Goal: Information Seeking & Learning: Find contact information

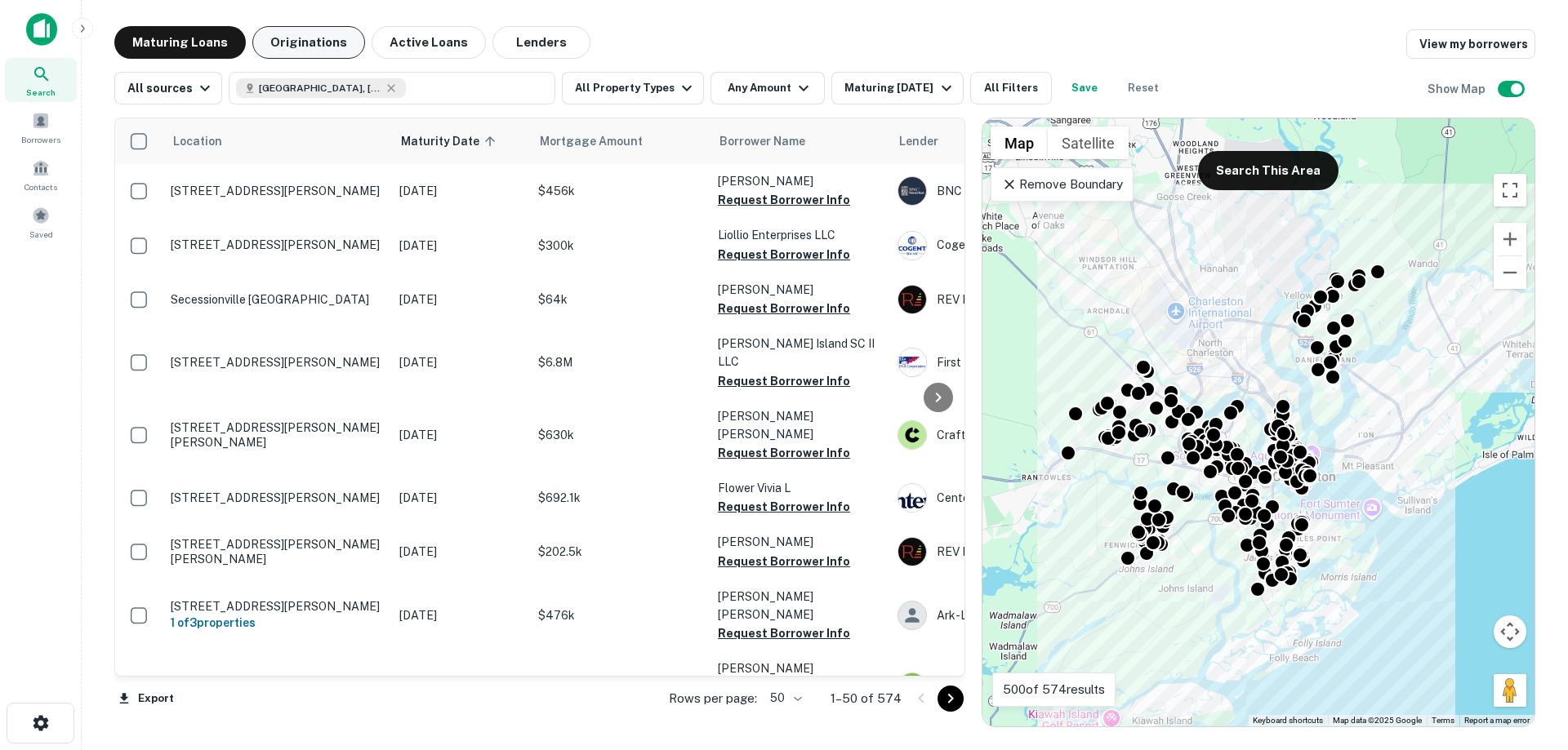
click at [301, 38] on button "Originations" at bounding box center [309, 42] width 113 height 33
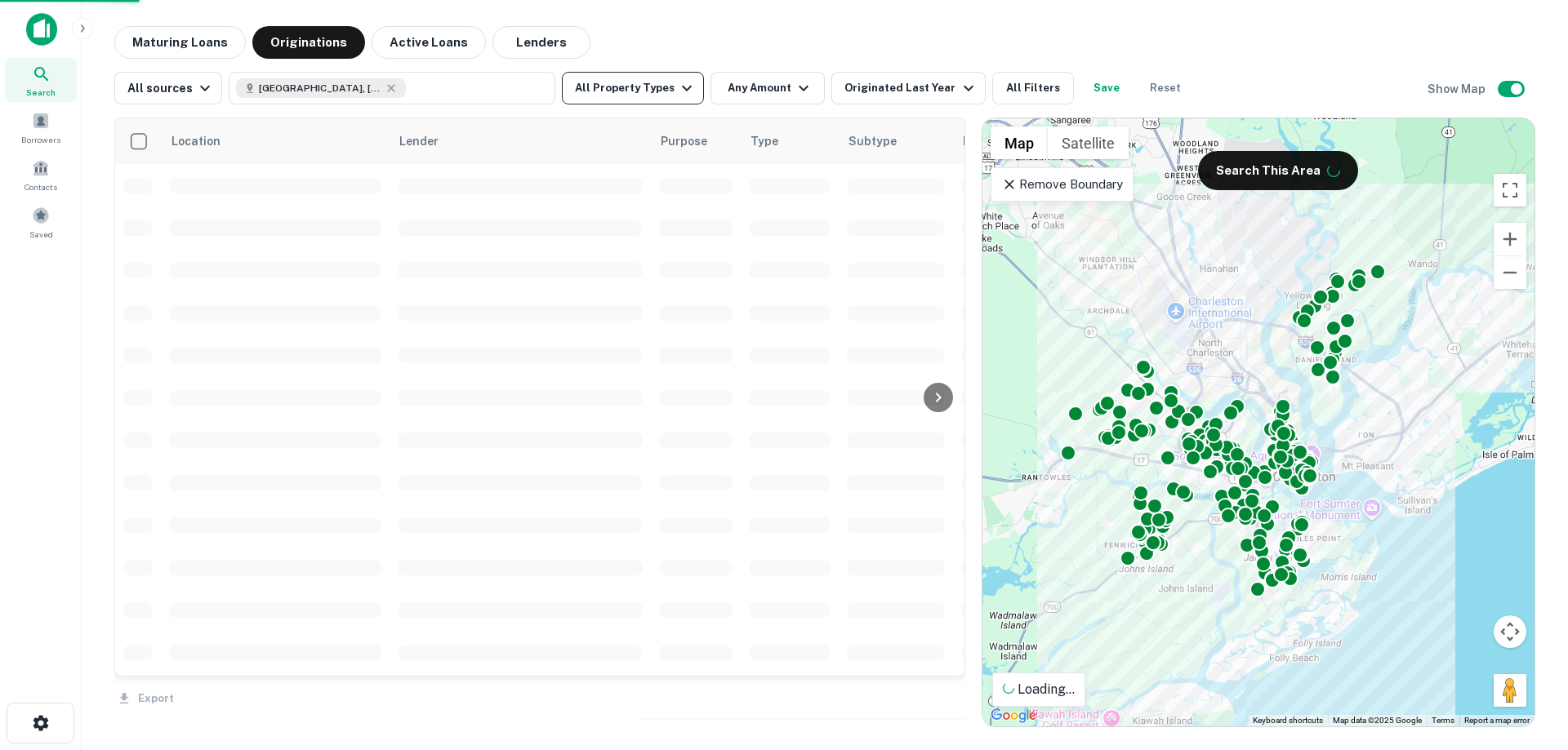
click at [678, 87] on icon "button" at bounding box center [687, 88] width 19 height 19
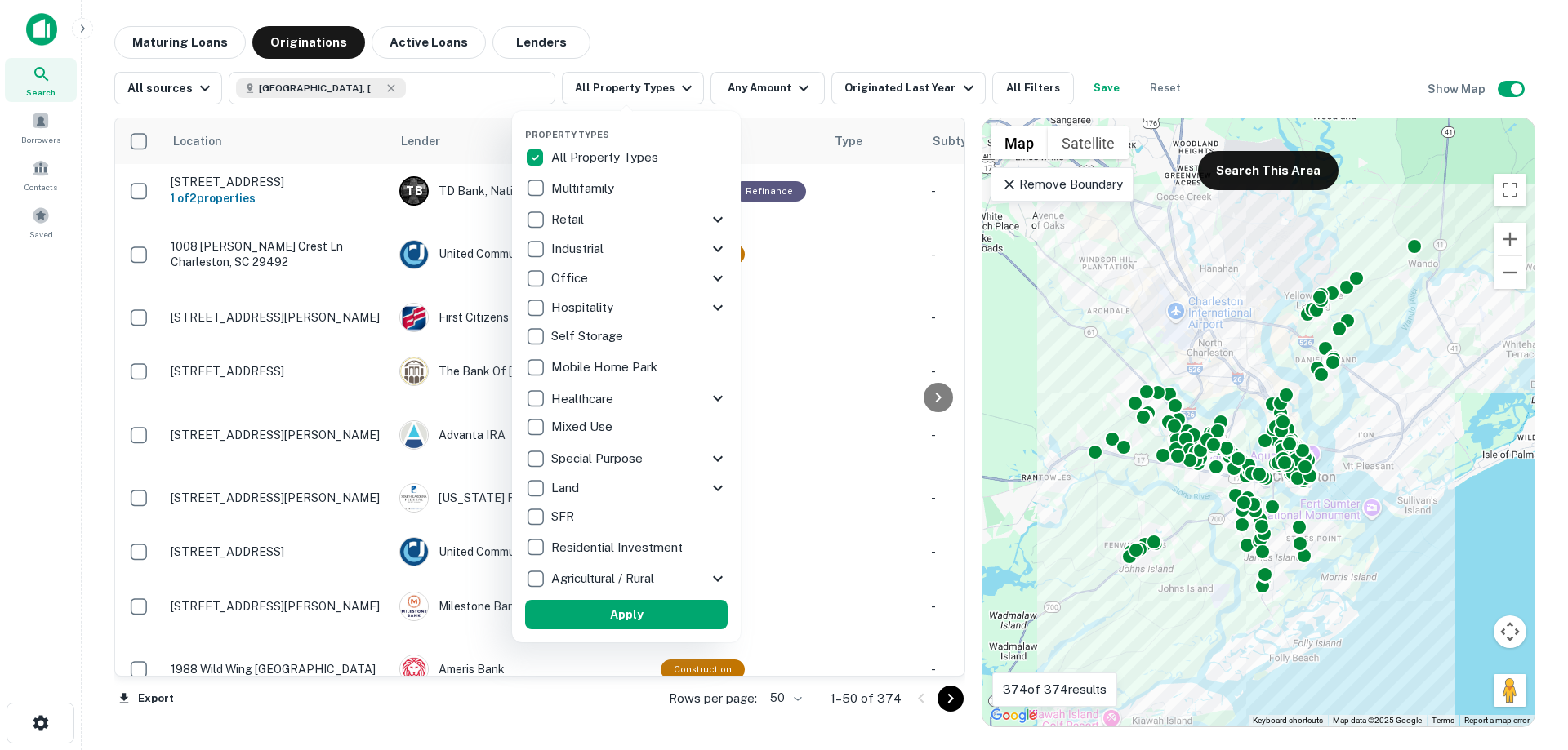
click at [722, 29] on div at bounding box center [784, 375] width 1568 height 750
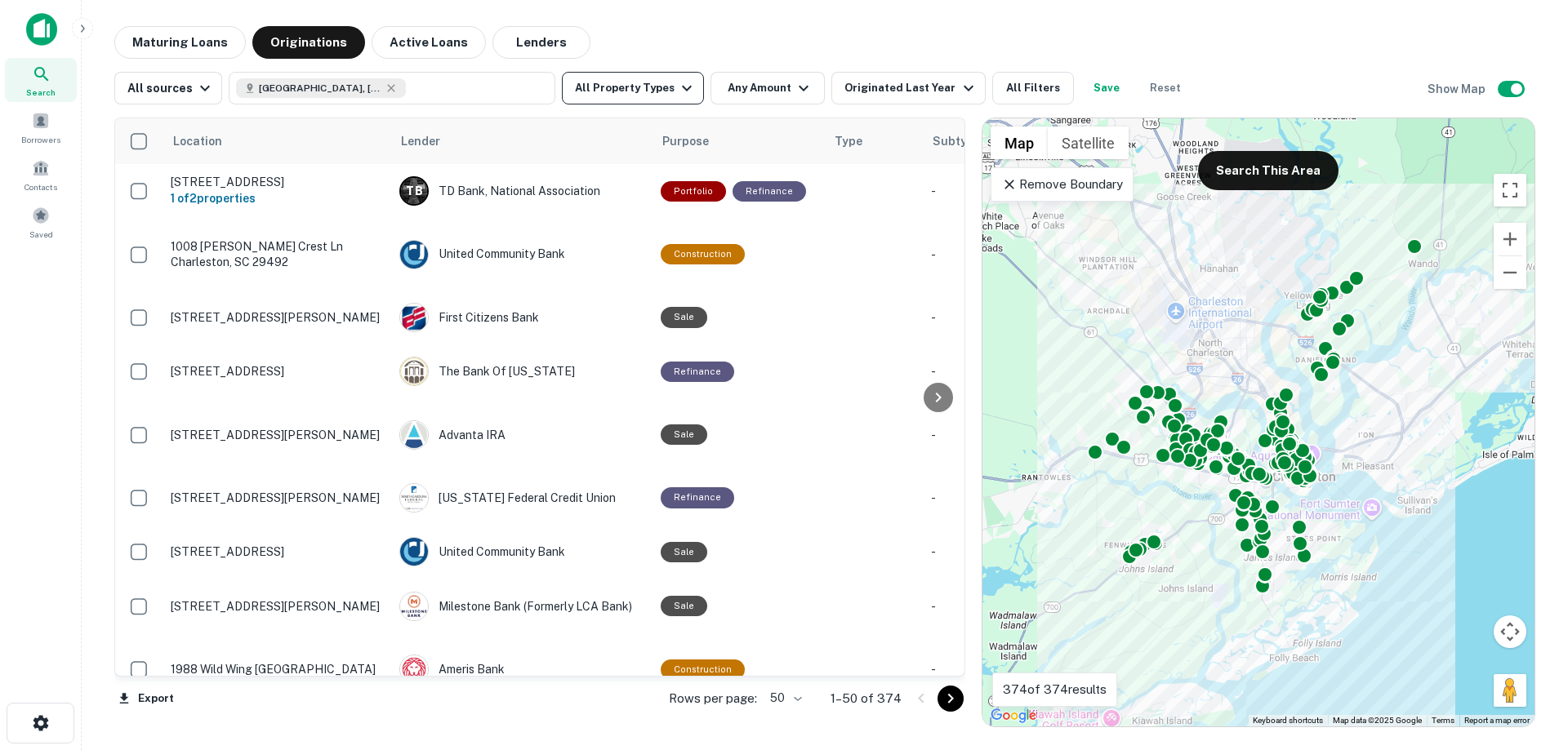
click at [677, 90] on icon "button" at bounding box center [687, 88] width 19 height 19
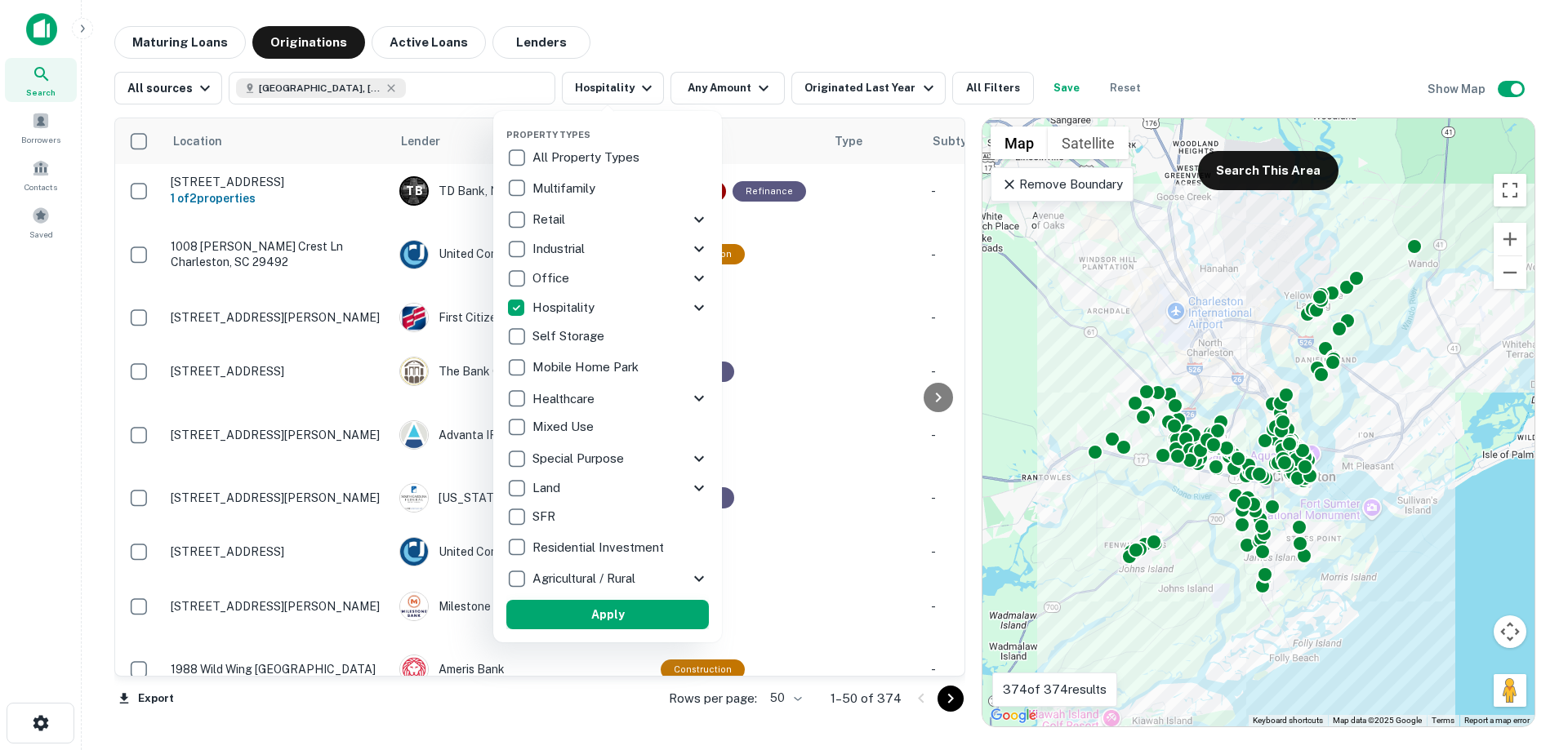
click at [609, 621] on button "Apply" at bounding box center [607, 614] width 202 height 29
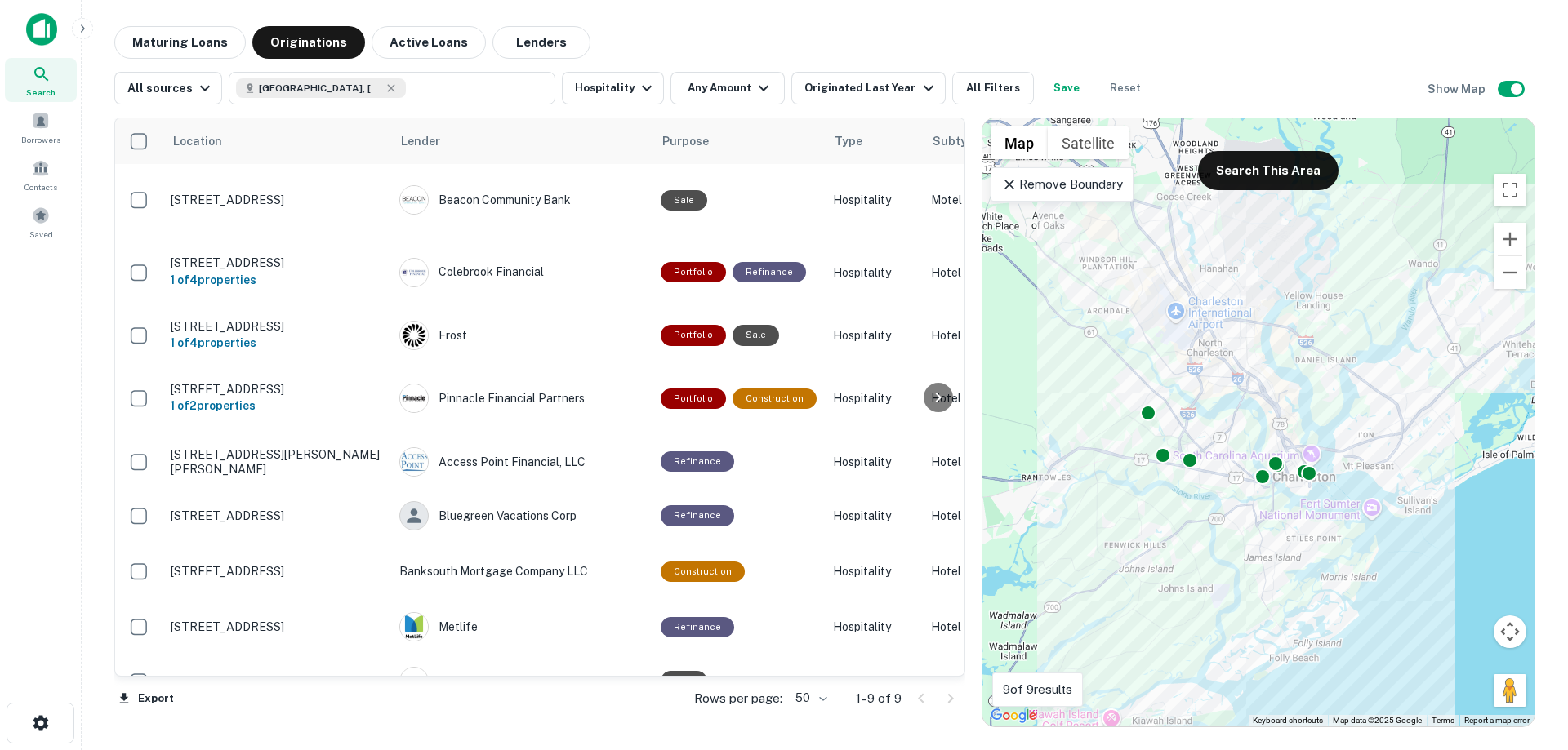
click at [944, 670] on div at bounding box center [938, 397] width 33 height 557
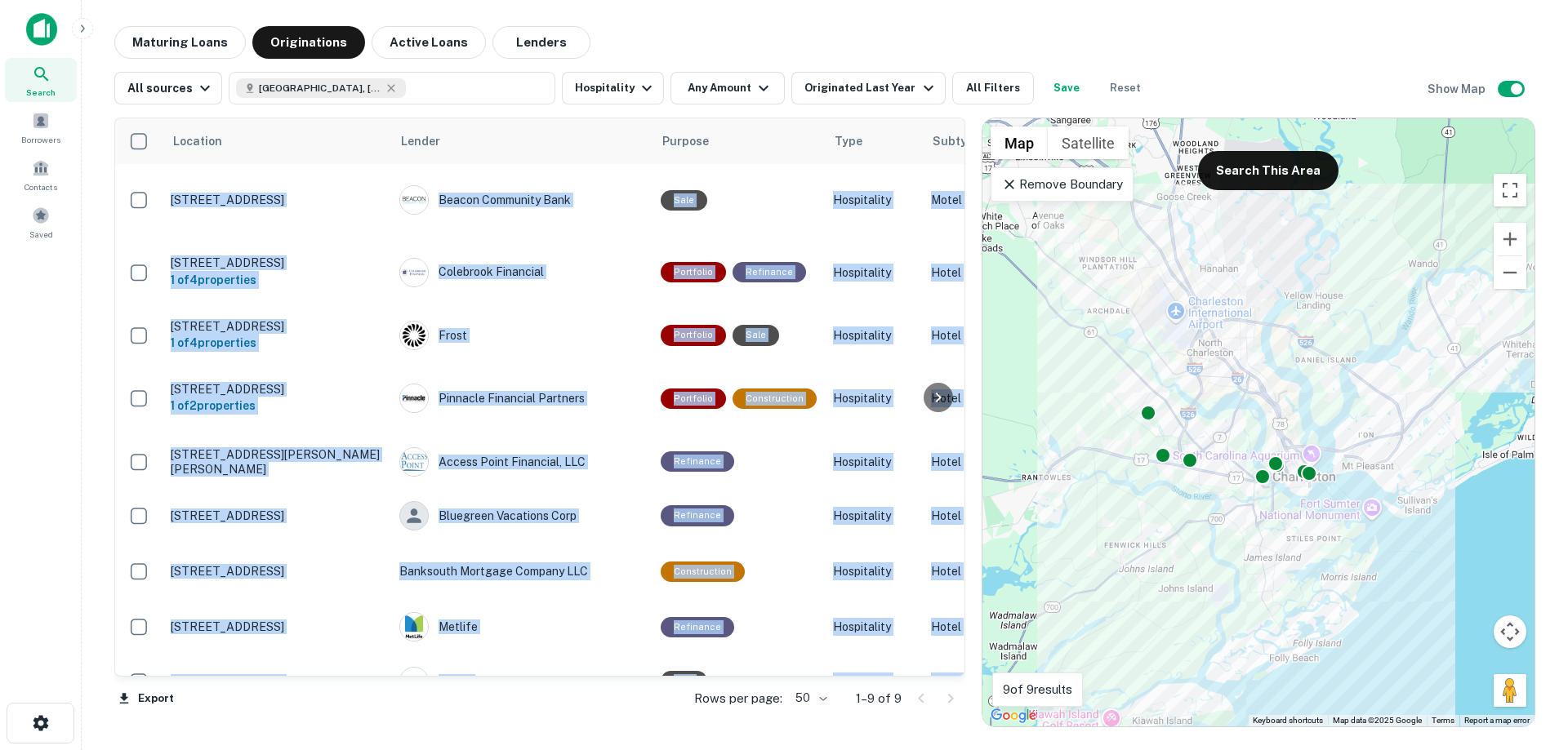
click at [944, 670] on div at bounding box center [938, 397] width 33 height 557
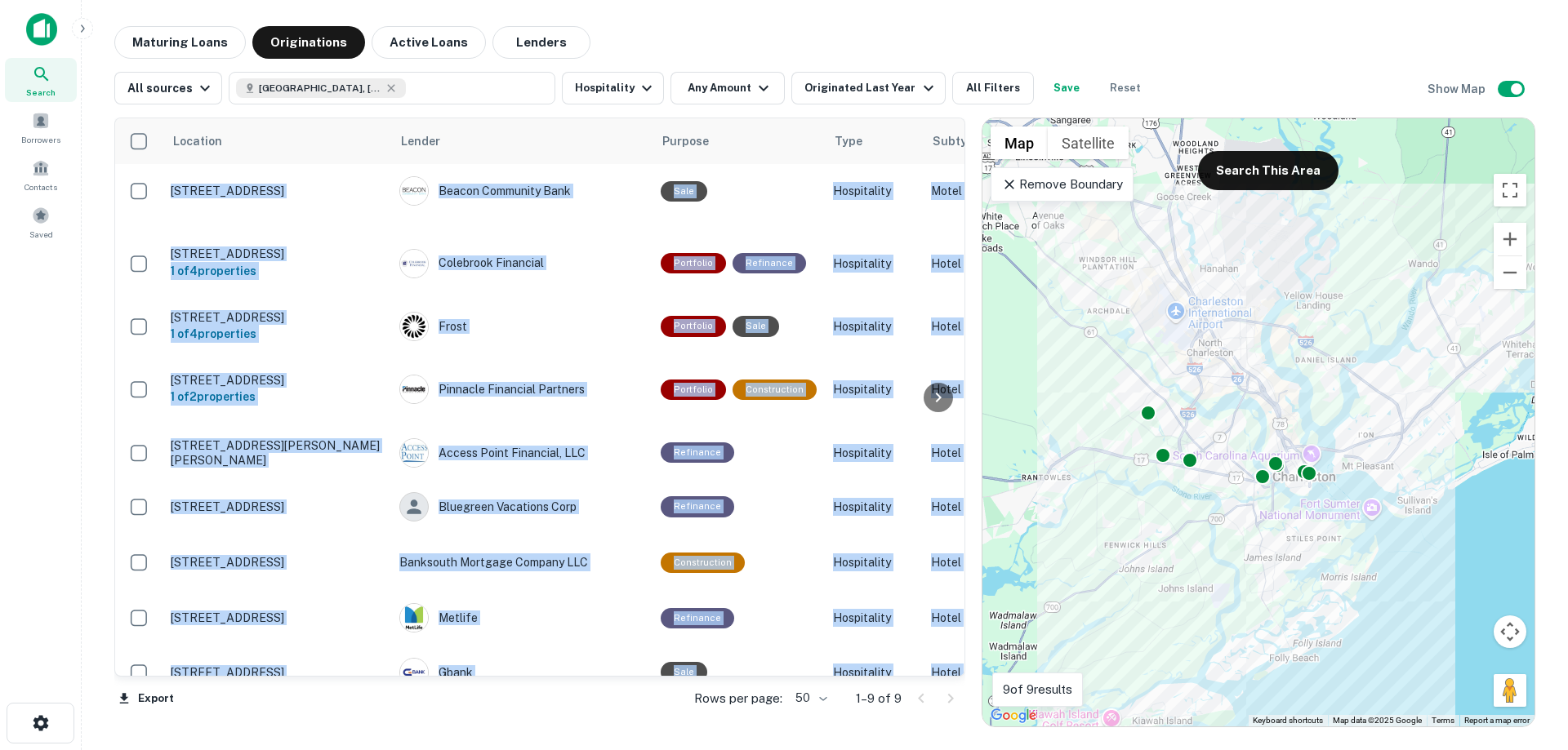
click at [945, 667] on div at bounding box center [938, 397] width 33 height 557
click at [823, 701] on body "Search Borrowers Contacts Saved Maturing Loans Originations Active Loans Lender…" at bounding box center [784, 375] width 1568 height 750
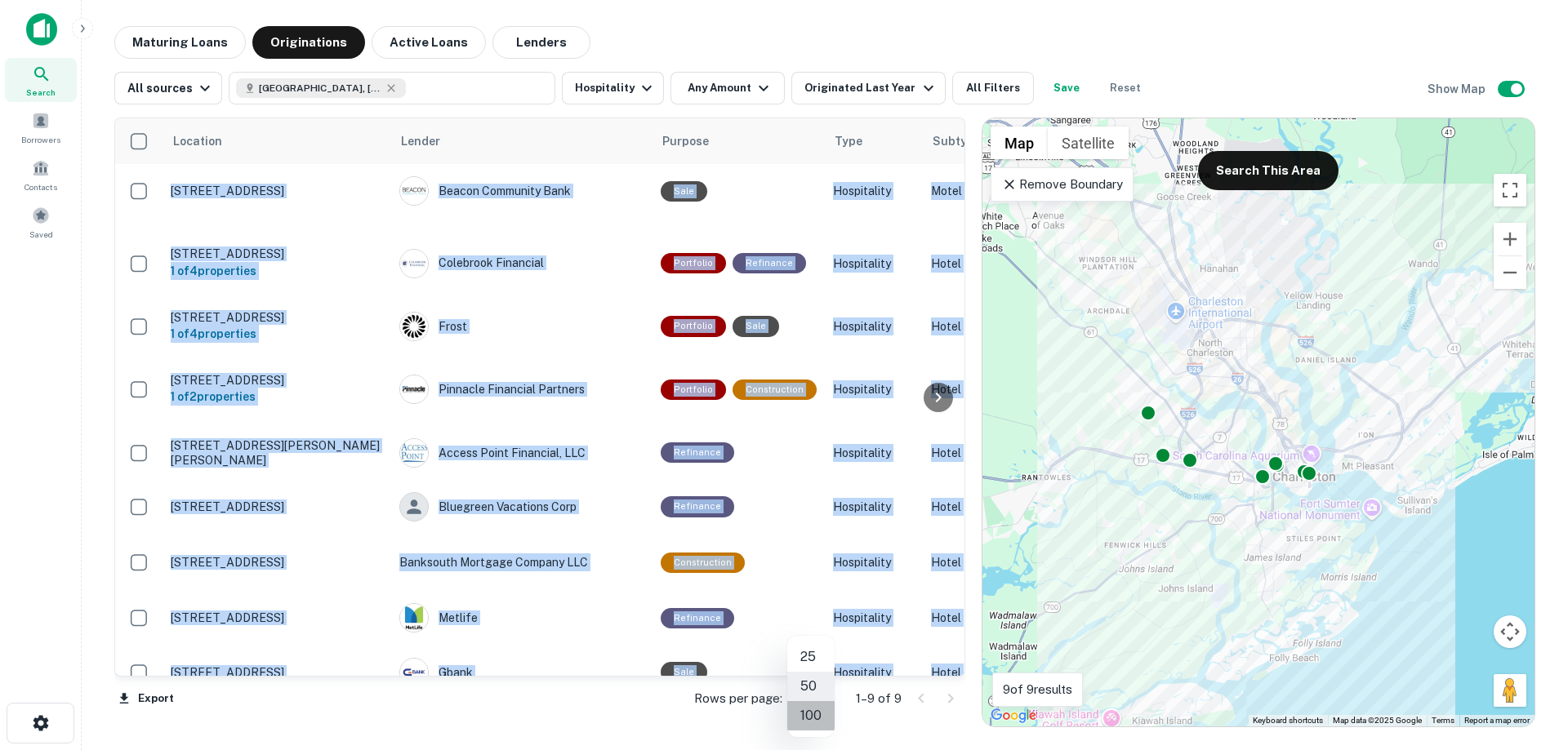
click at [818, 717] on li "100" at bounding box center [811, 716] width 48 height 29
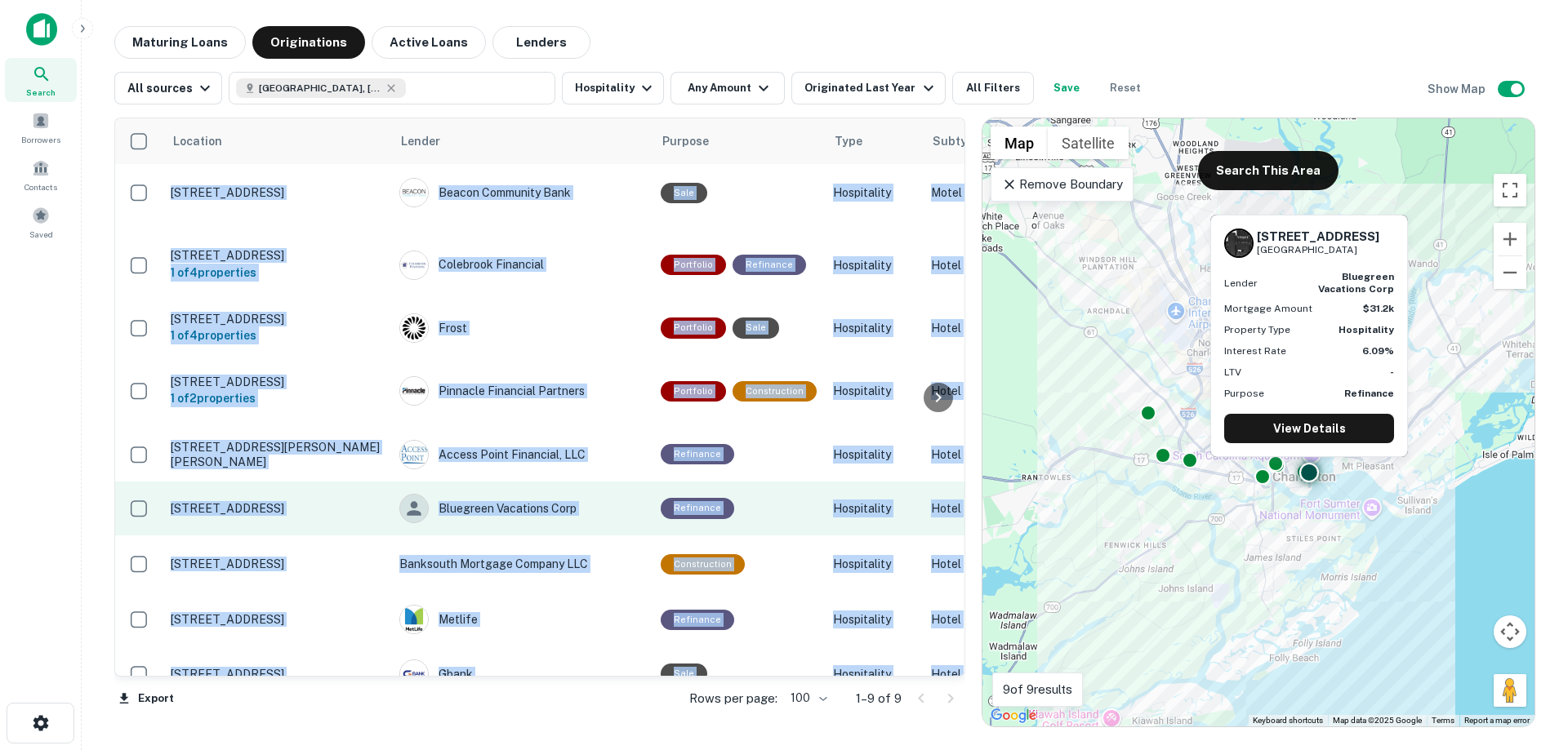
scroll to position [9, 0]
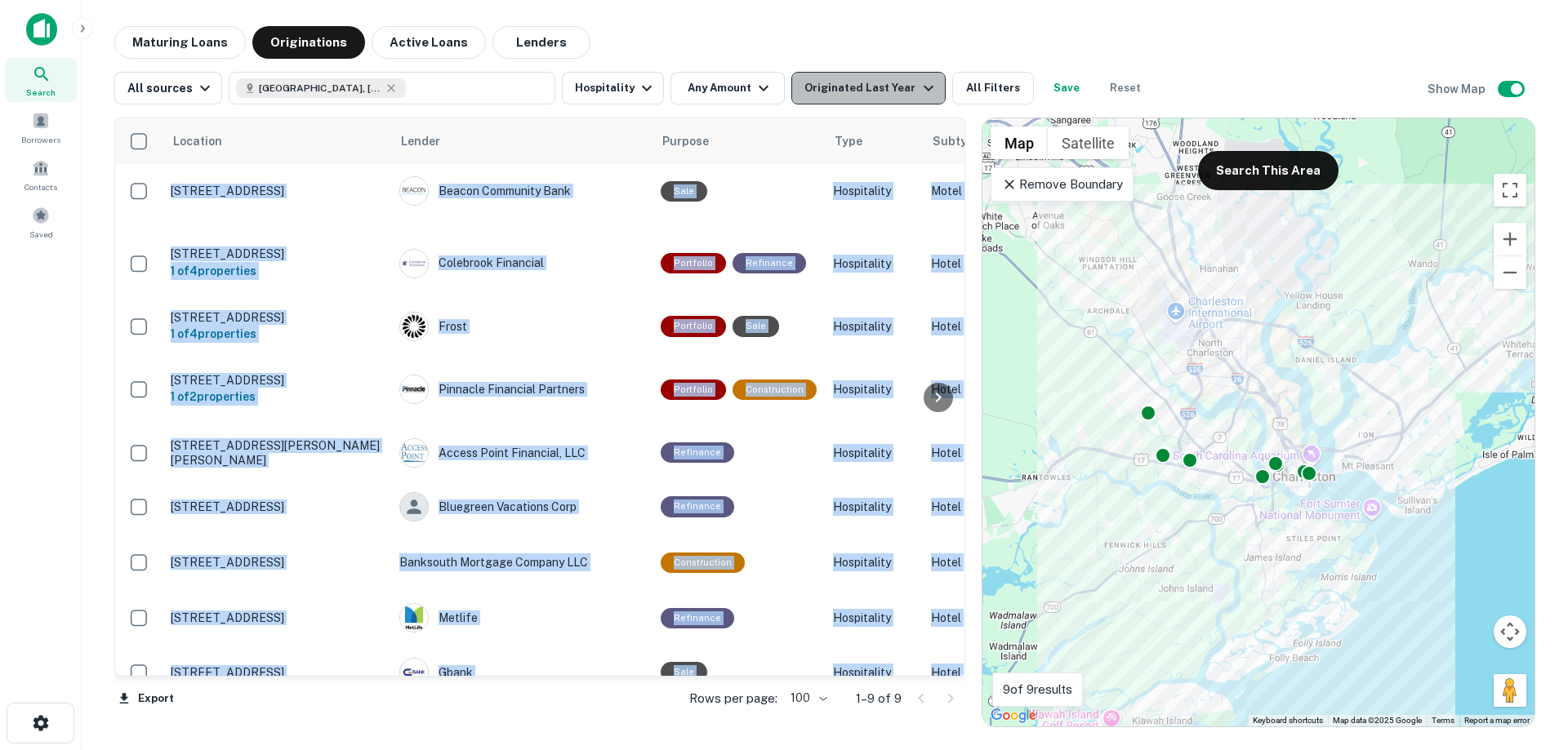
click at [919, 86] on icon "button" at bounding box center [929, 88] width 19 height 19
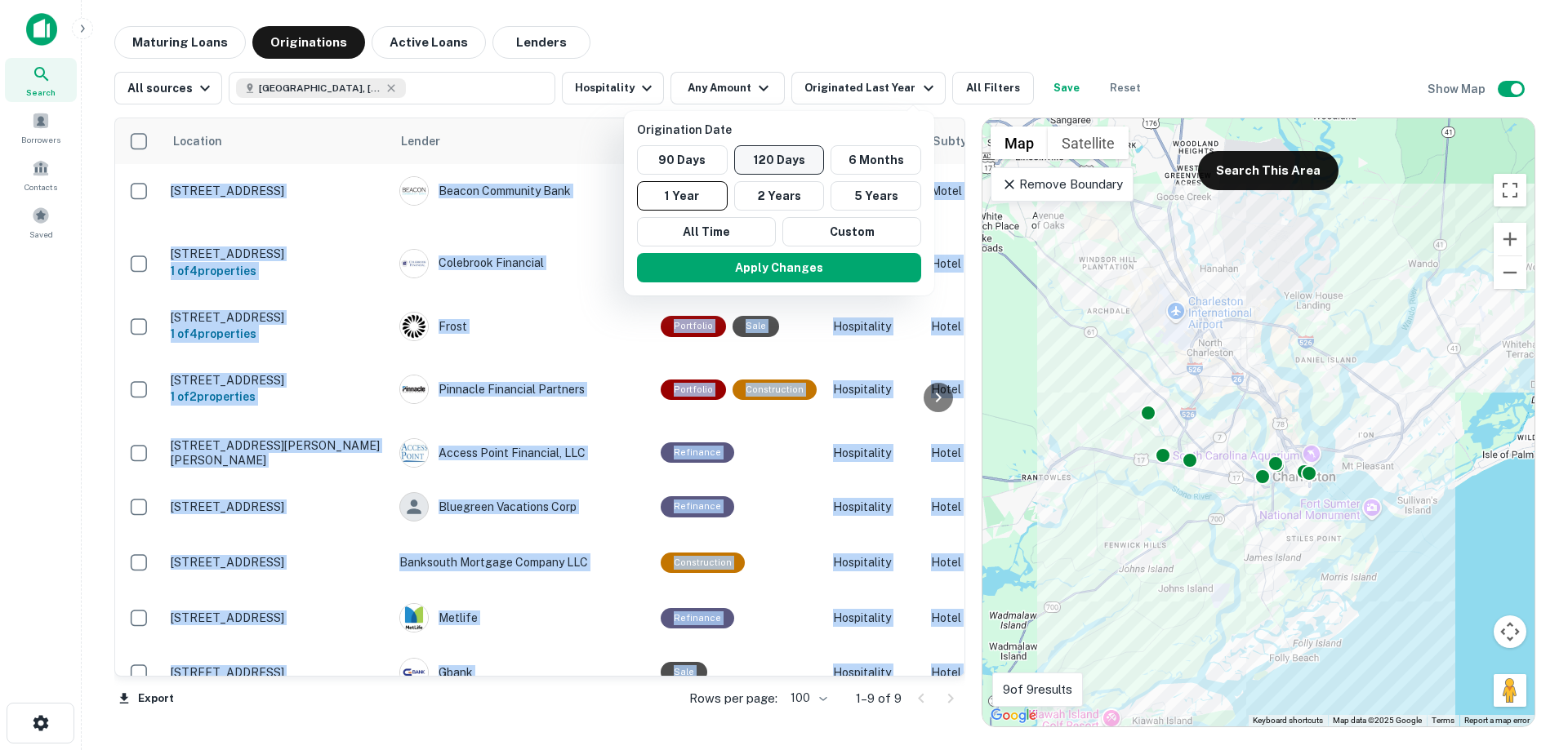
click at [777, 160] on button "120 Days" at bounding box center [780, 159] width 91 height 29
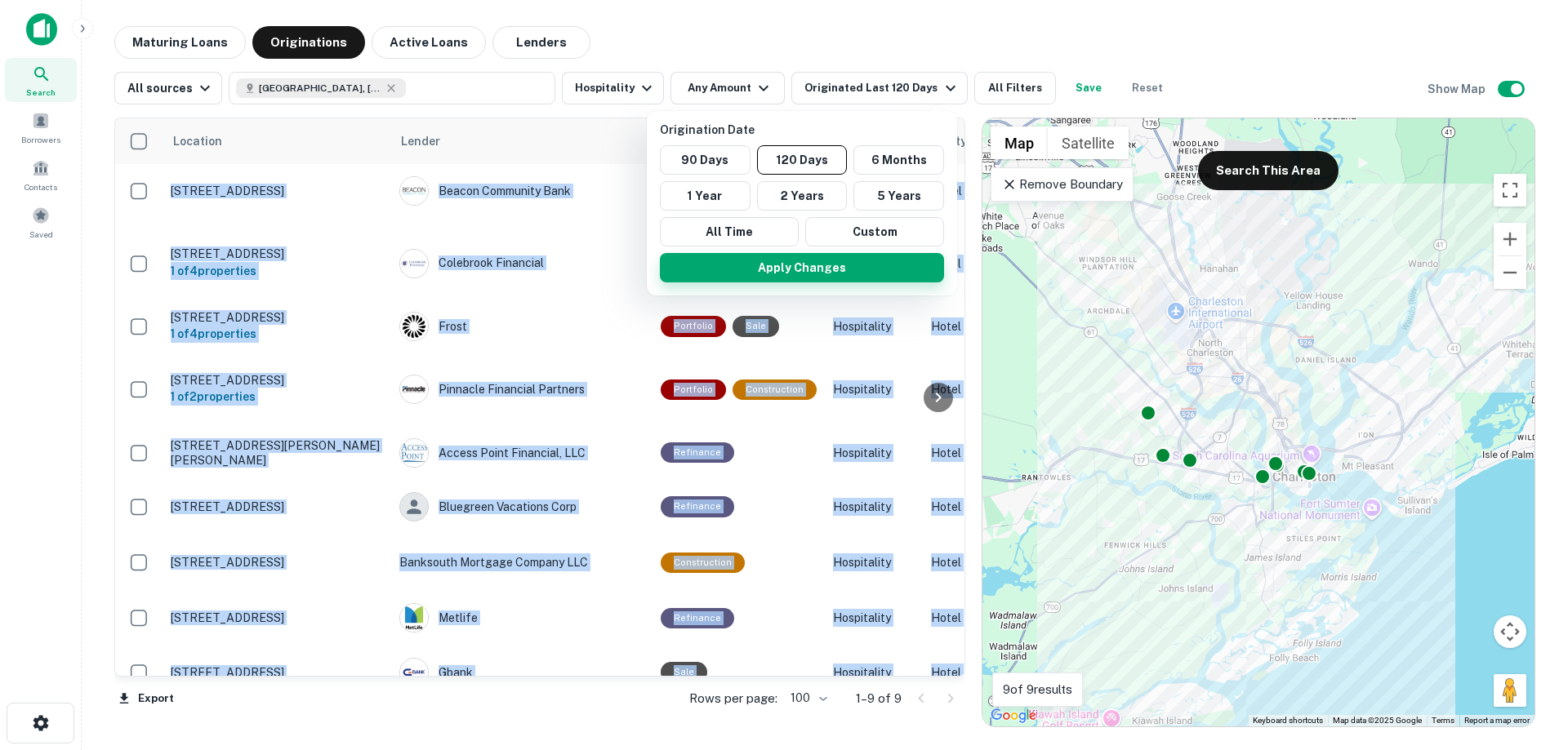
click at [794, 270] on button "Apply Changes" at bounding box center [803, 267] width 285 height 29
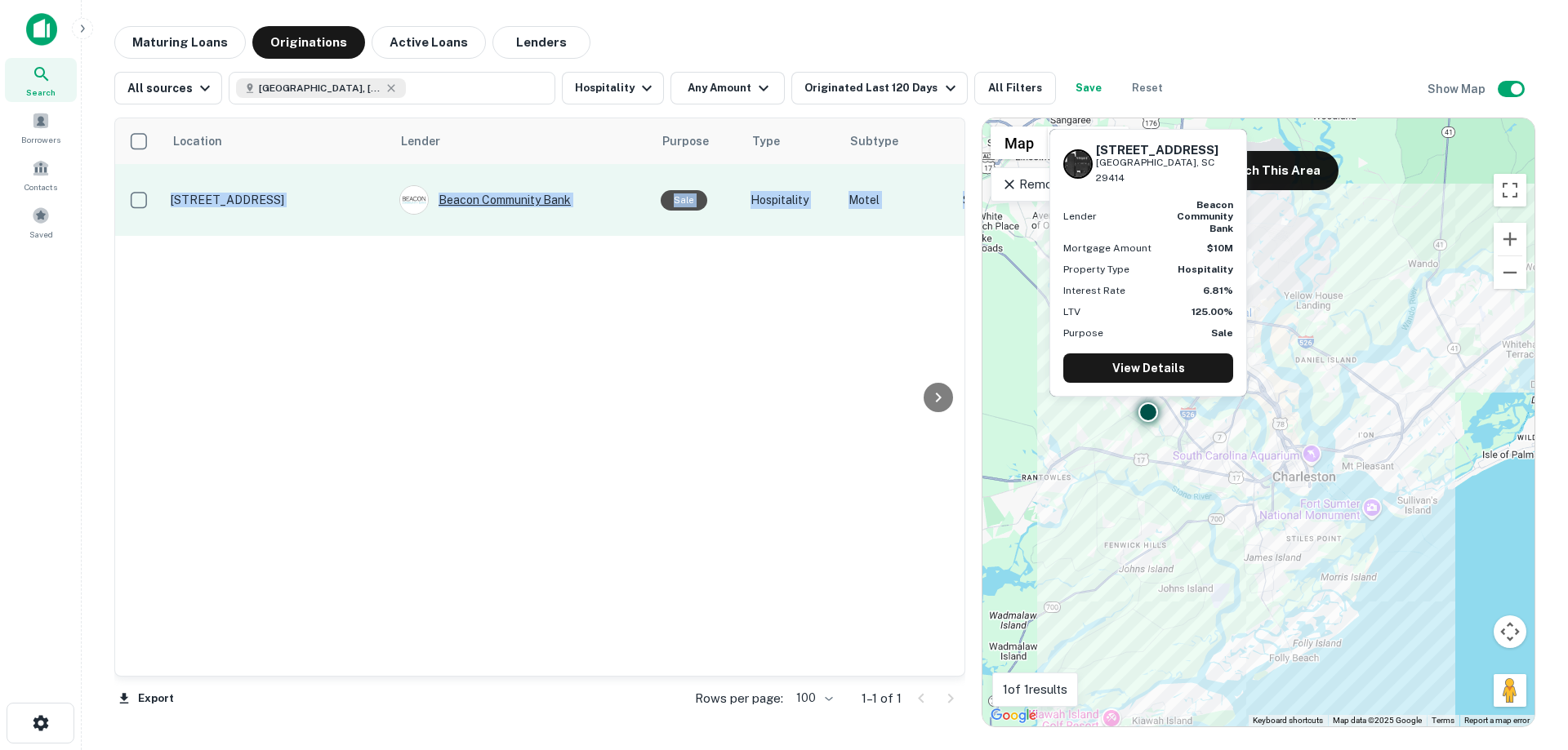
click at [494, 191] on div "Beacon Community Bank" at bounding box center [521, 200] width 245 height 29
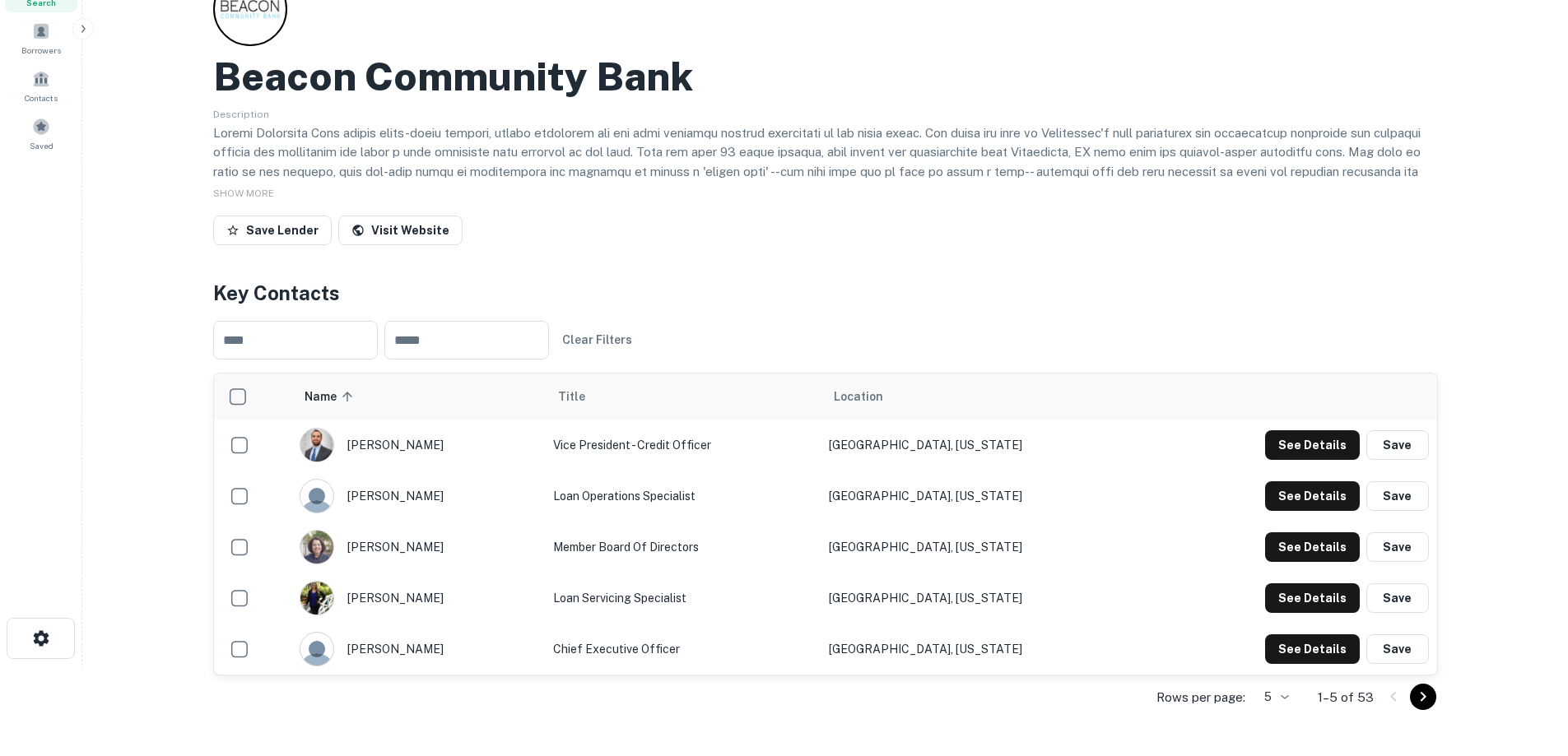
scroll to position [247, 0]
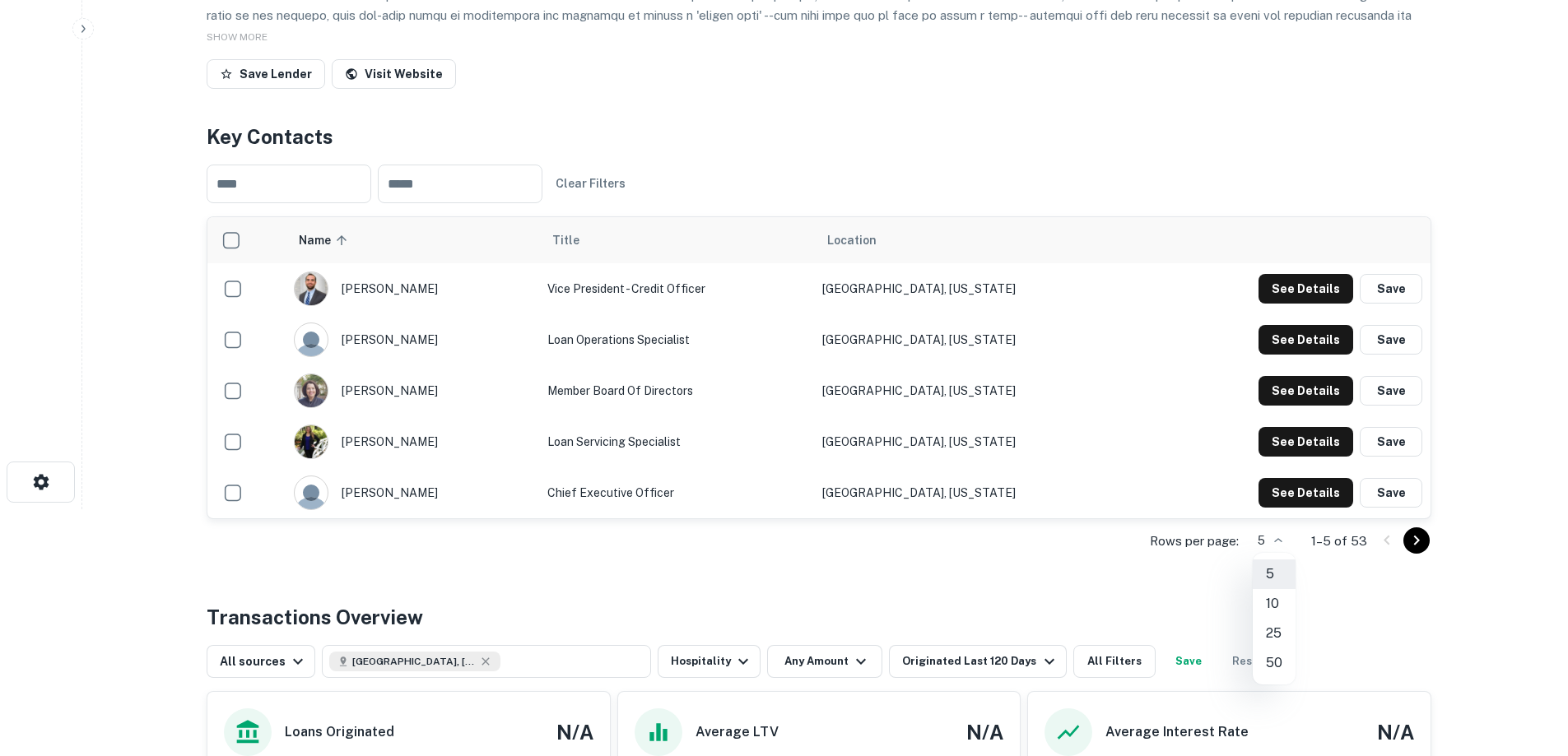
click at [1286, 509] on body "Search Borrowers Contacts Saved Back to search Beacon Community Bank Descriptio…" at bounding box center [784, 131] width 1568 height 756
click at [1274, 633] on li "25" at bounding box center [1274, 633] width 43 height 29
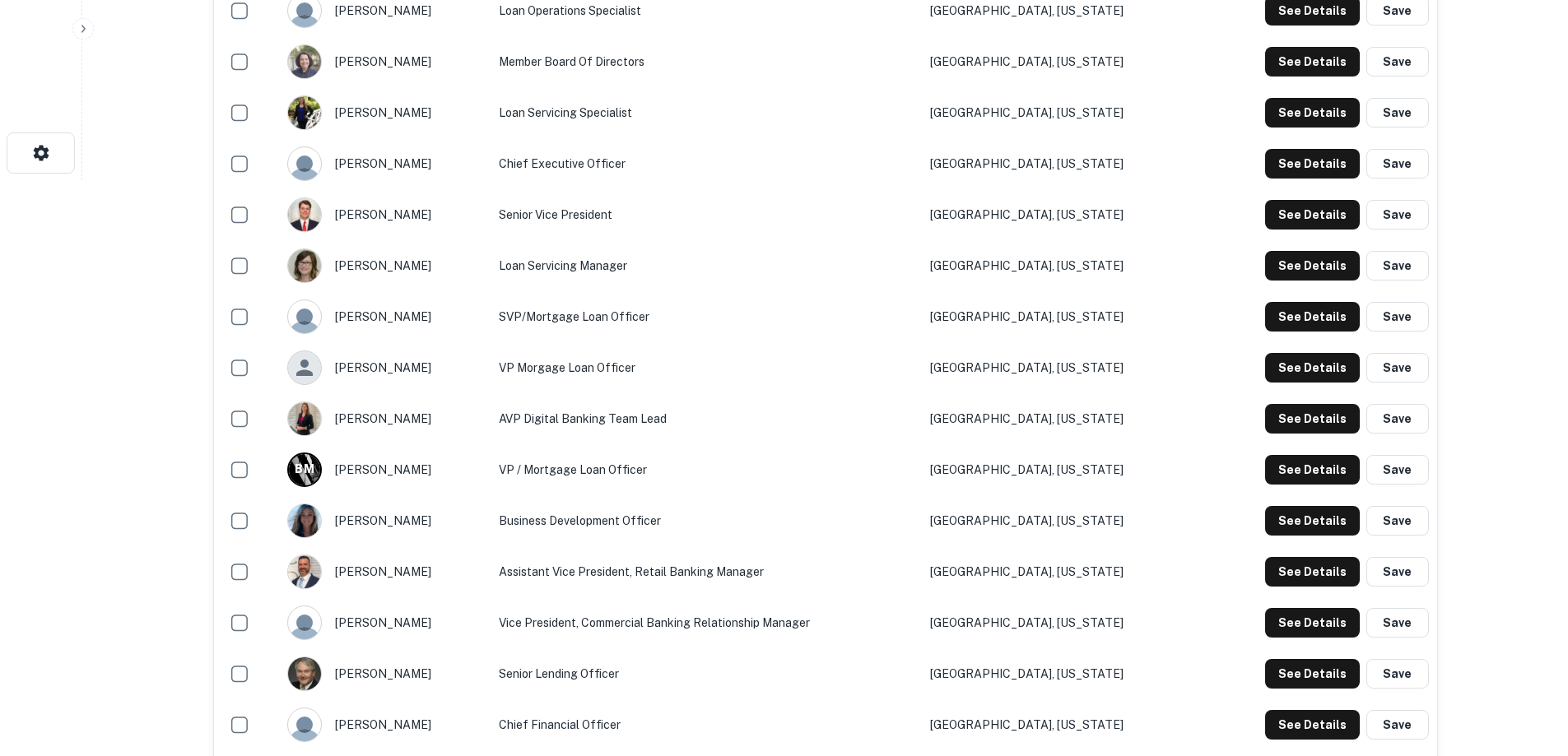
scroll to position [823, 0]
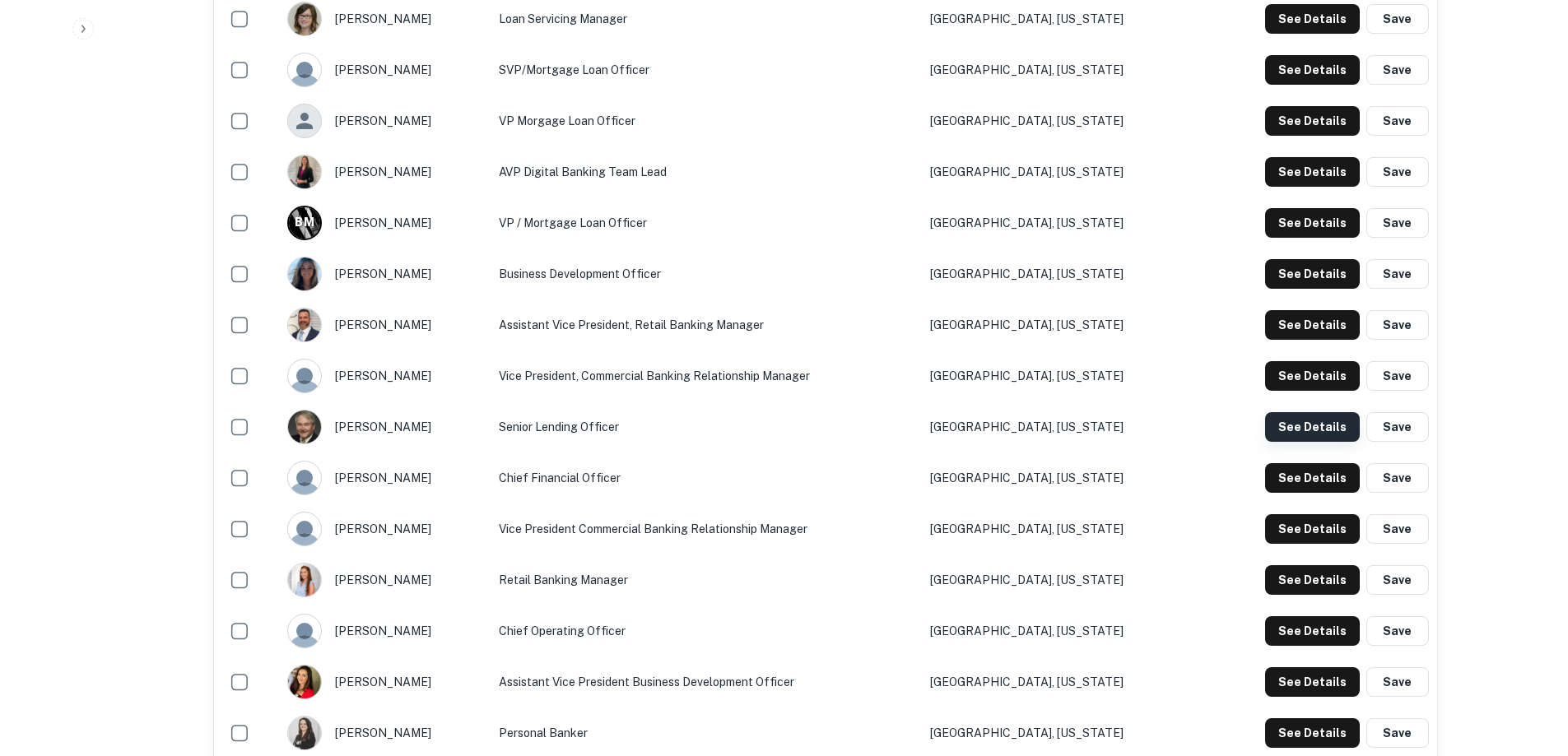
click at [1310, 426] on button "See Details" at bounding box center [1312, 427] width 94 height 29
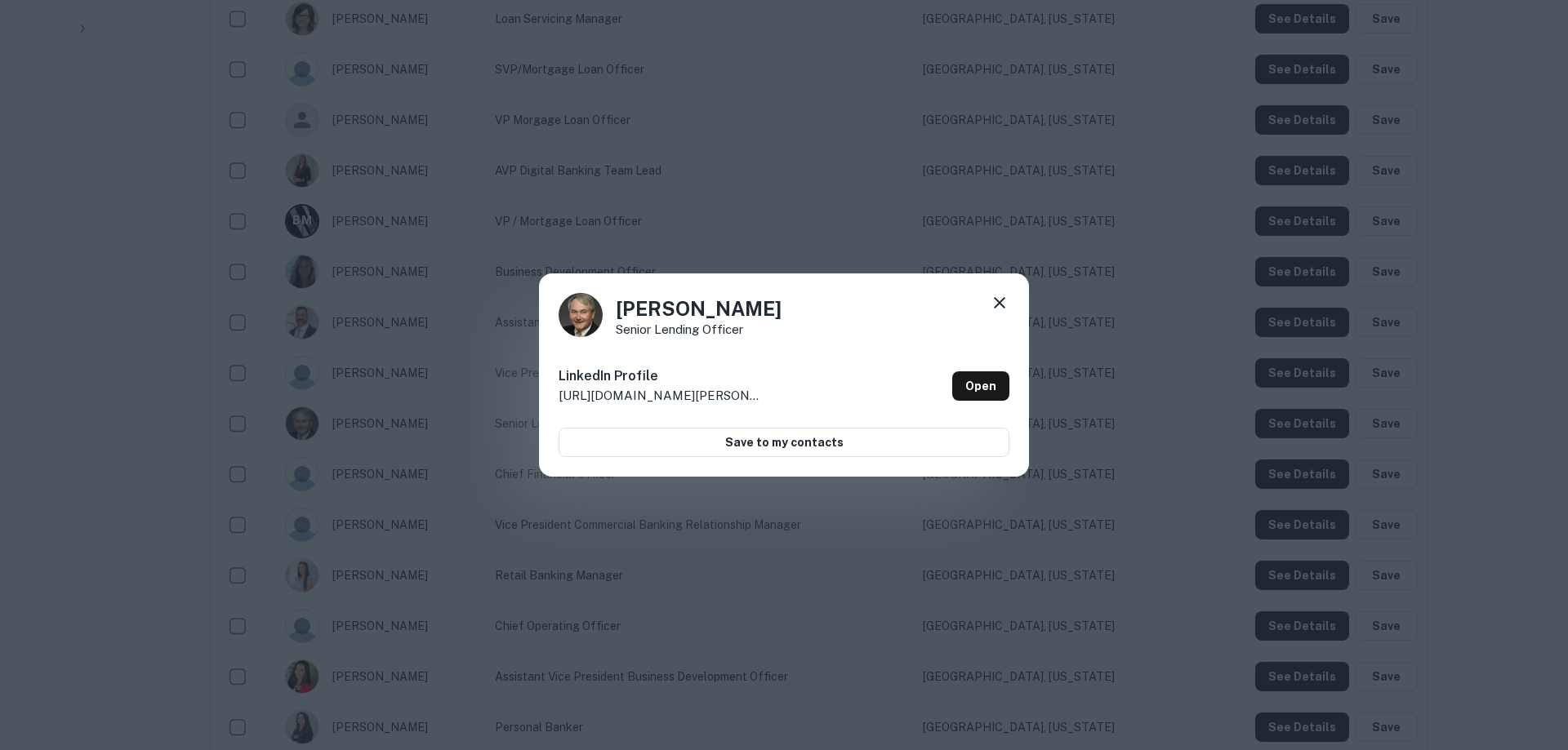
click at [999, 299] on icon at bounding box center [1000, 303] width 19 height 19
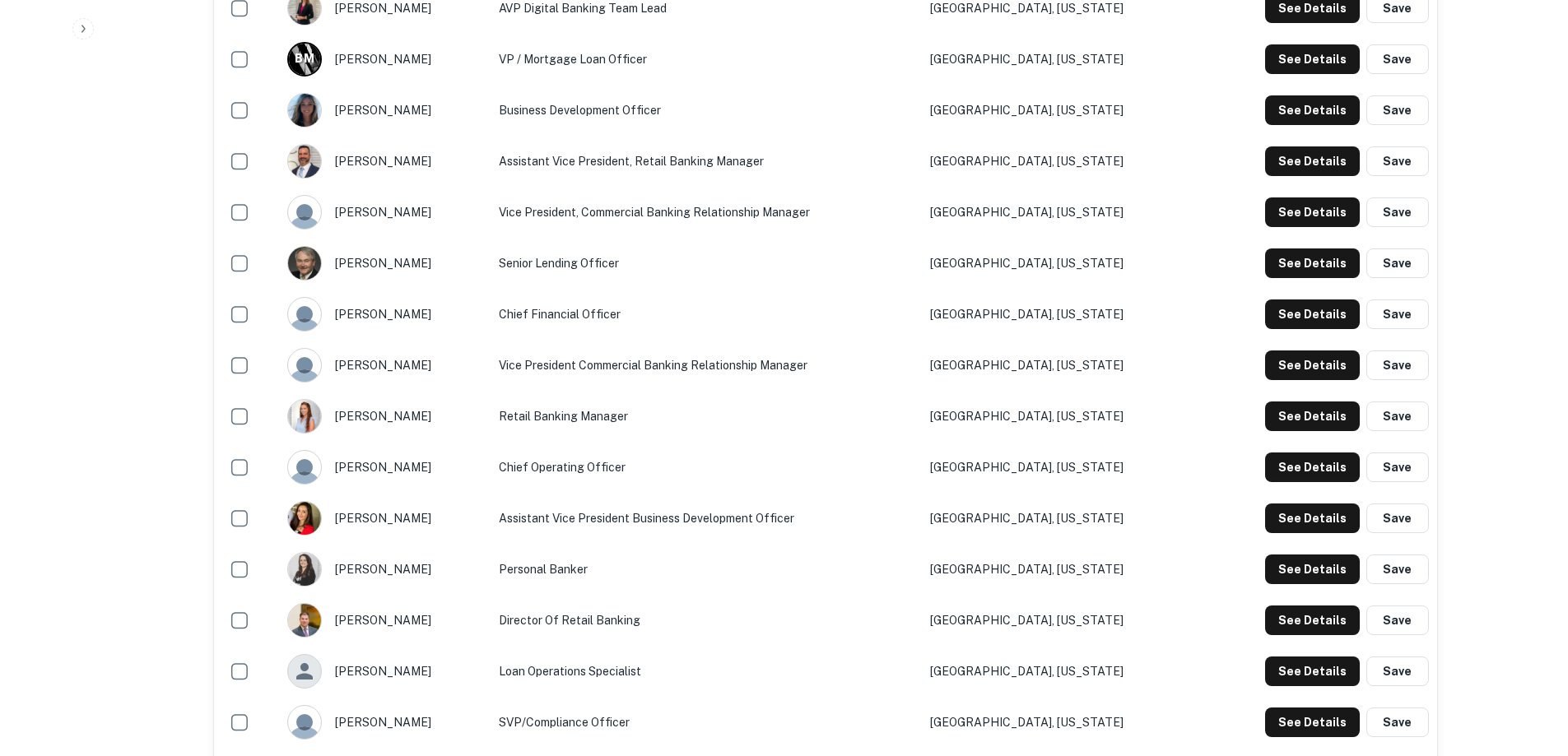
scroll to position [988, 0]
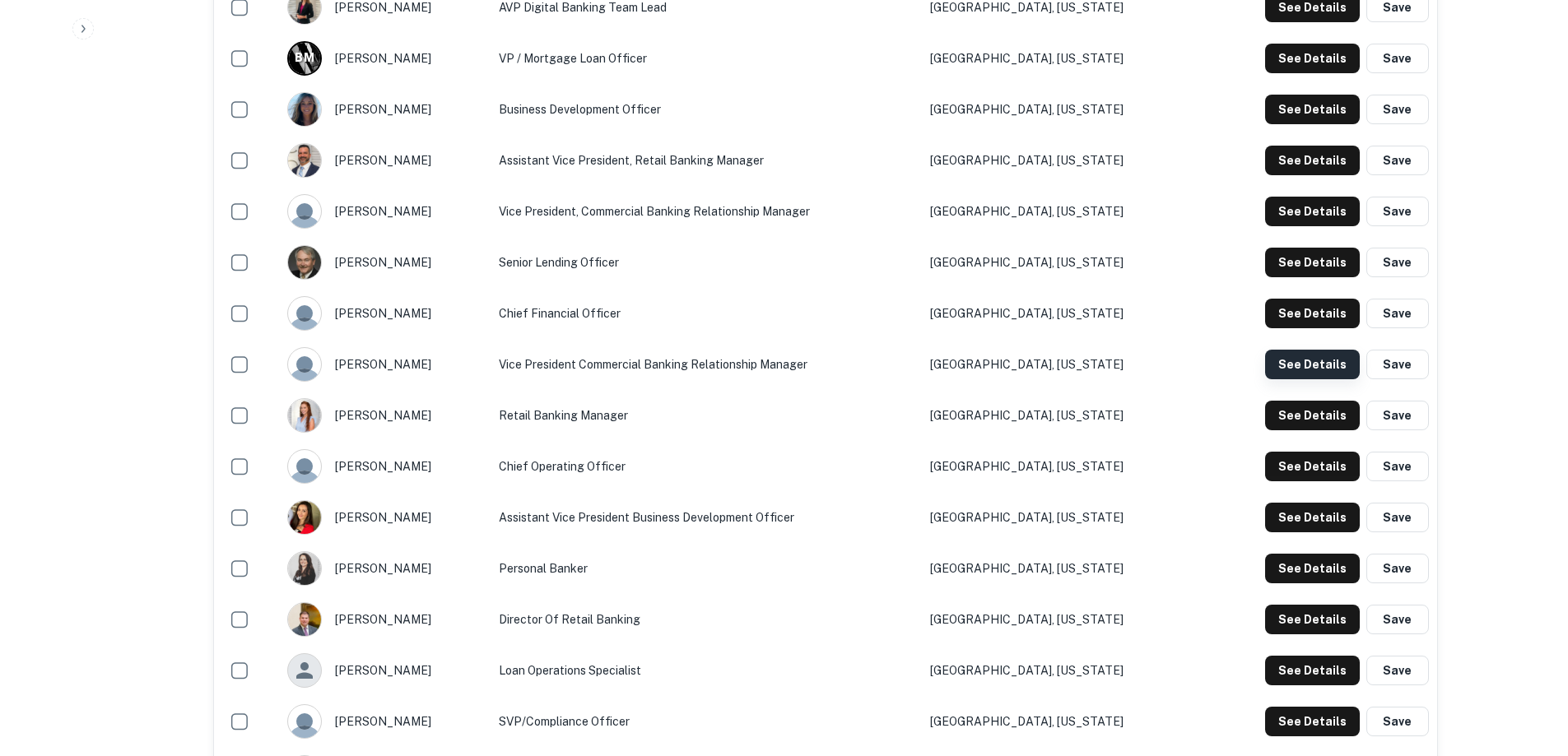
click at [1309, 362] on button "See Details" at bounding box center [1312, 364] width 94 height 29
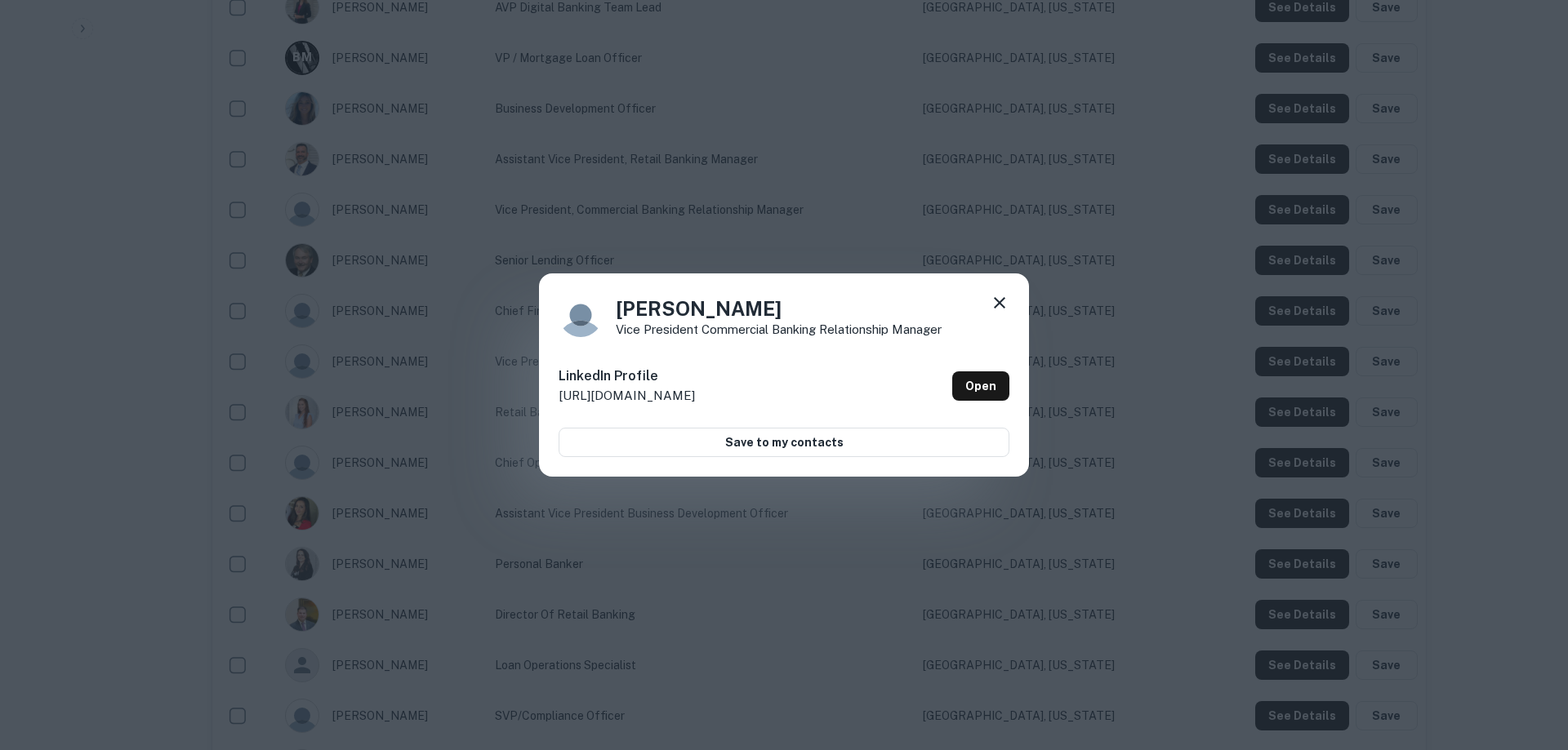
click at [999, 300] on icon at bounding box center [1000, 303] width 19 height 19
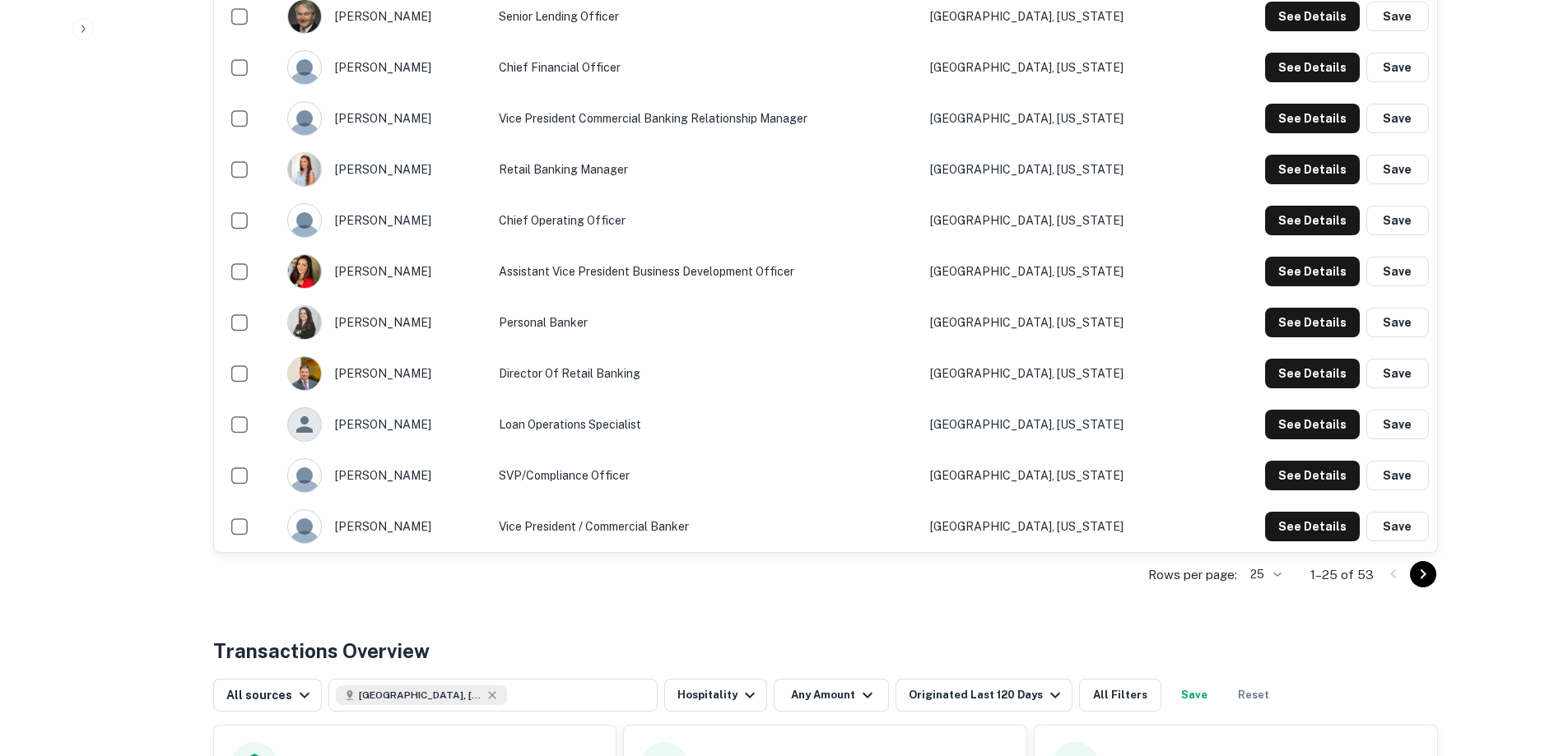
scroll to position [1234, 0]
click at [1310, 525] on button "See Details" at bounding box center [1312, 525] width 94 height 29
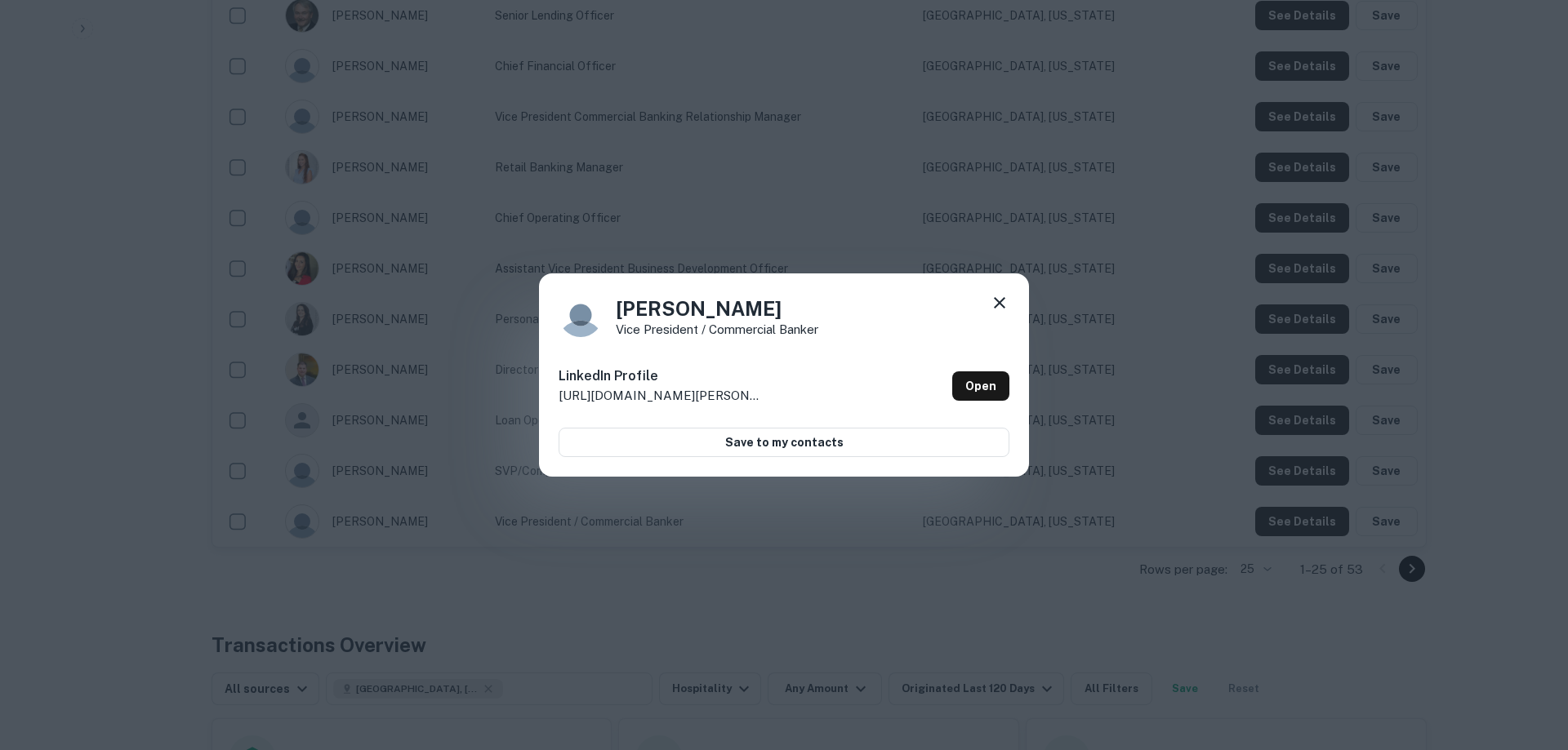
click at [999, 301] on icon at bounding box center [1000, 303] width 19 height 19
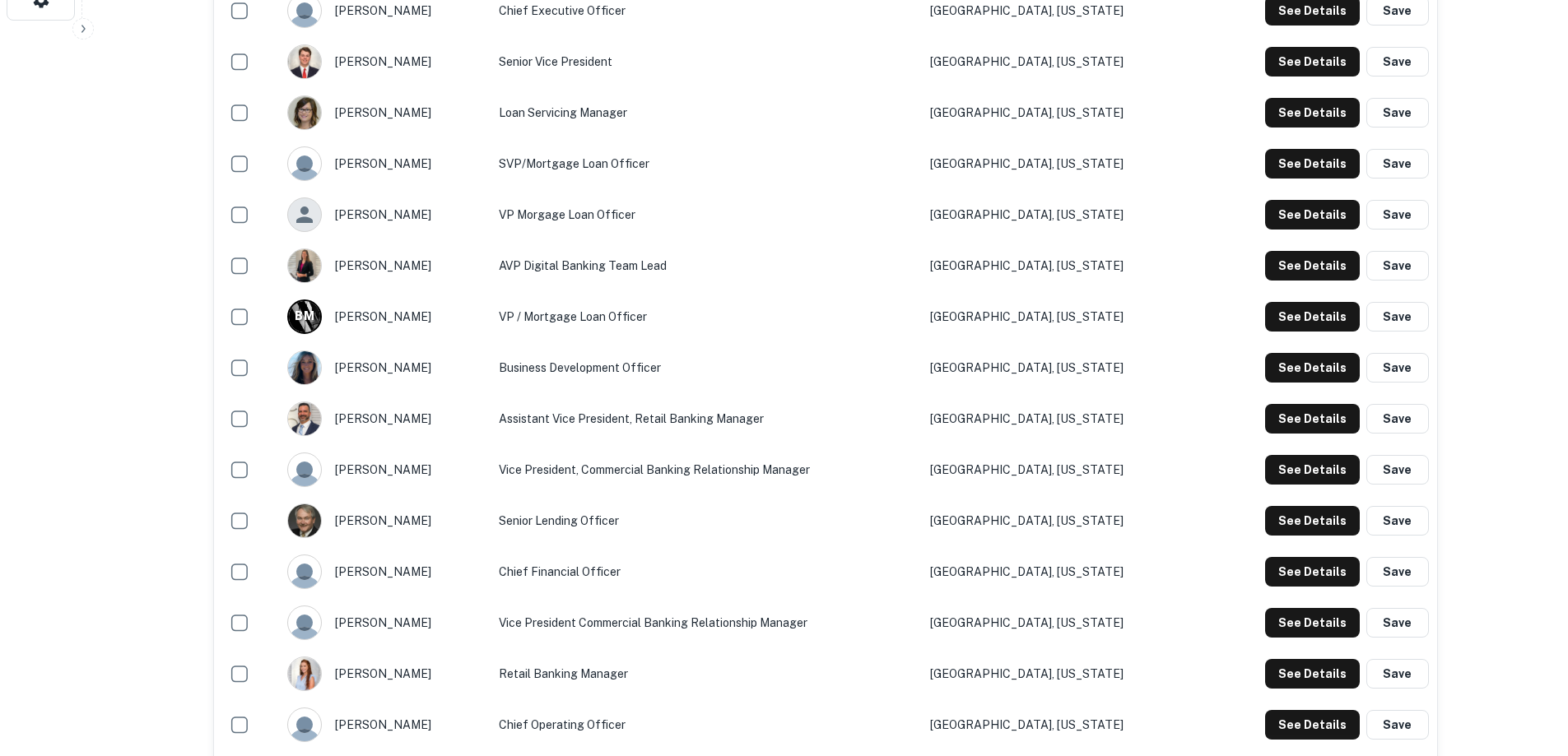
scroll to position [658, 0]
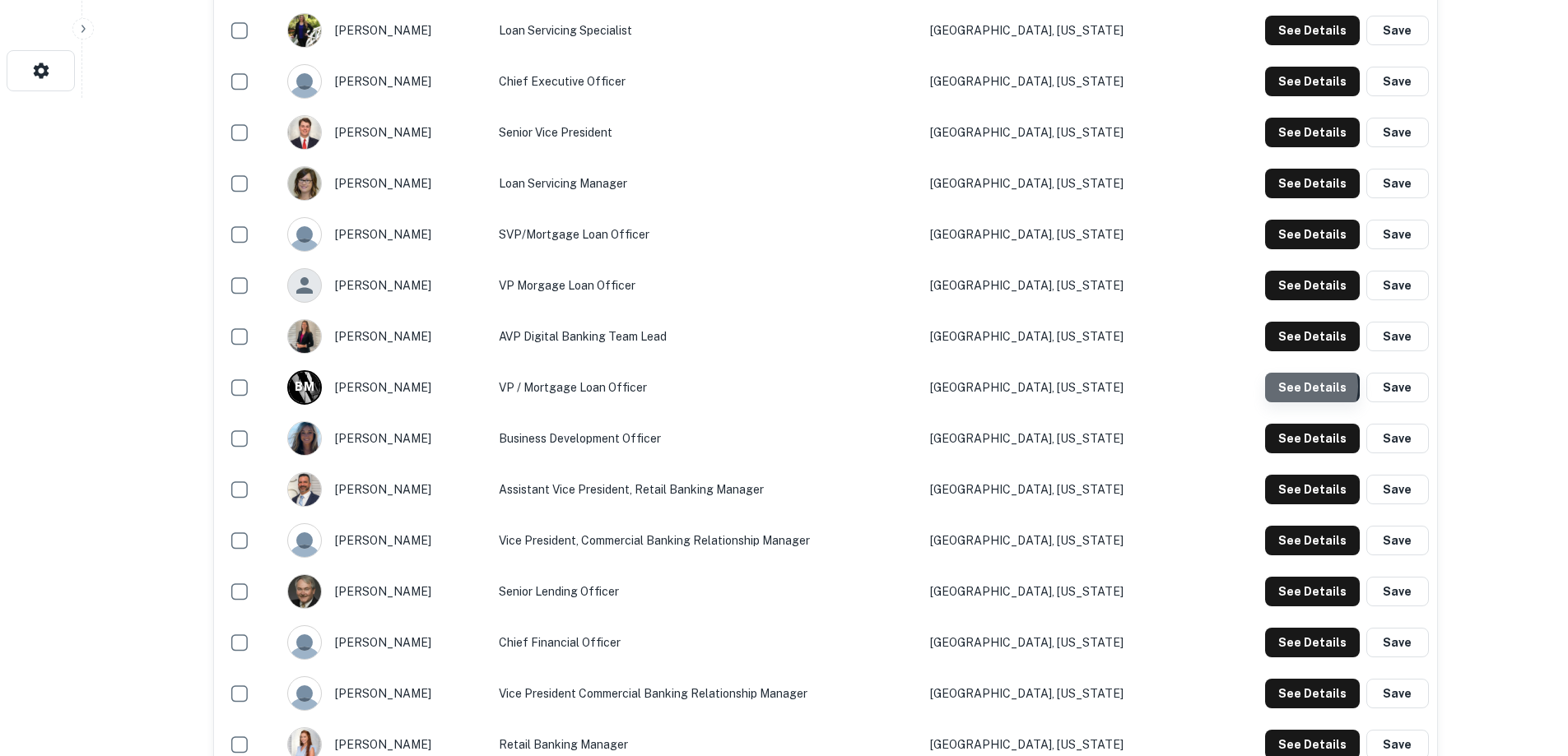
click at [1301, 386] on button "See Details" at bounding box center [1312, 387] width 94 height 29
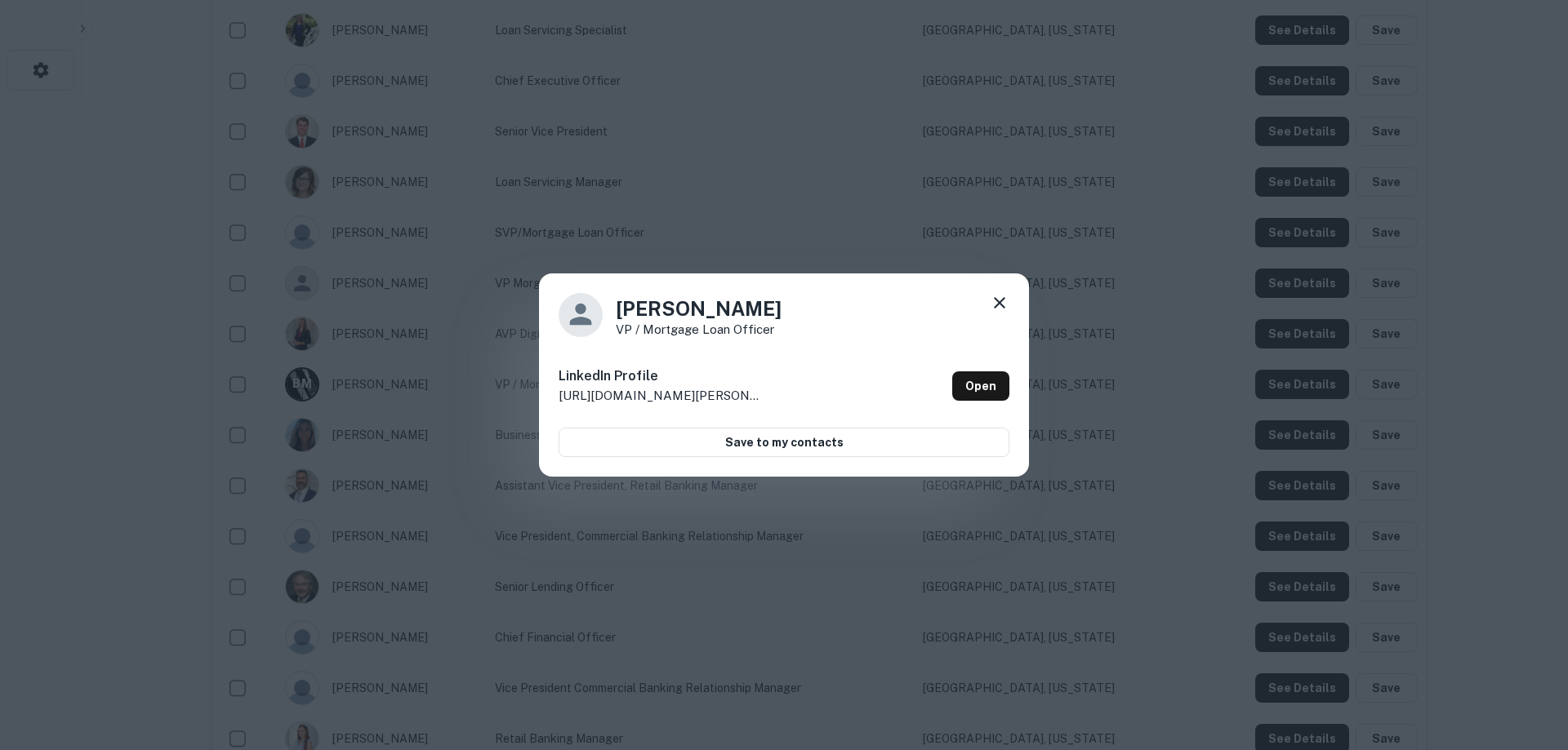
click at [994, 300] on icon at bounding box center [1000, 303] width 19 height 19
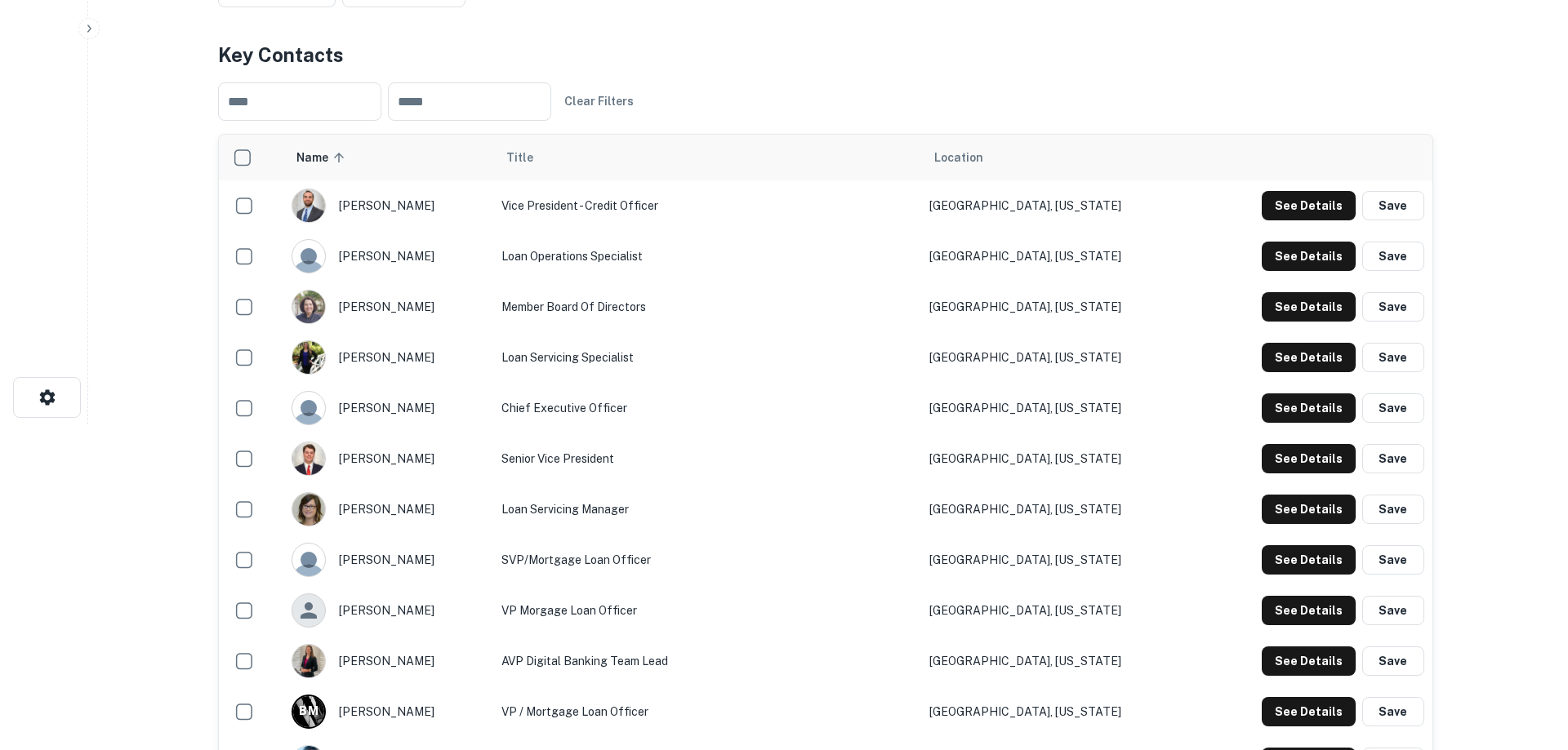
scroll to position [0, 0]
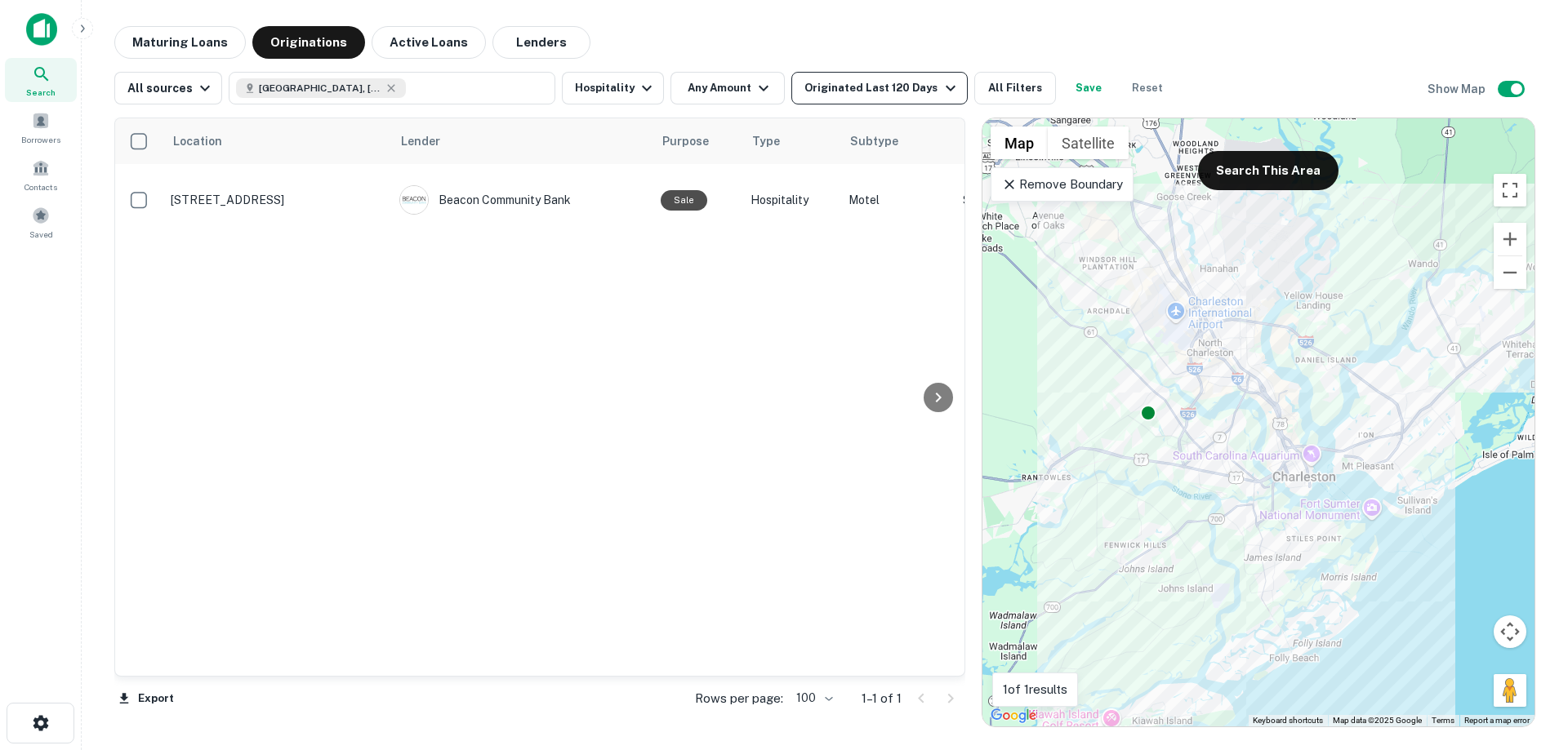
click at [940, 87] on icon "button" at bounding box center [950, 88] width 19 height 19
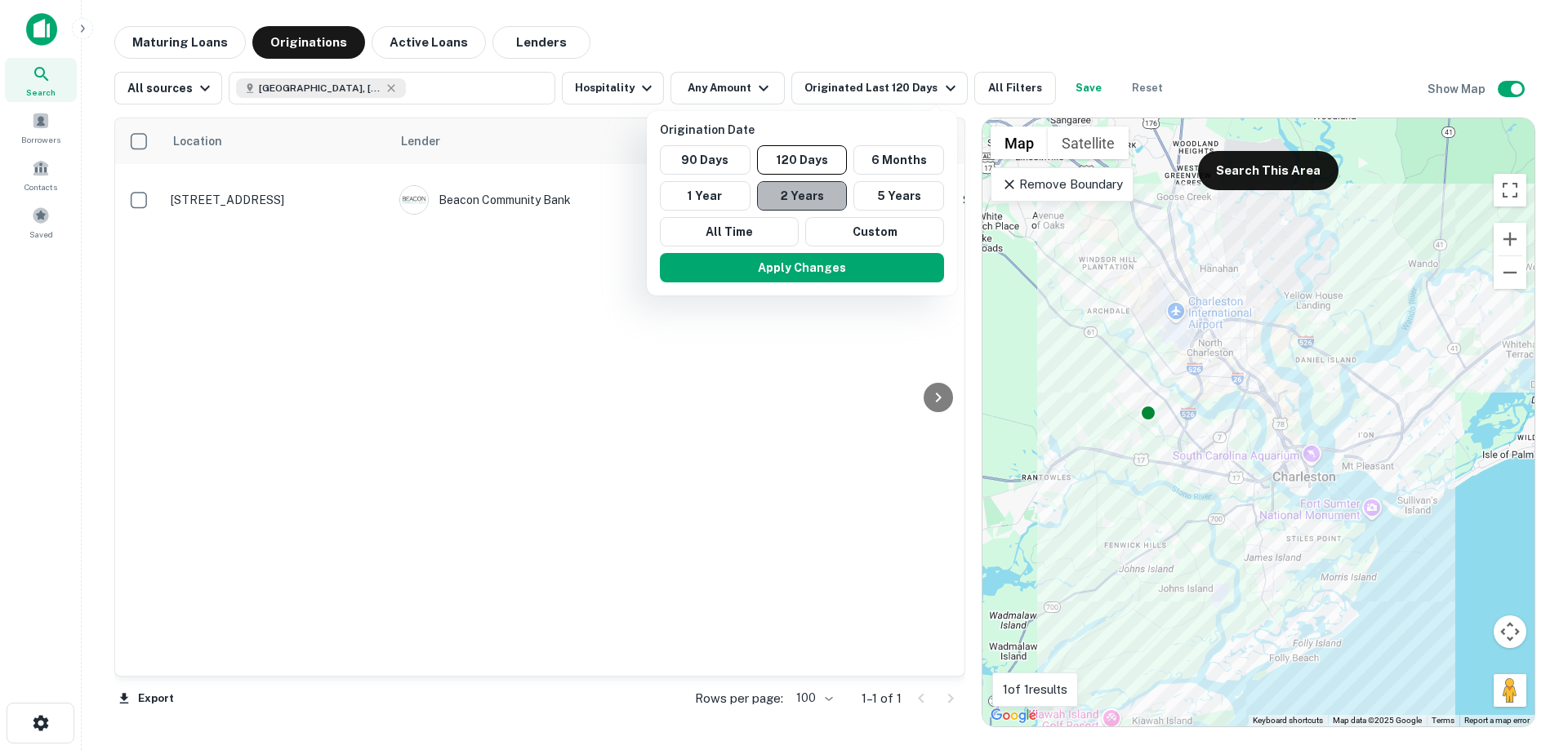
click at [798, 198] on button "2 Years" at bounding box center [803, 195] width 91 height 29
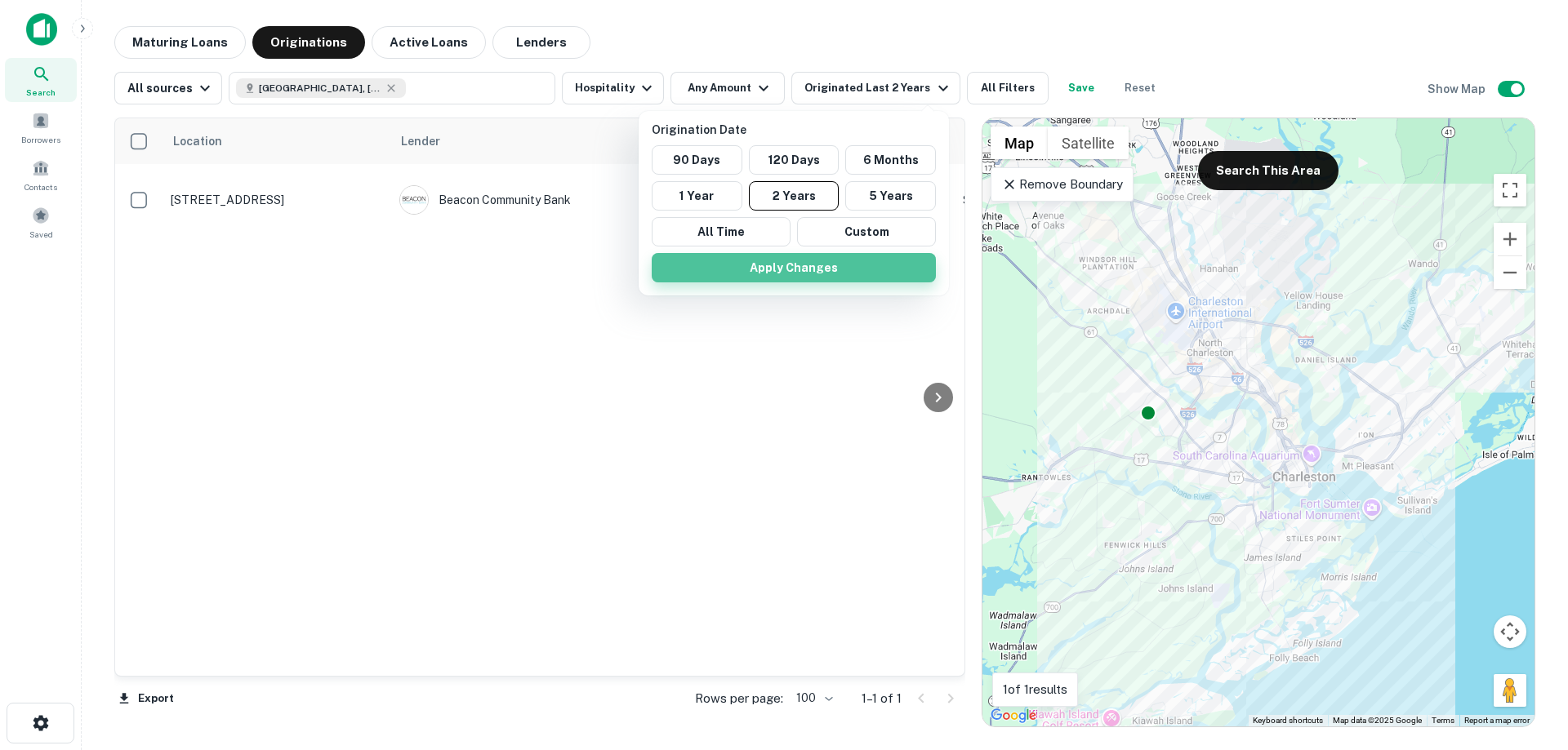
click at [790, 266] on button "Apply Changes" at bounding box center [794, 267] width 285 height 29
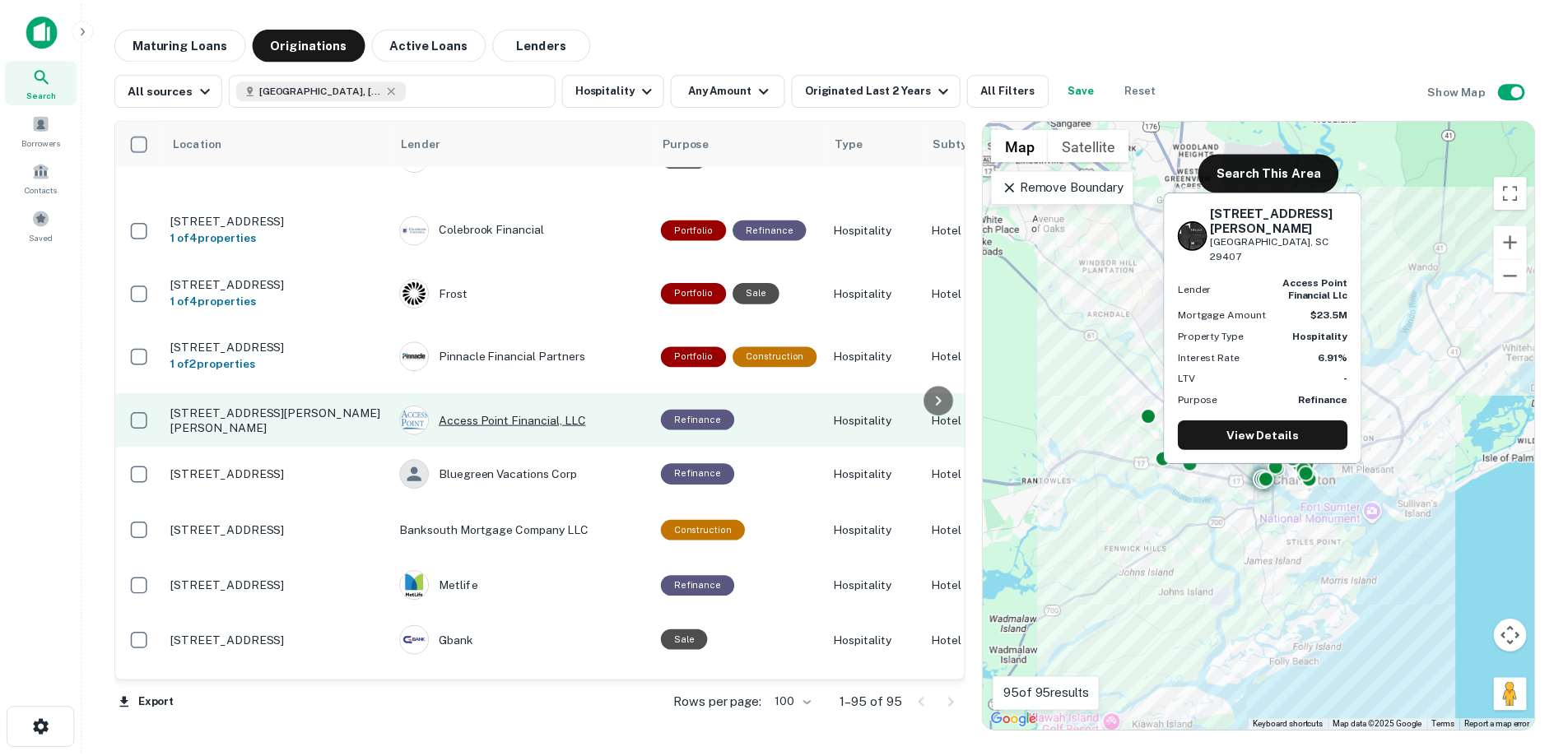
scroll to position [82, 0]
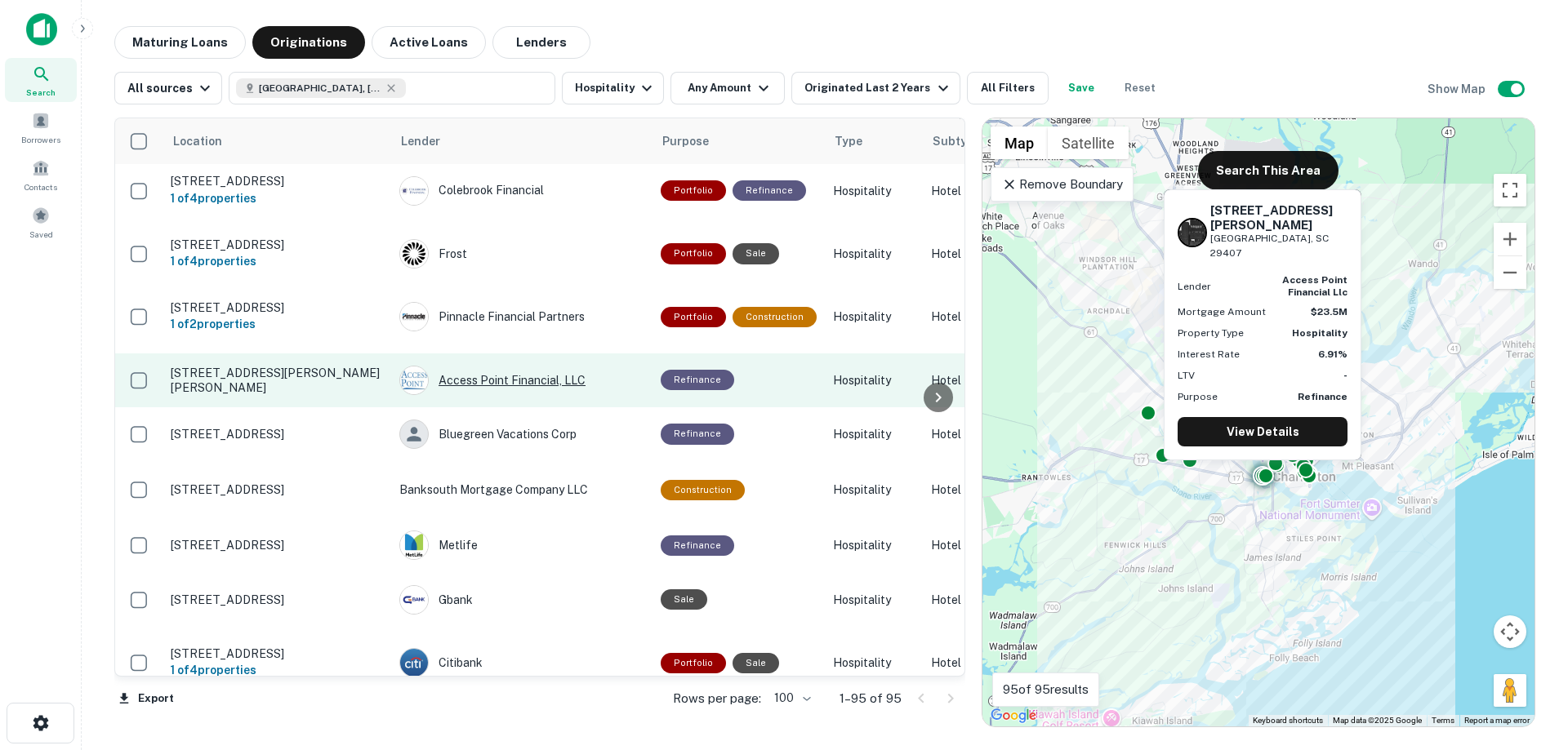
click at [509, 366] on div "Access Point Financial, LLC" at bounding box center [521, 380] width 245 height 29
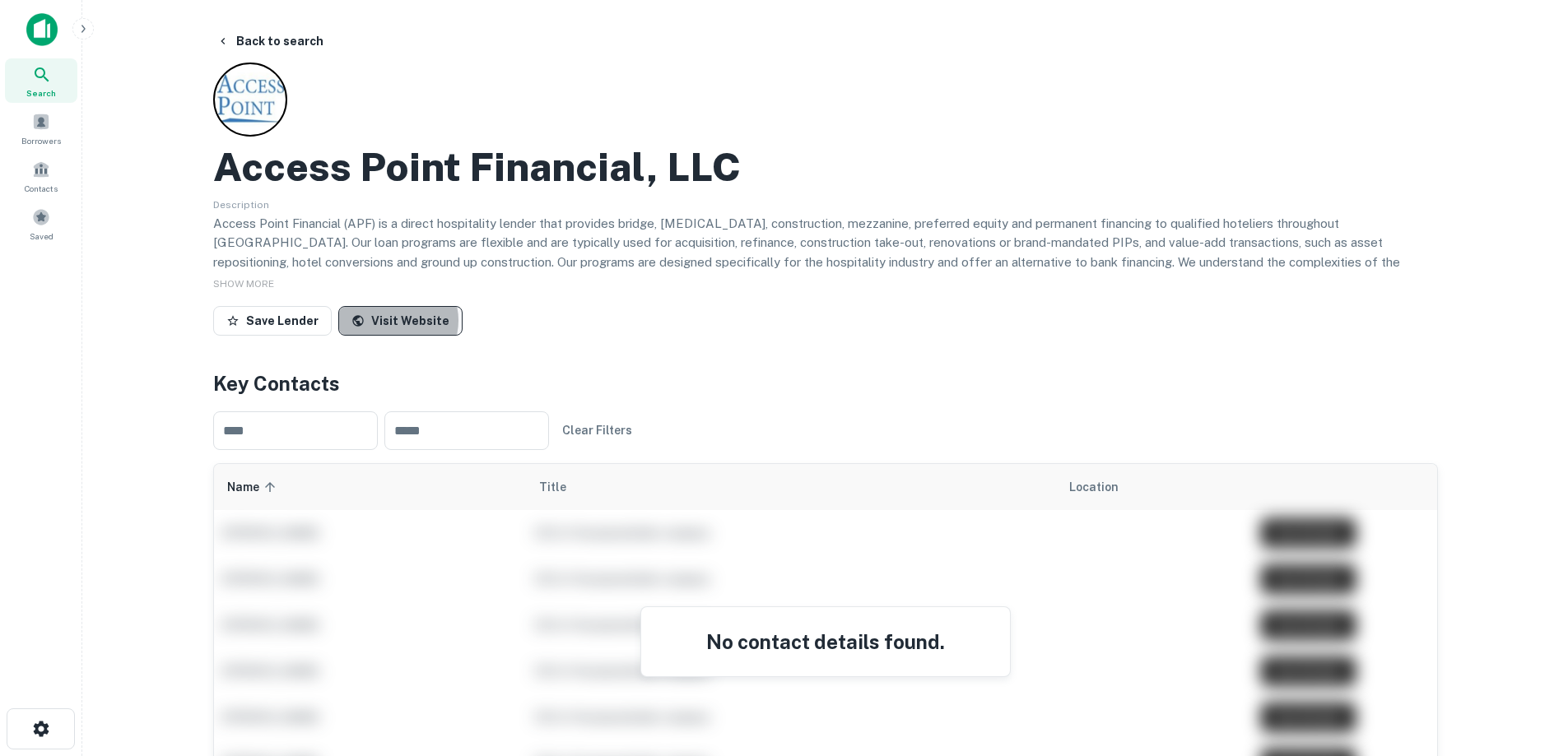
click at [392, 321] on link "Visit Website" at bounding box center [401, 321] width 125 height 29
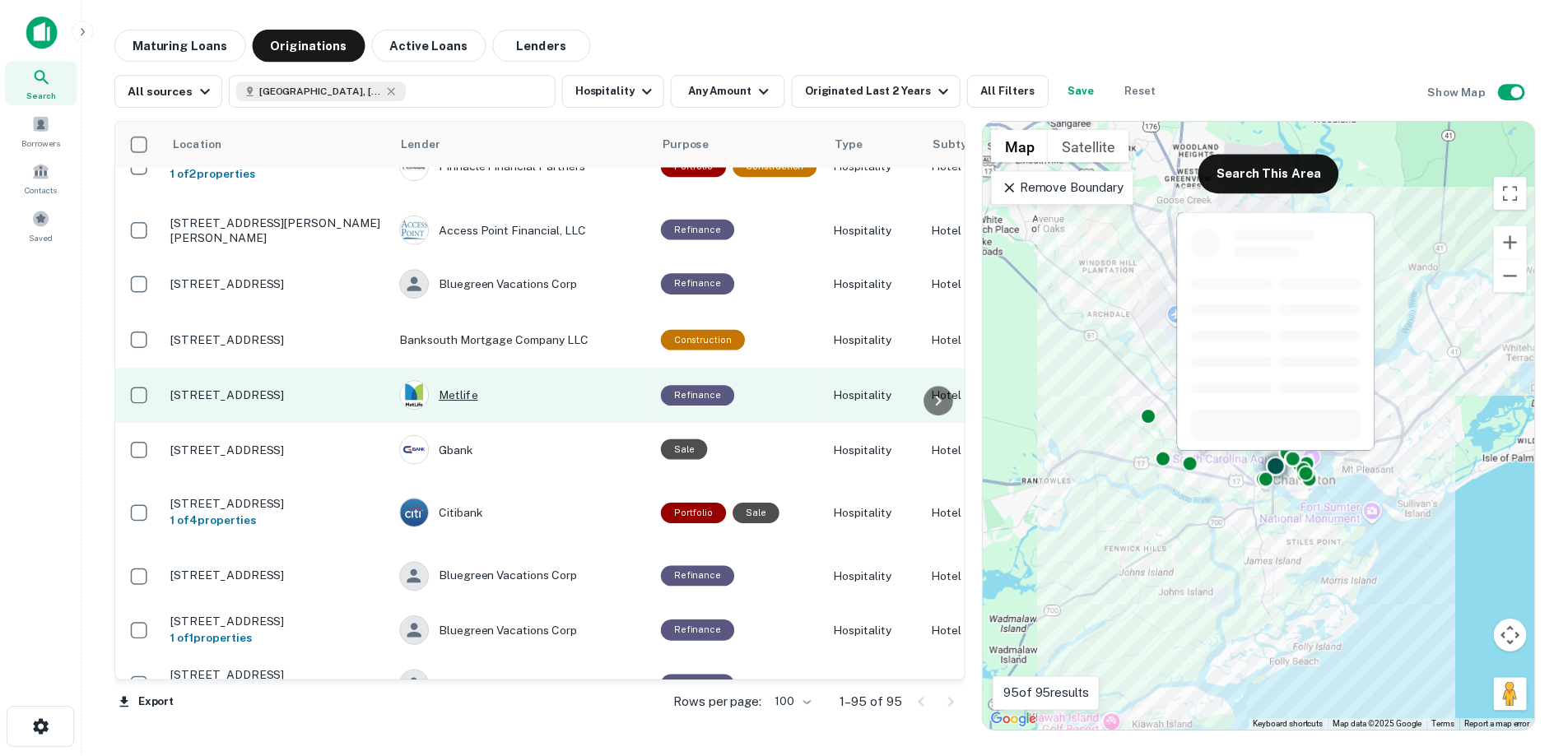
scroll to position [247, 0]
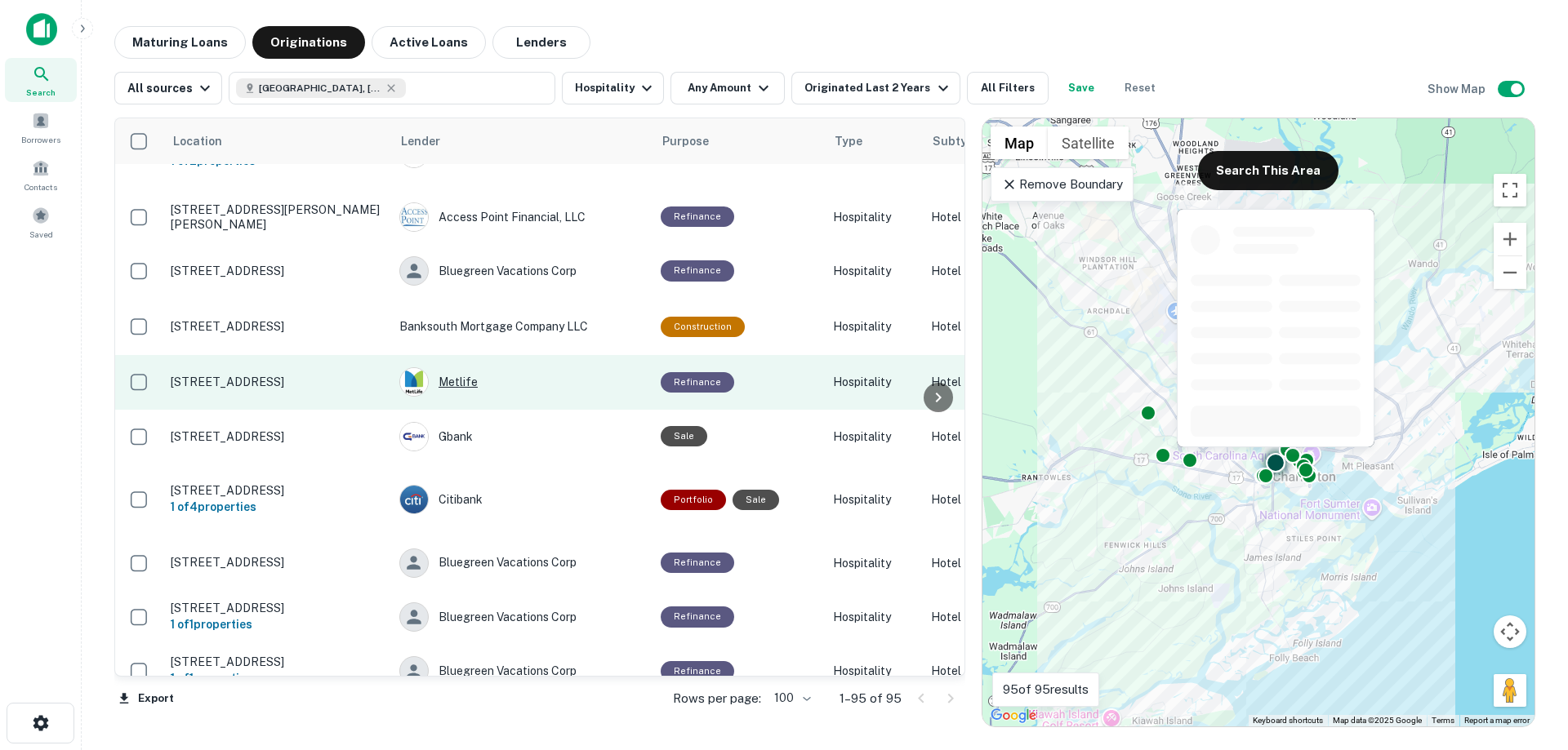
click at [457, 367] on div "Metlife" at bounding box center [521, 382] width 245 height 29
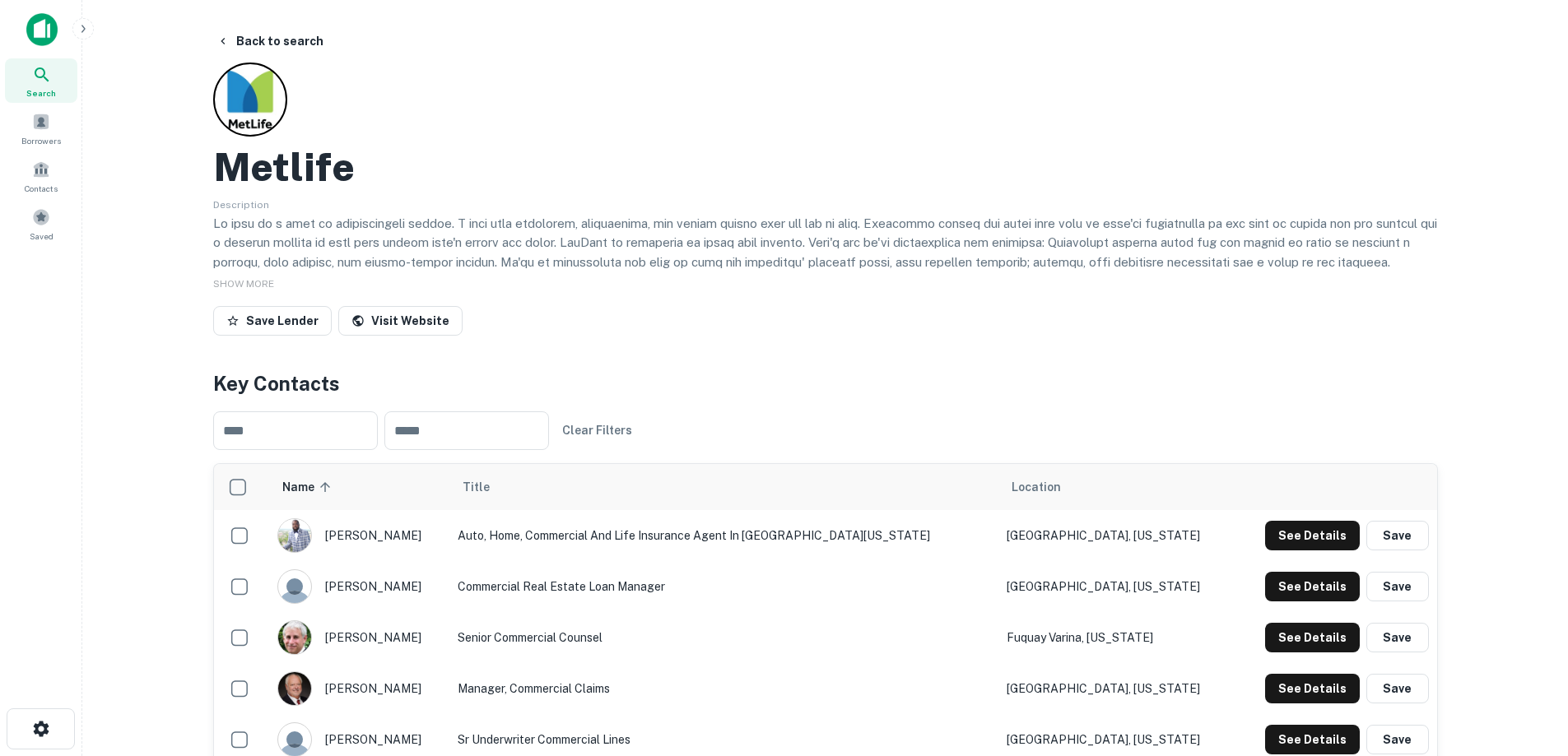
scroll to position [165, 0]
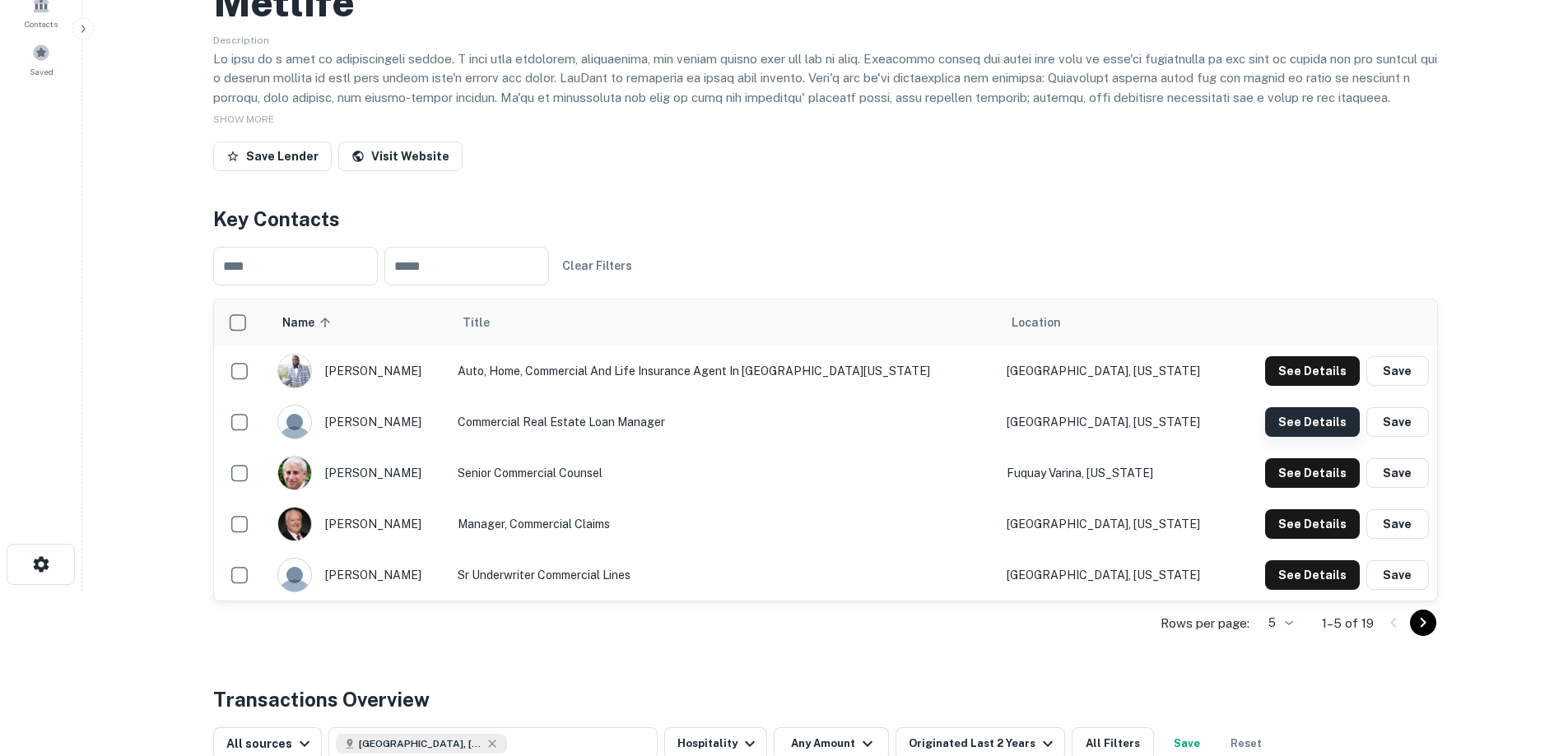
click at [1308, 421] on button "See Details" at bounding box center [1312, 421] width 94 height 29
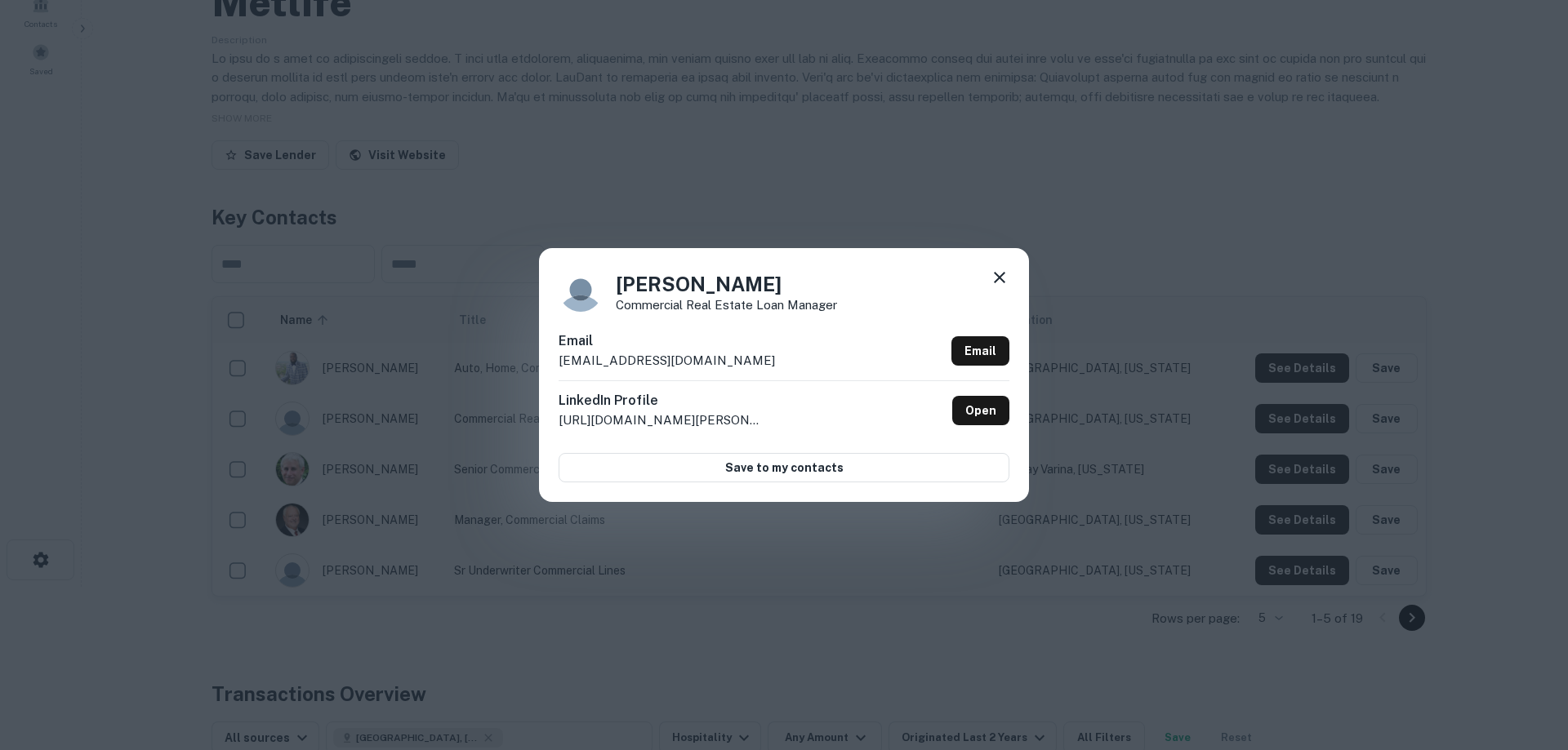
click at [690, 352] on div "Email tsmith1@metlife.com Email" at bounding box center [784, 355] width 451 height 49
drag, startPoint x: 696, startPoint y: 360, endPoint x: 543, endPoint y: 367, distance: 153.2
click at [543, 367] on div "Terry Smith Commercial Real Estate Loan Manager Email tsmith1@metlife.com Email…" at bounding box center [784, 375] width 490 height 253
copy p "tsmith1@metlife.com"
click at [997, 274] on icon at bounding box center [1000, 277] width 19 height 19
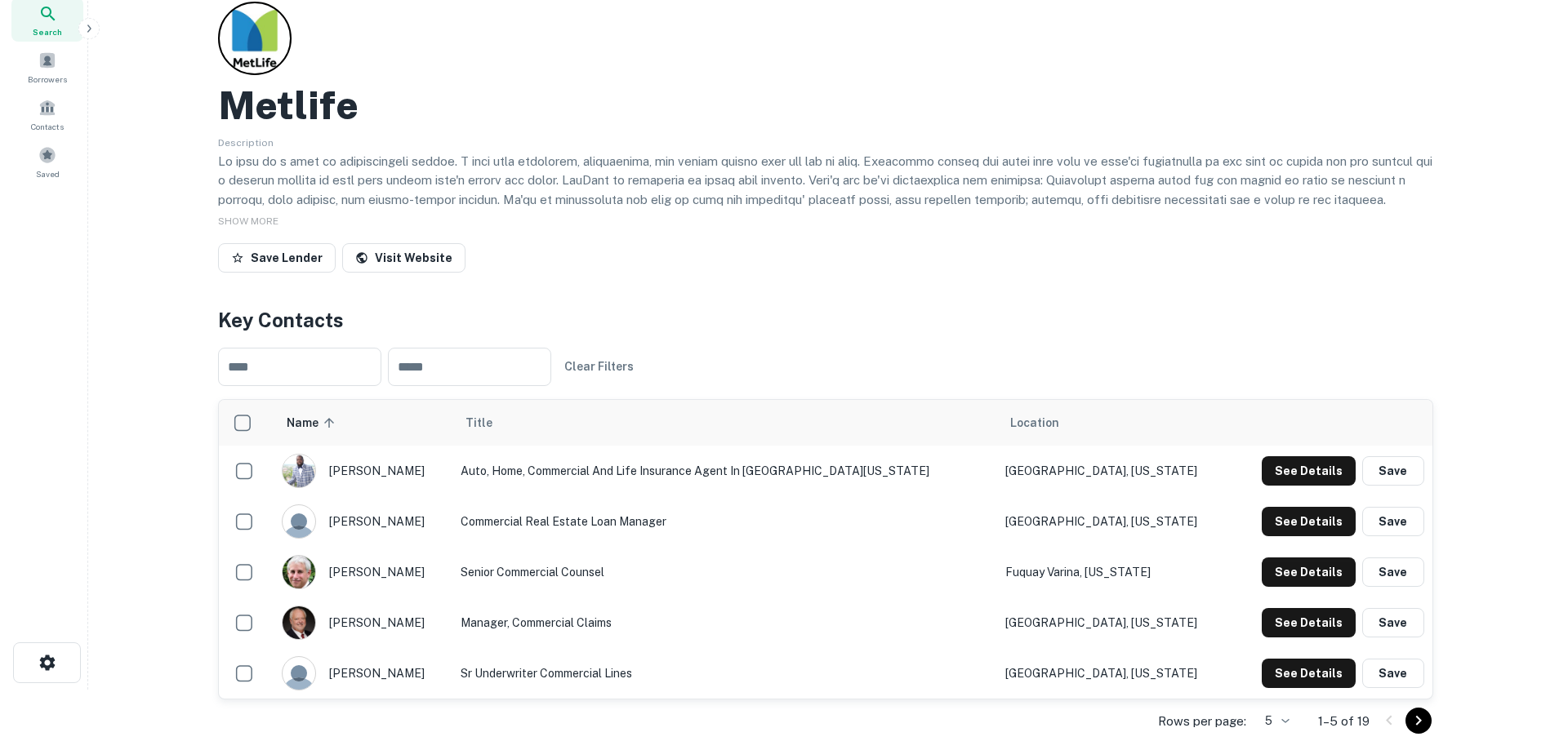
scroll to position [0, 0]
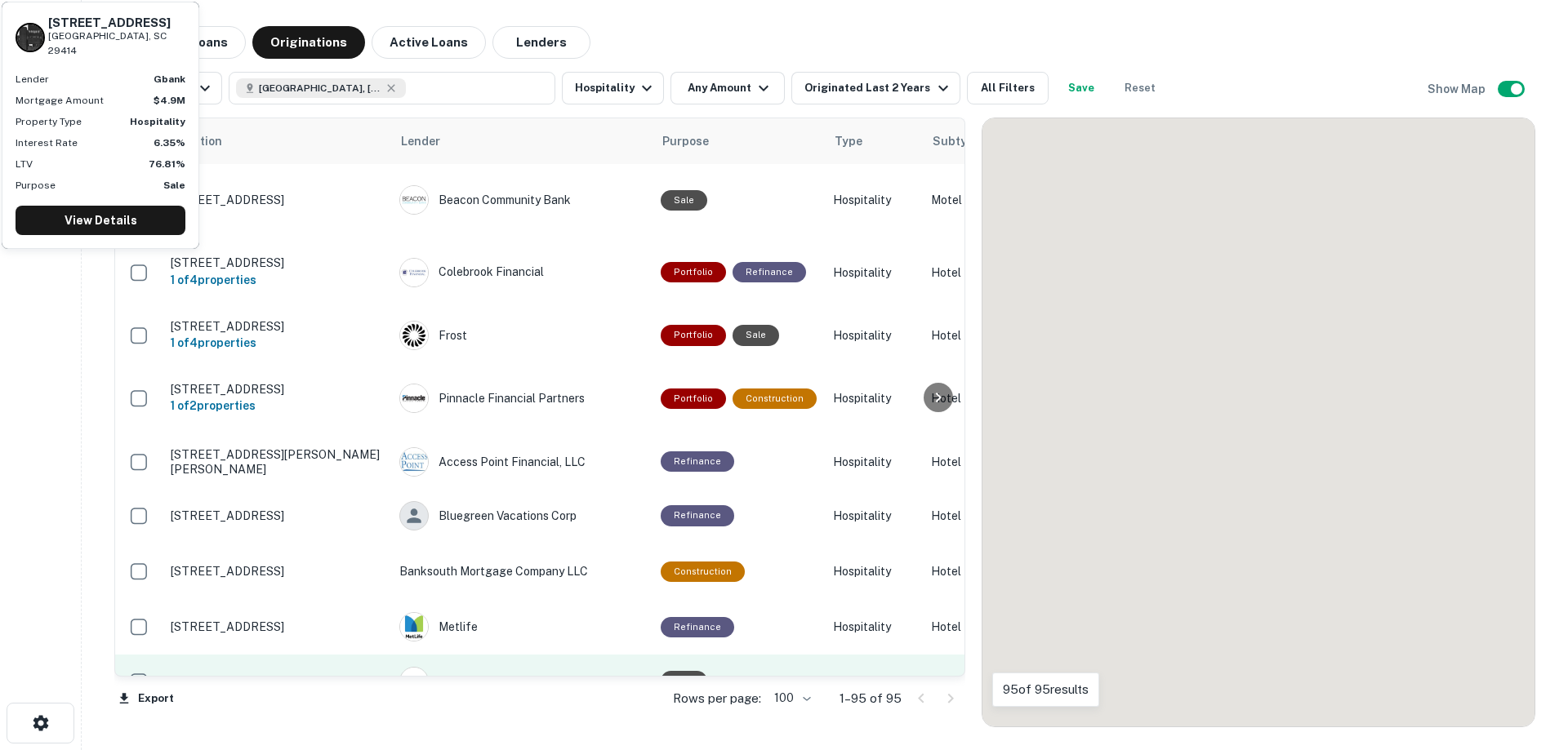
scroll to position [258, 0]
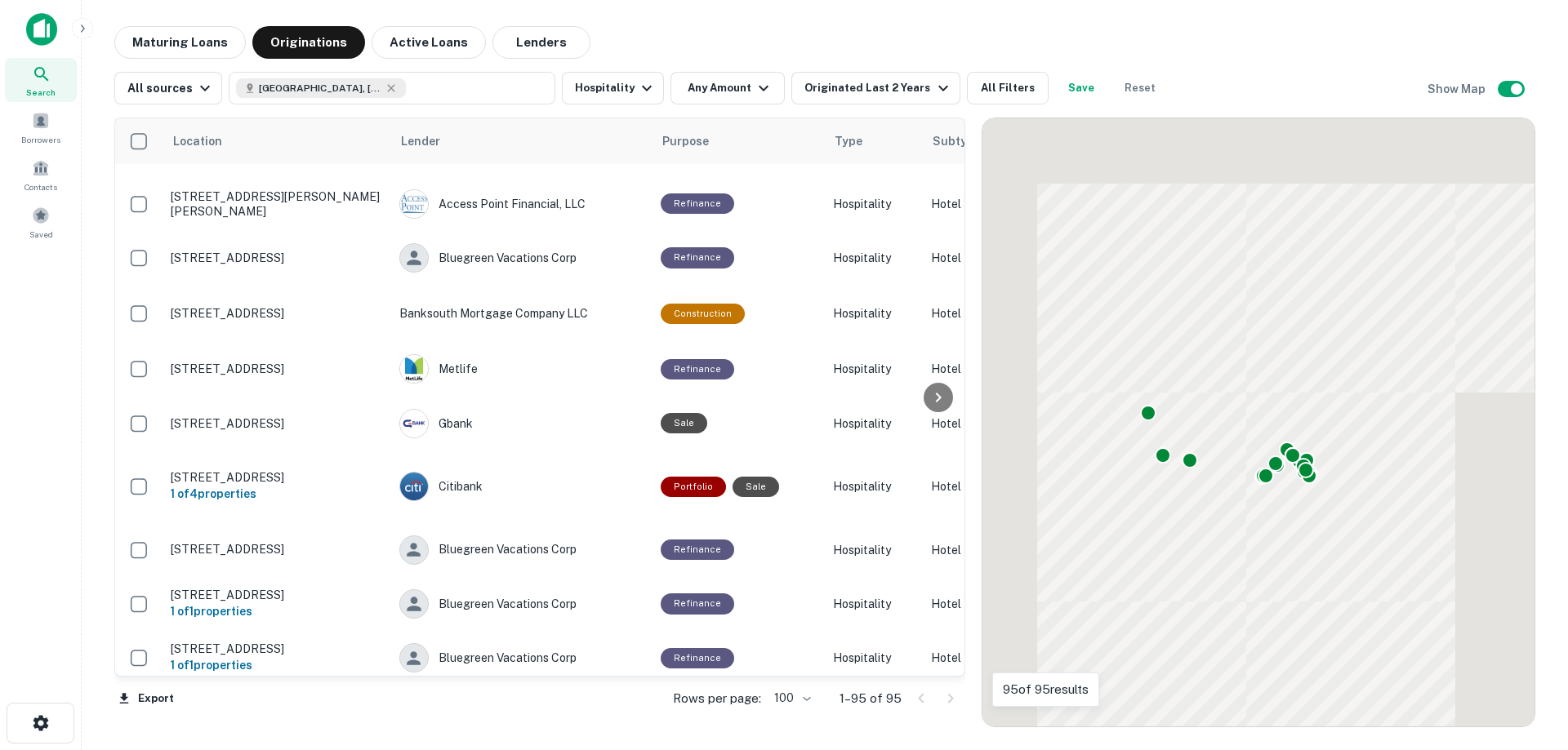
click at [519, 698] on div "Bluegreen Vacations Corp" at bounding box center [521, 712] width 245 height 29
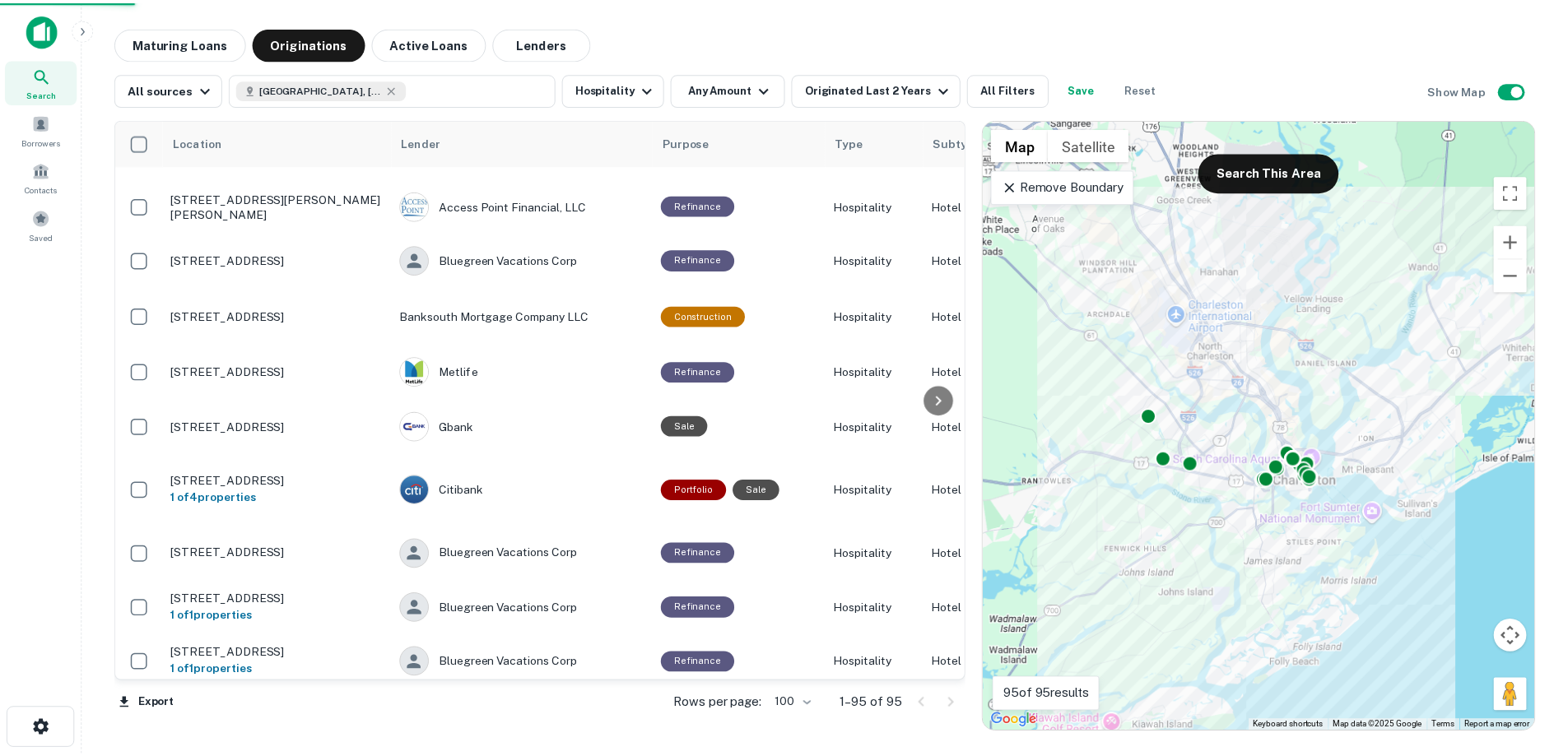
scroll to position [411, 0]
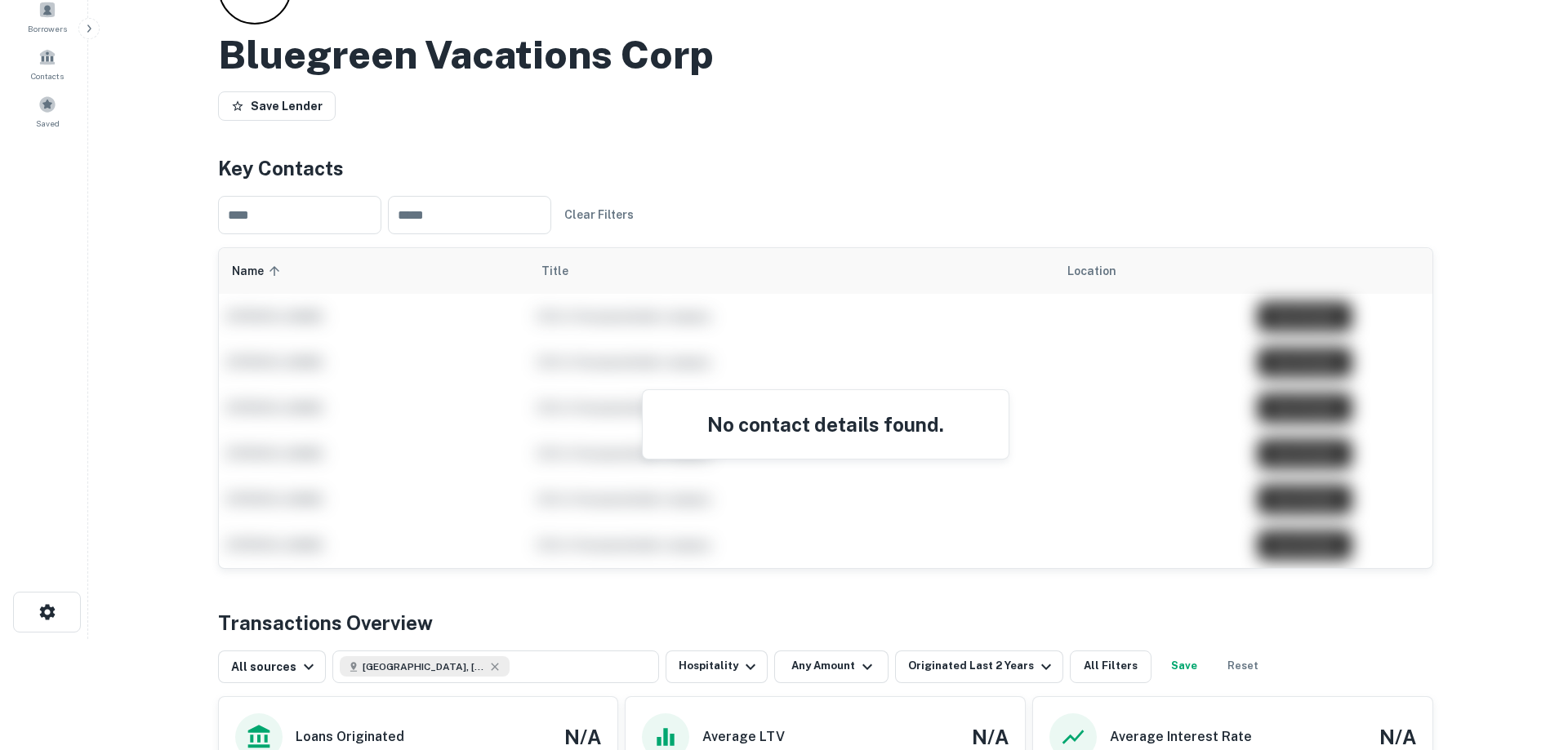
scroll to position [0, 0]
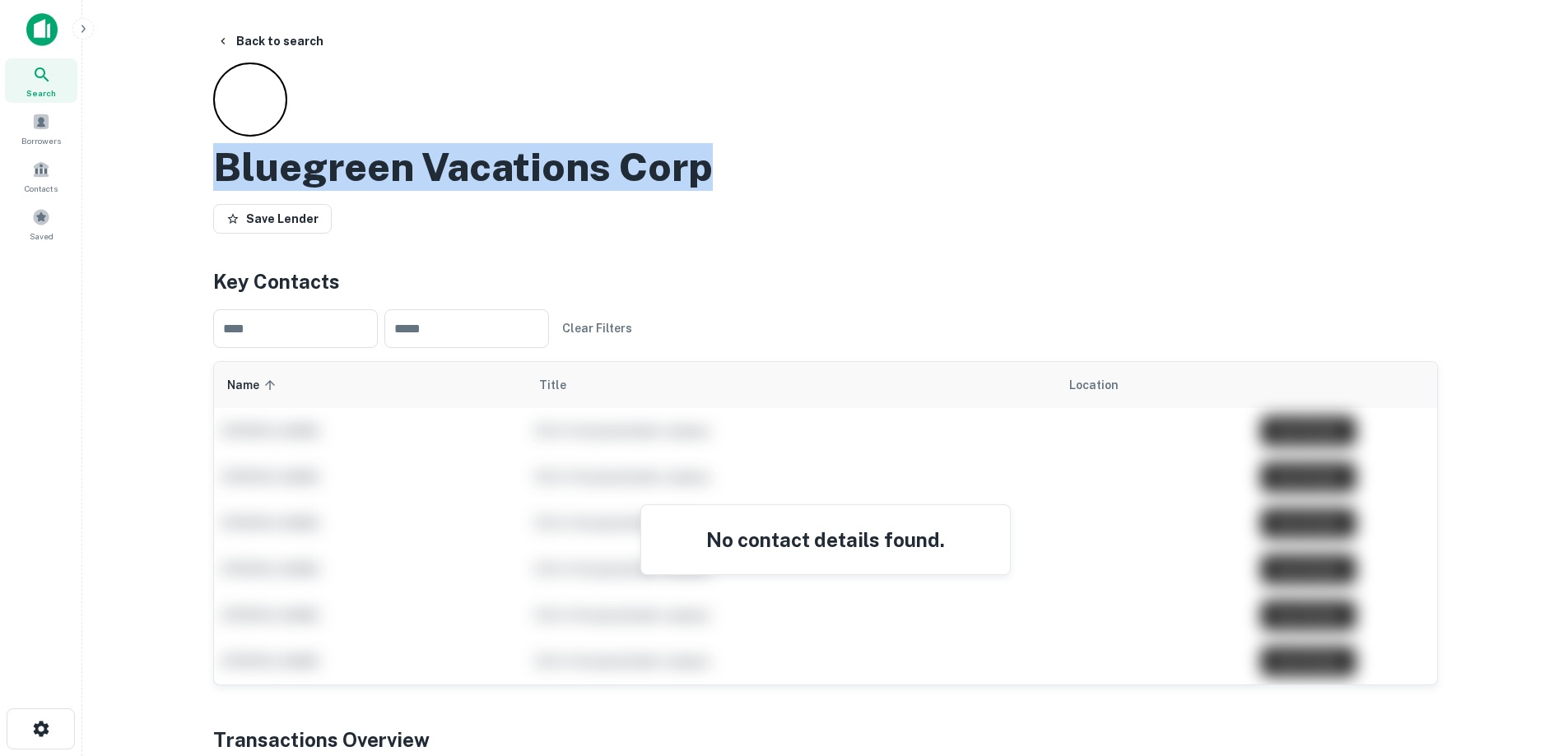
drag, startPoint x: 715, startPoint y: 167, endPoint x: 208, endPoint y: 178, distance: 507.1
copy h2 "Bluegreen Vacations Corp"
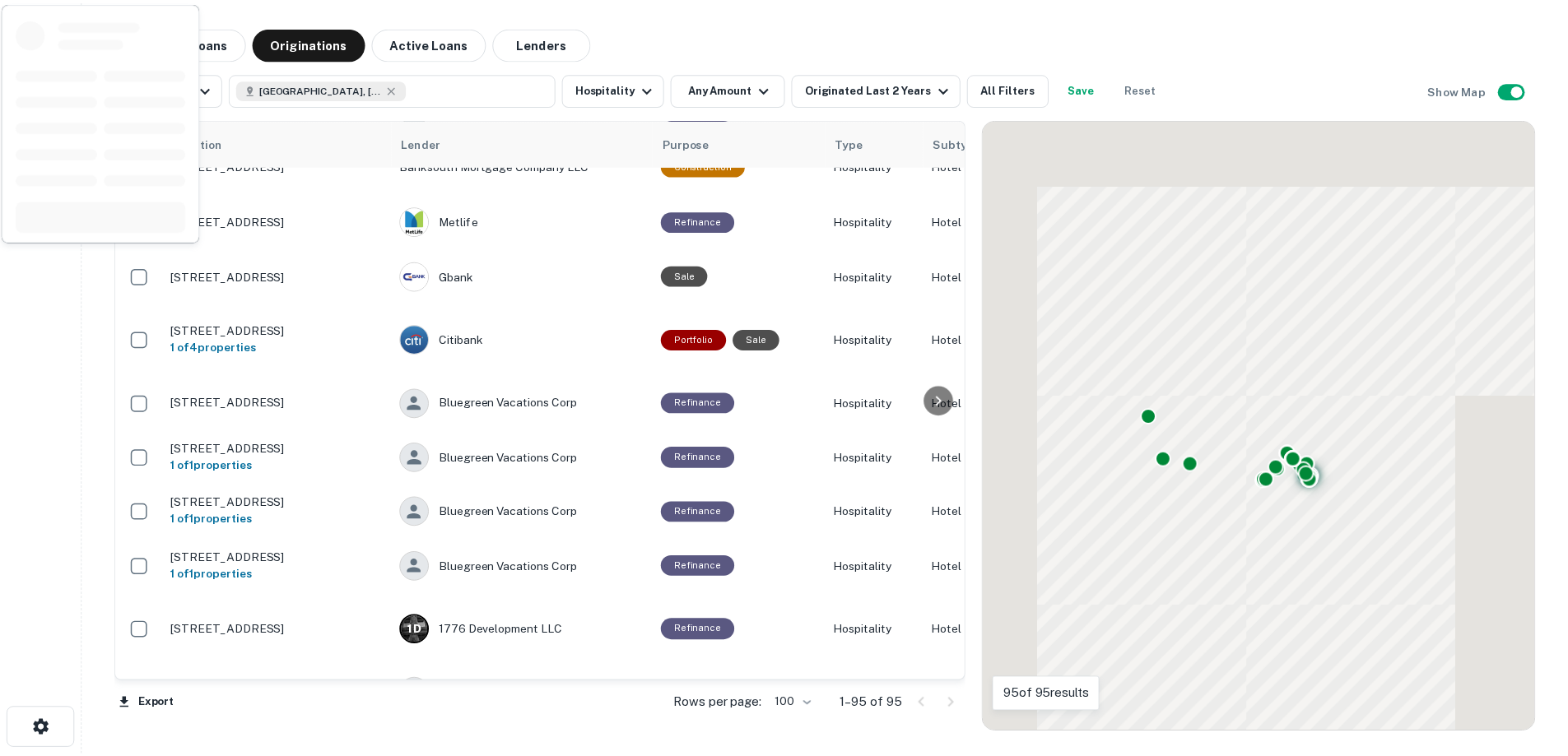
scroll to position [741, 0]
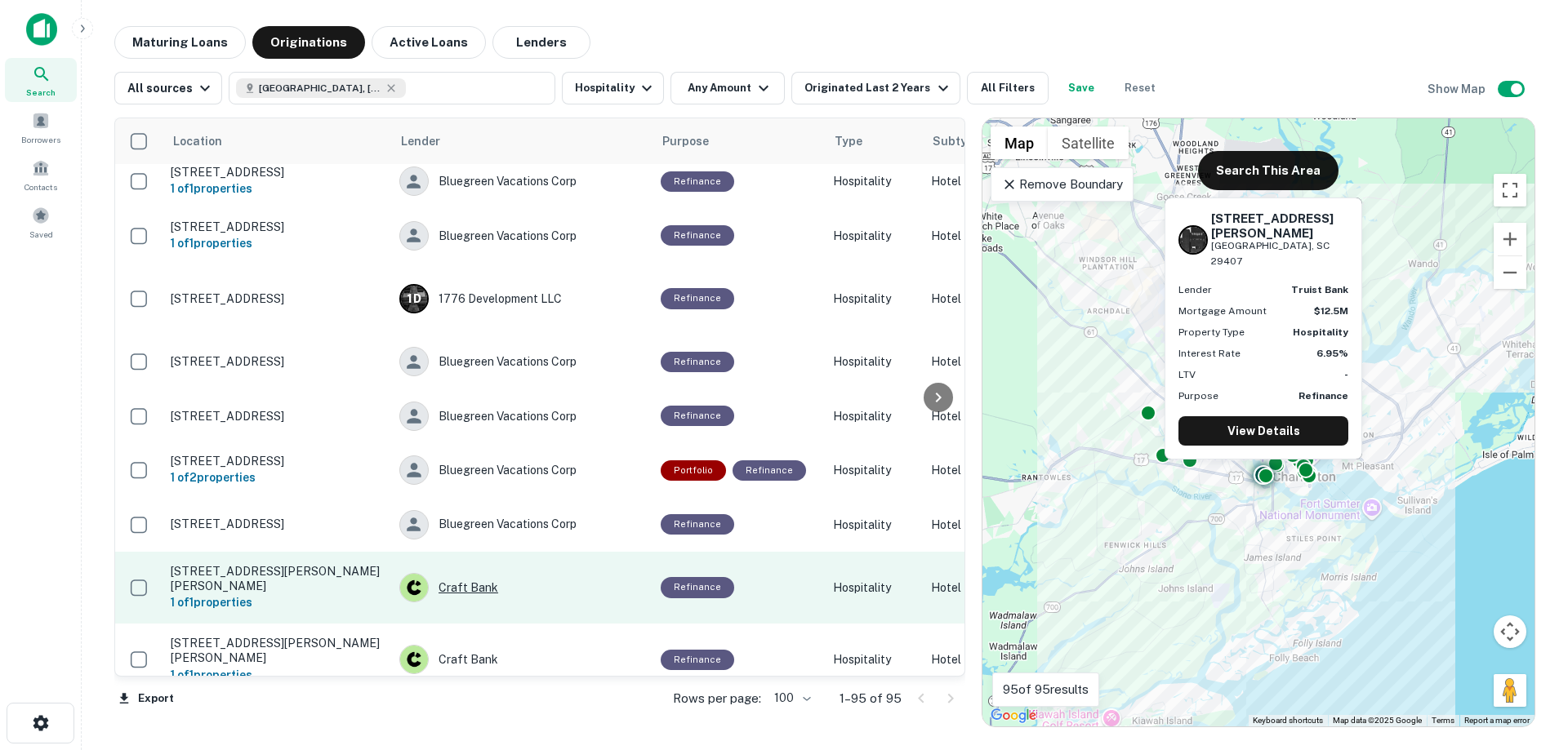
click at [467, 573] on div "Craft Bank" at bounding box center [521, 587] width 245 height 29
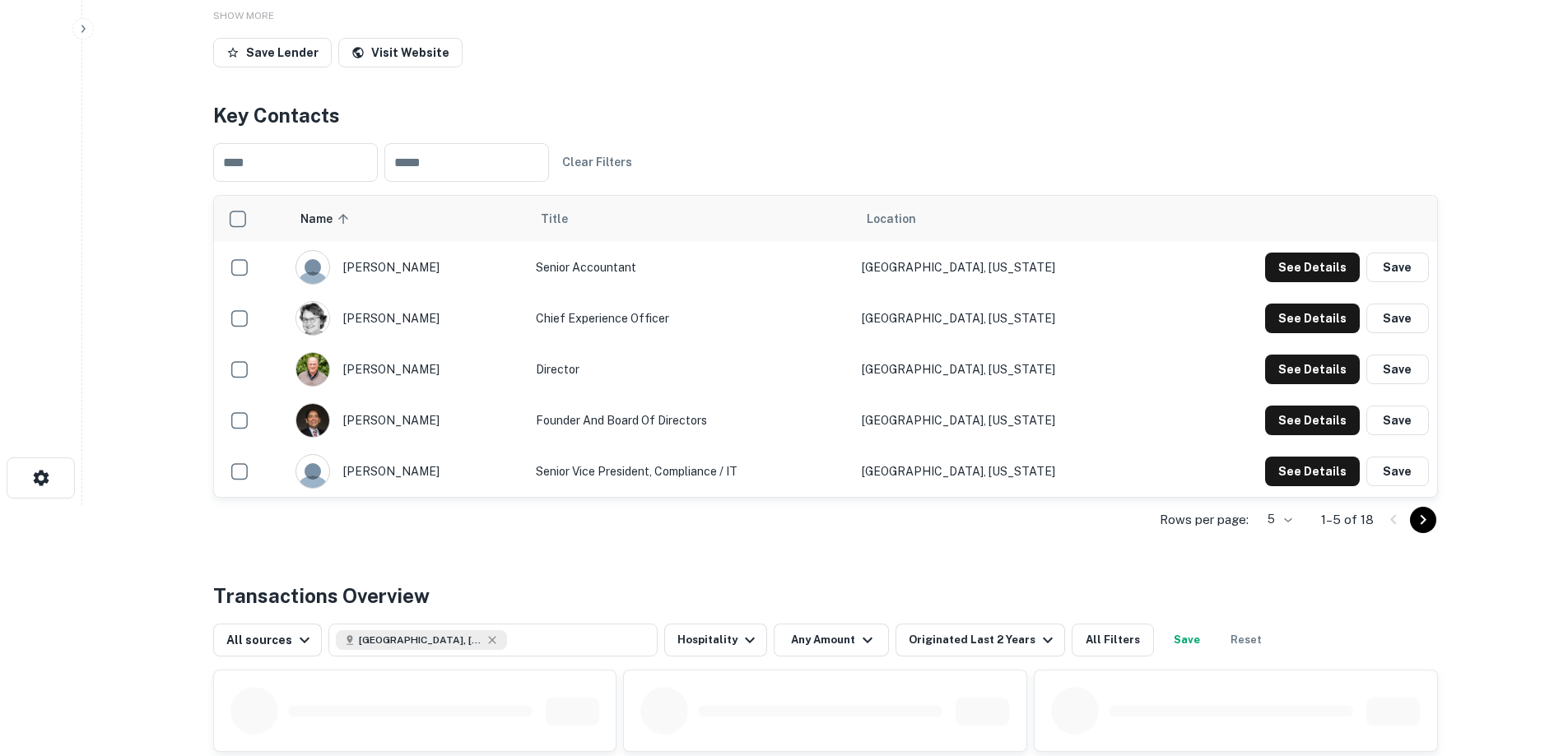
scroll to position [247, 0]
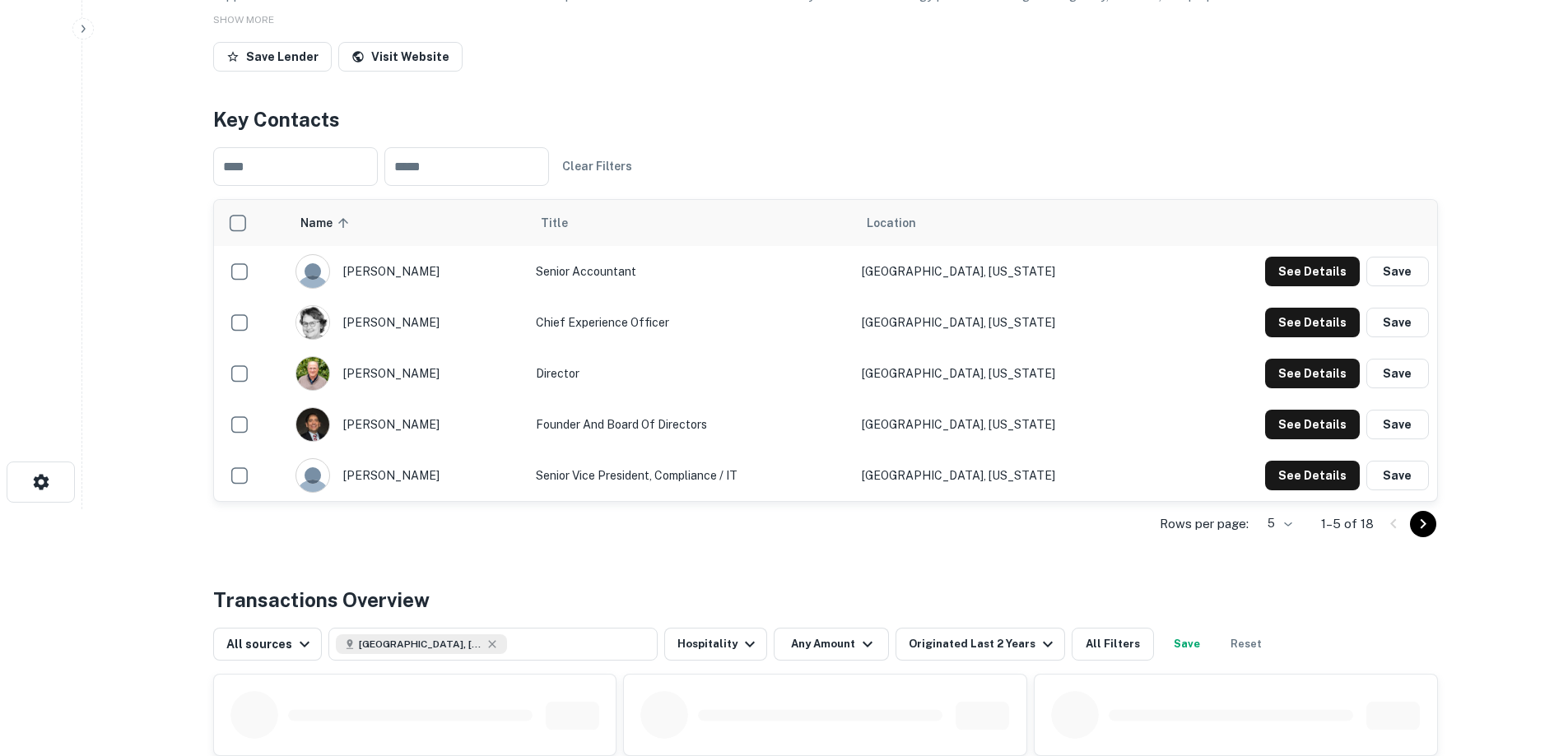
click at [1291, 509] on body "Search Borrowers Contacts Saved Back to search Craft Bank Description Craft Ban…" at bounding box center [784, 131] width 1568 height 756
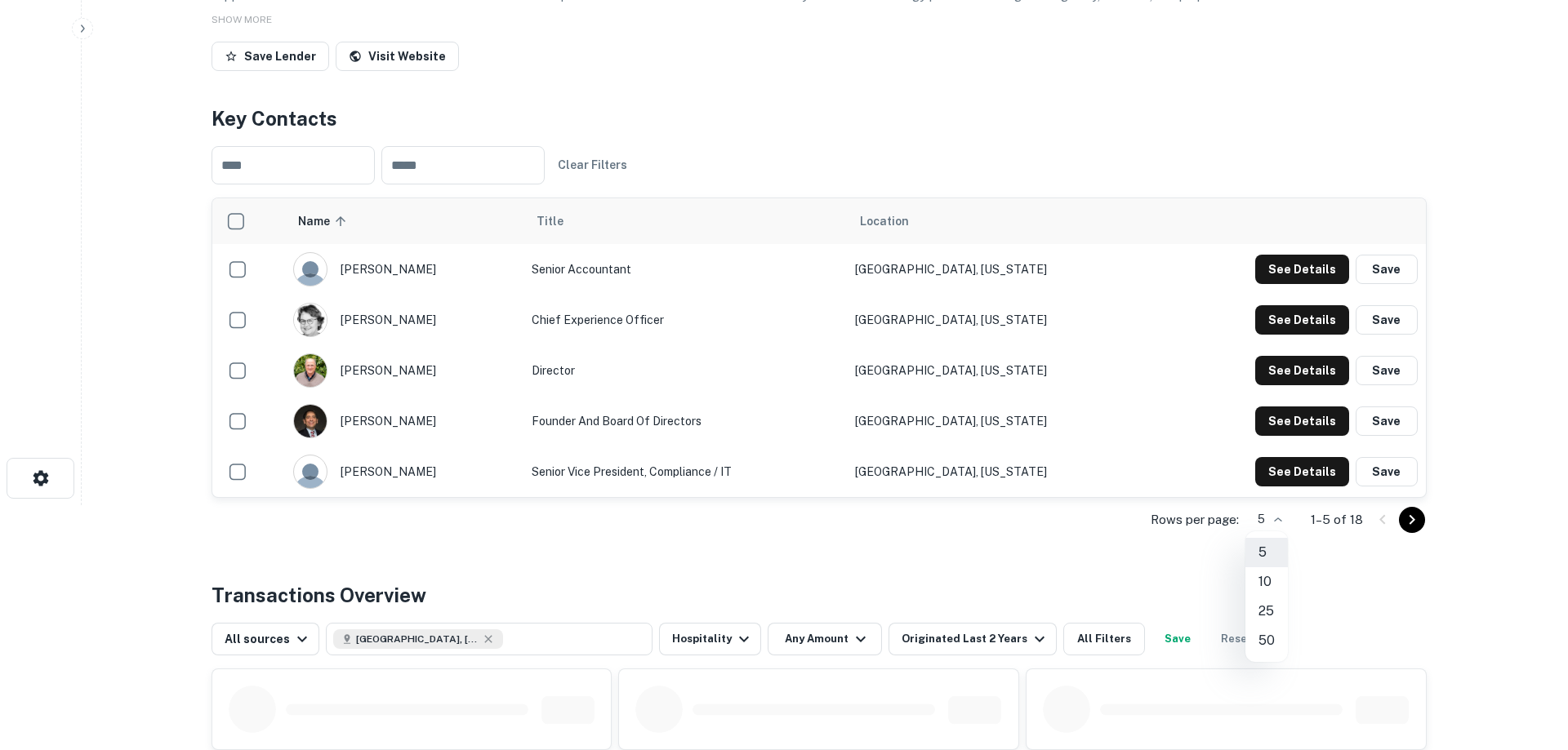
click at [1269, 614] on li "25" at bounding box center [1267, 610] width 42 height 29
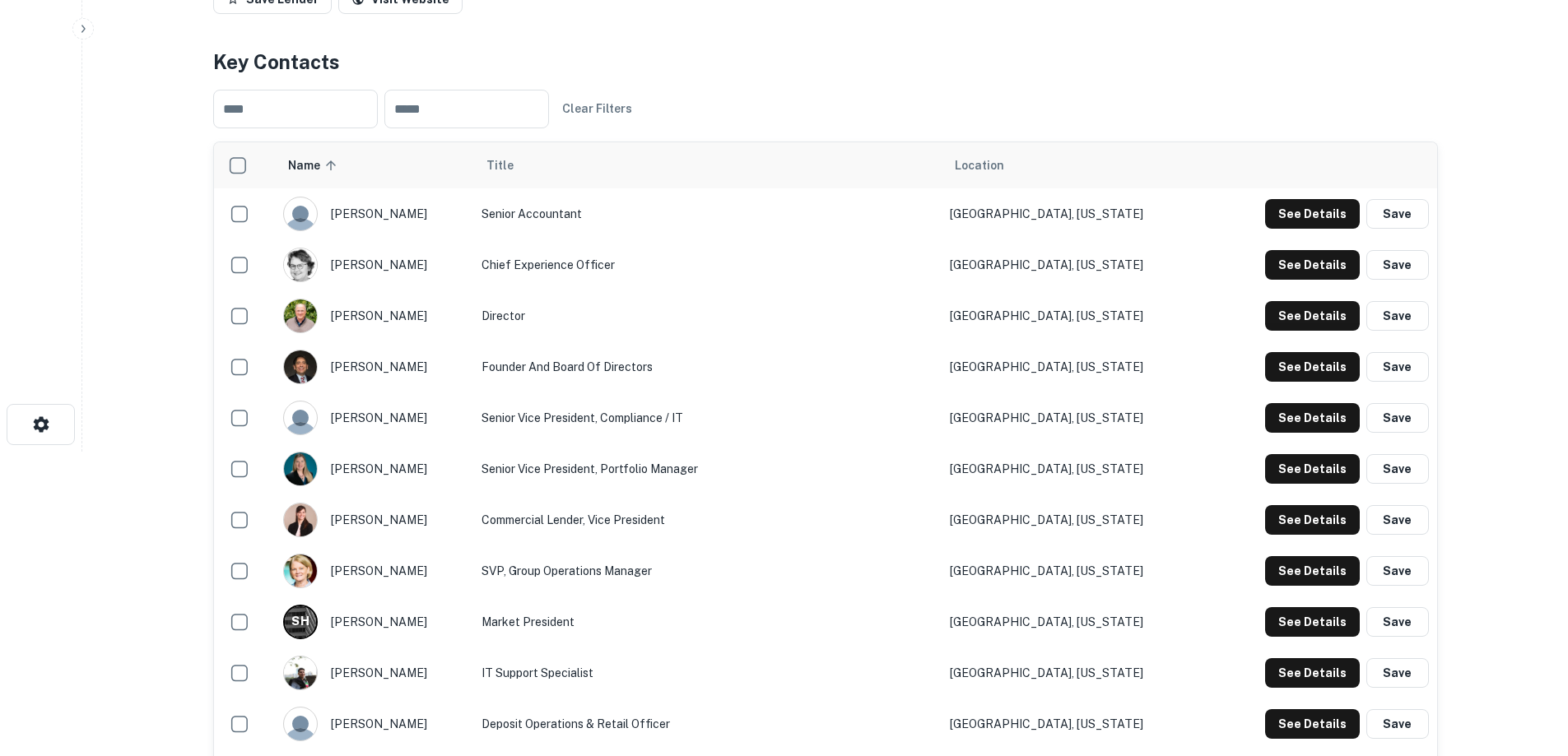
scroll to position [329, 0]
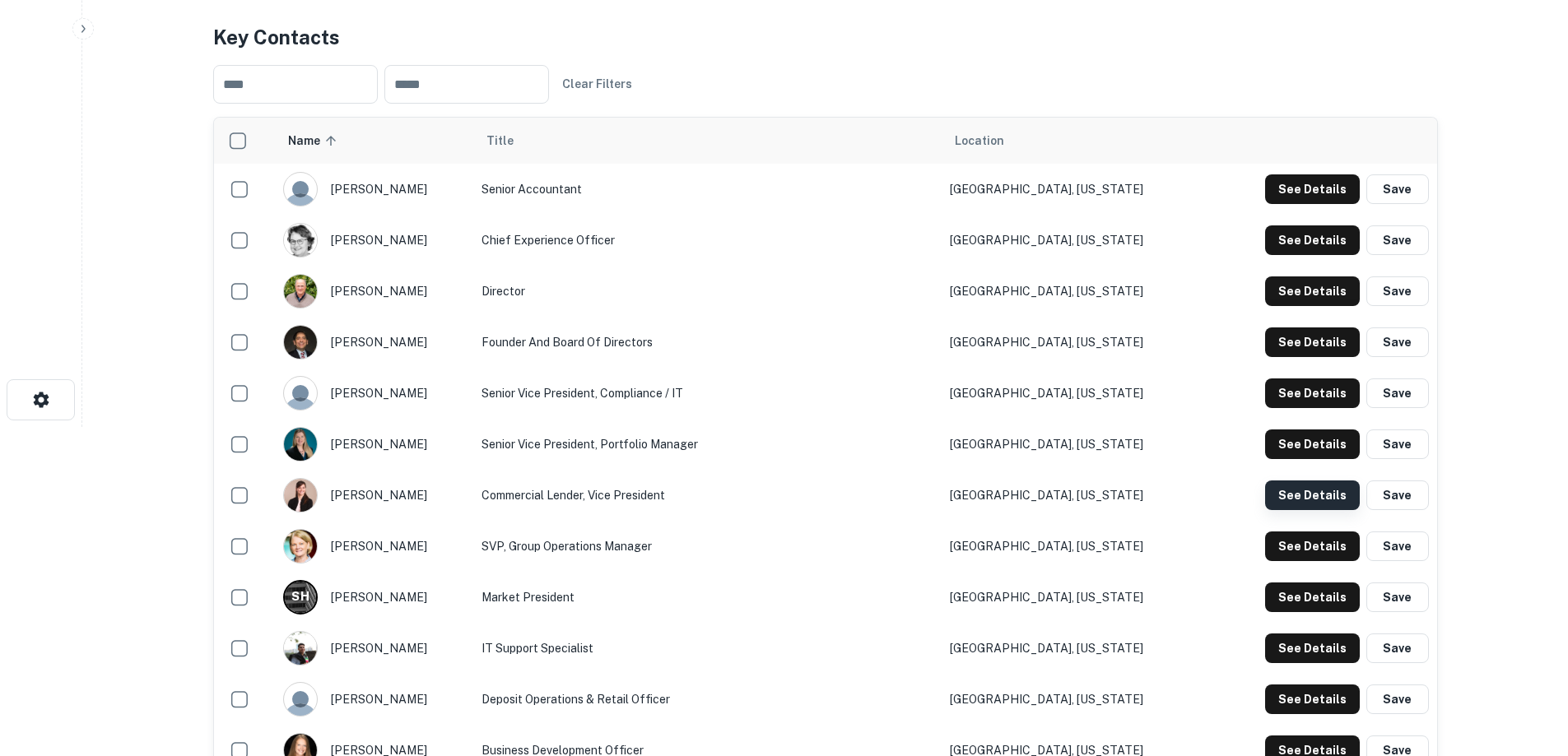
click at [1308, 500] on button "See Details" at bounding box center [1312, 495] width 94 height 29
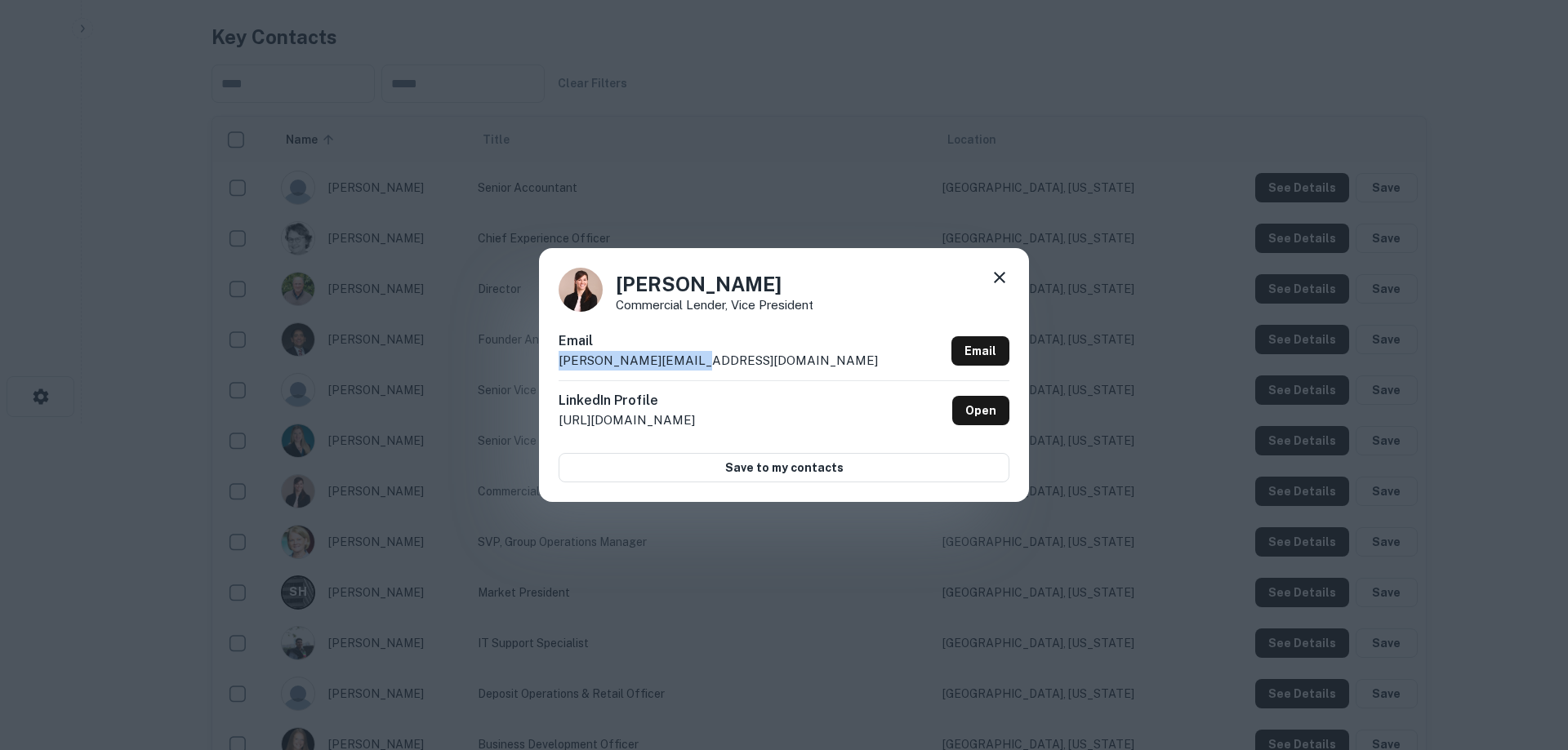
drag, startPoint x: 709, startPoint y: 360, endPoint x: 543, endPoint y: 361, distance: 166.0
click at [543, 361] on div "Stephanie Brown Commercial Lender, Vice President Email stephanie@craft.bank Em…" at bounding box center [784, 375] width 490 height 253
copy p "stephanie@craft.bank"
click at [1000, 277] on icon at bounding box center [1000, 277] width 11 height 11
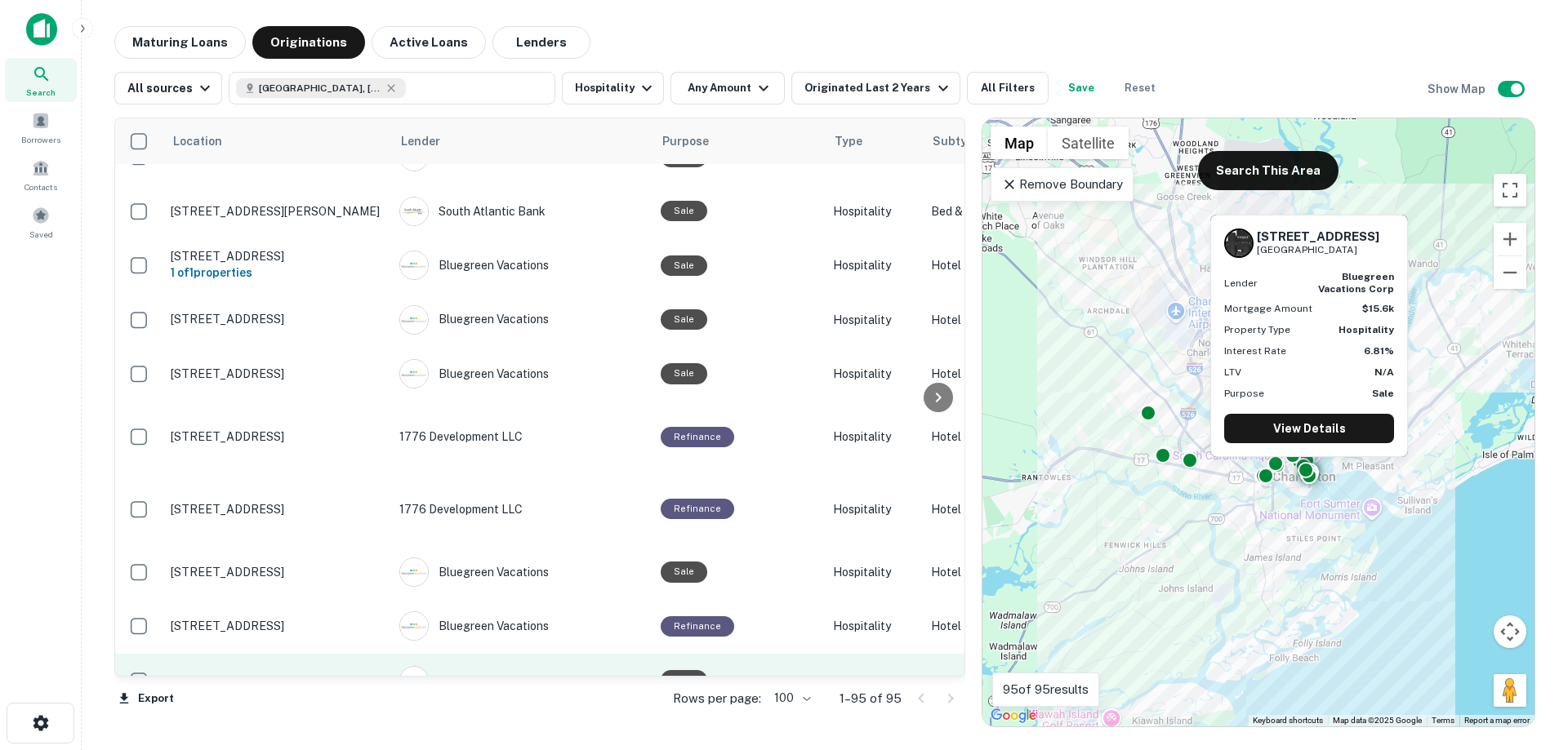
scroll to position [3428, 0]
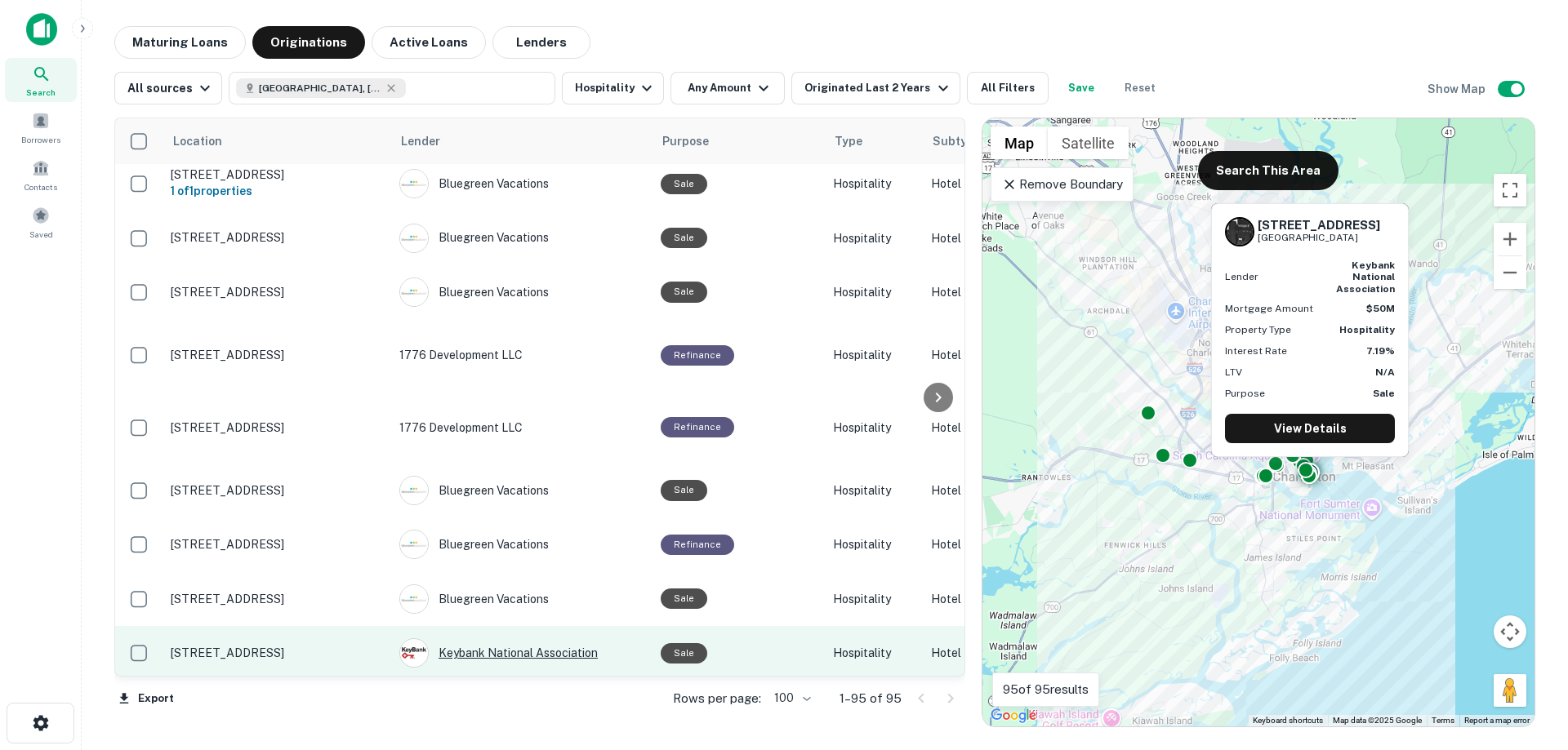
click at [495, 639] on div "Keybank National Association" at bounding box center [521, 653] width 245 height 29
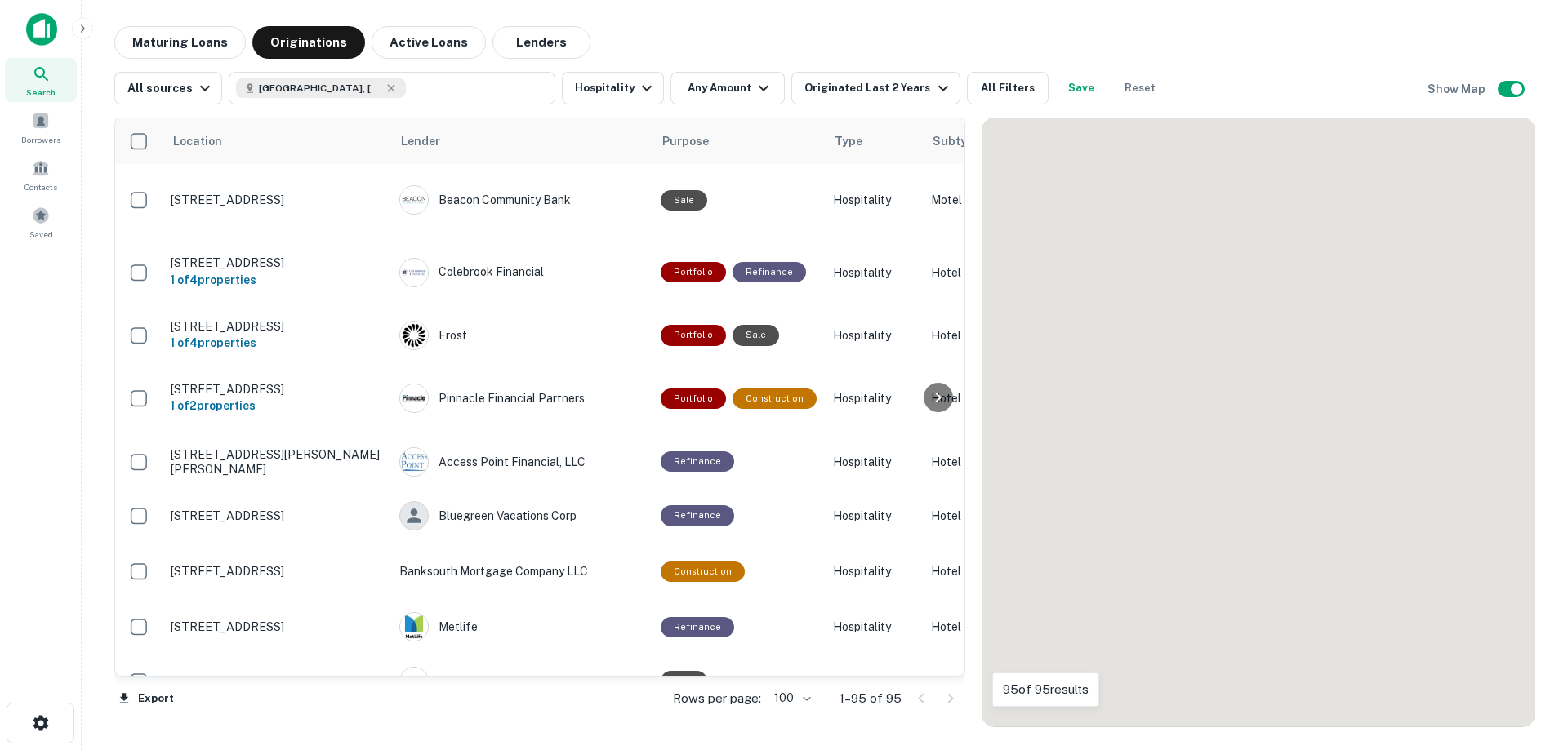
scroll to position [2776, 0]
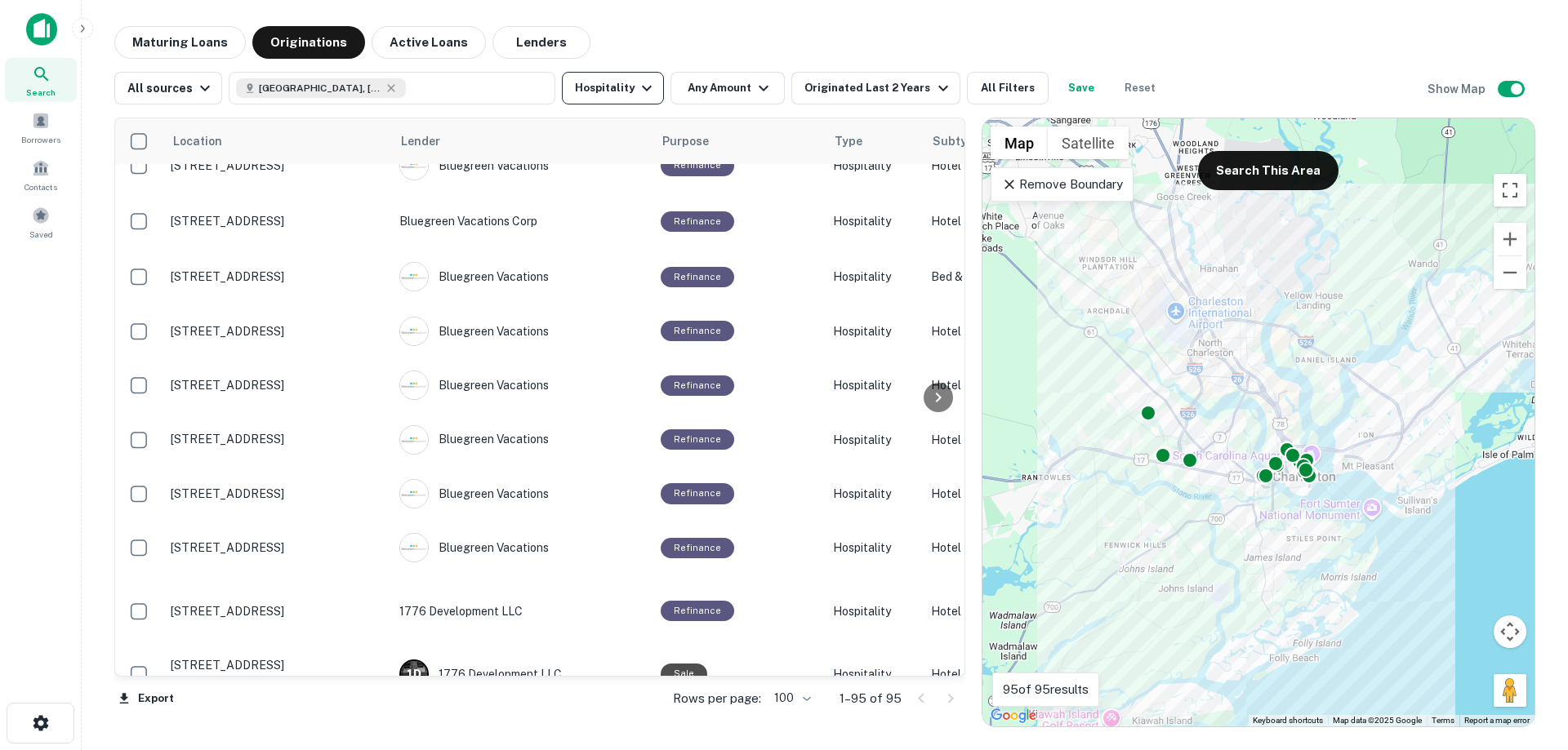
click at [637, 89] on icon "button" at bounding box center [647, 88] width 19 height 19
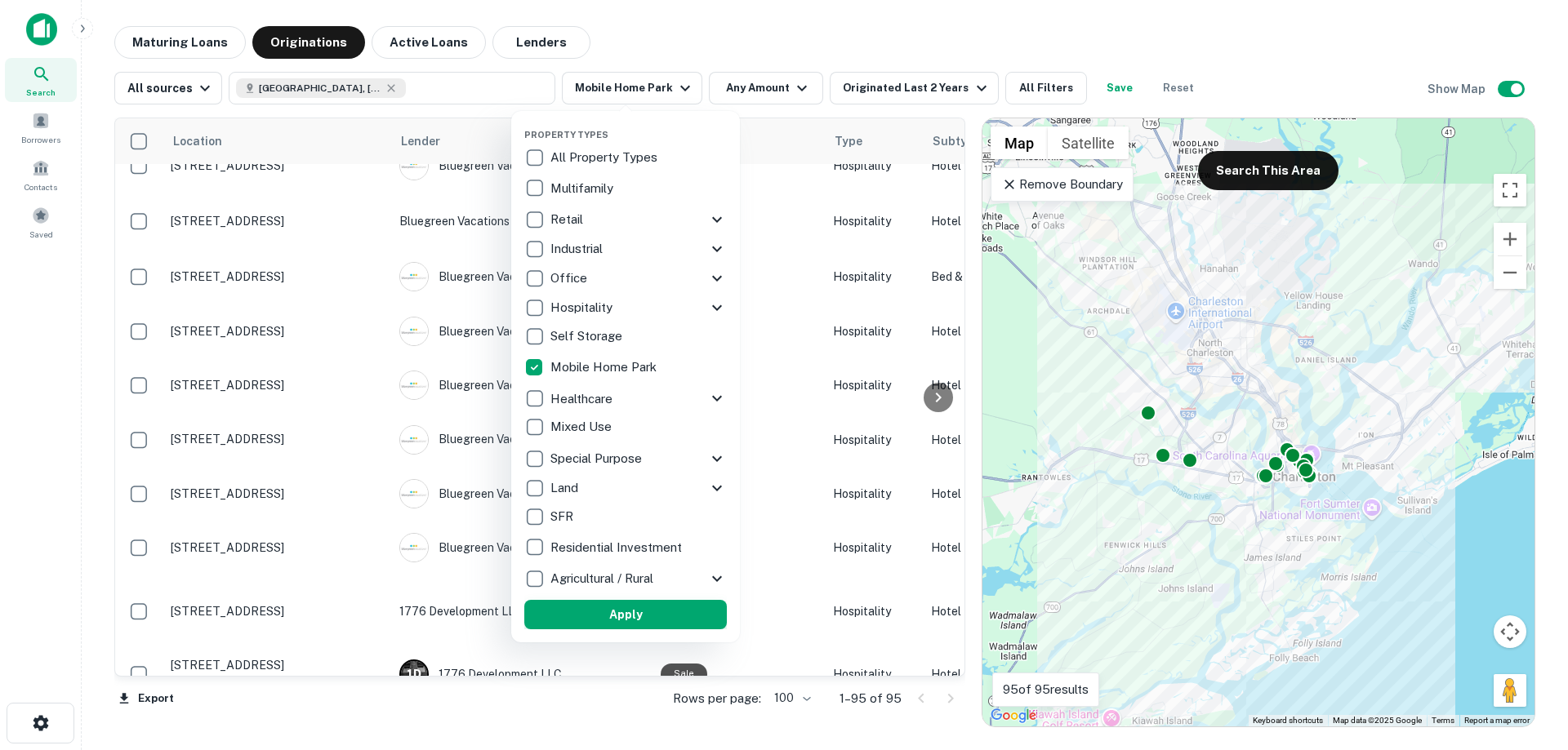
click at [623, 617] on button "Apply" at bounding box center [625, 614] width 202 height 29
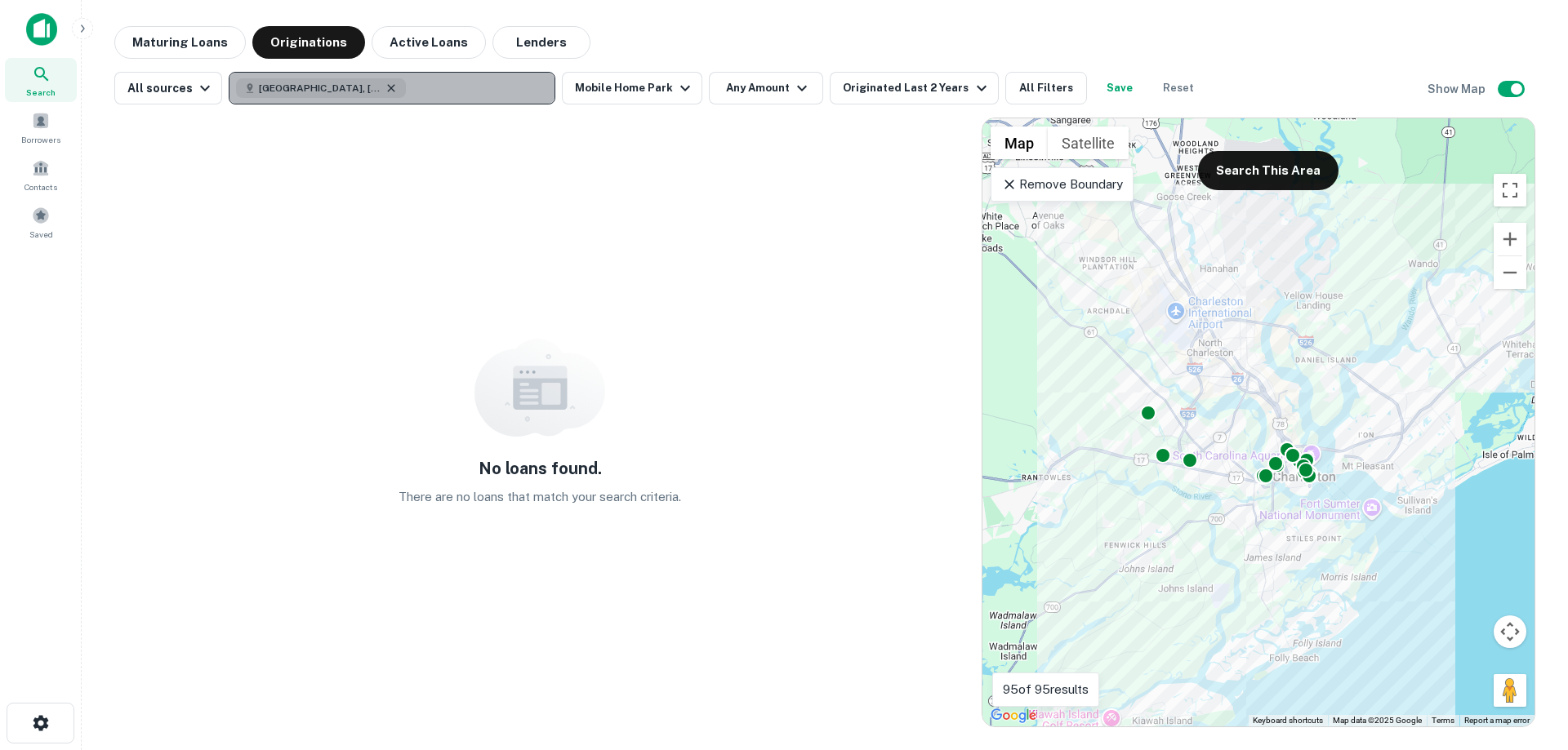
click at [384, 90] on icon "button" at bounding box center [391, 87] width 13 height 13
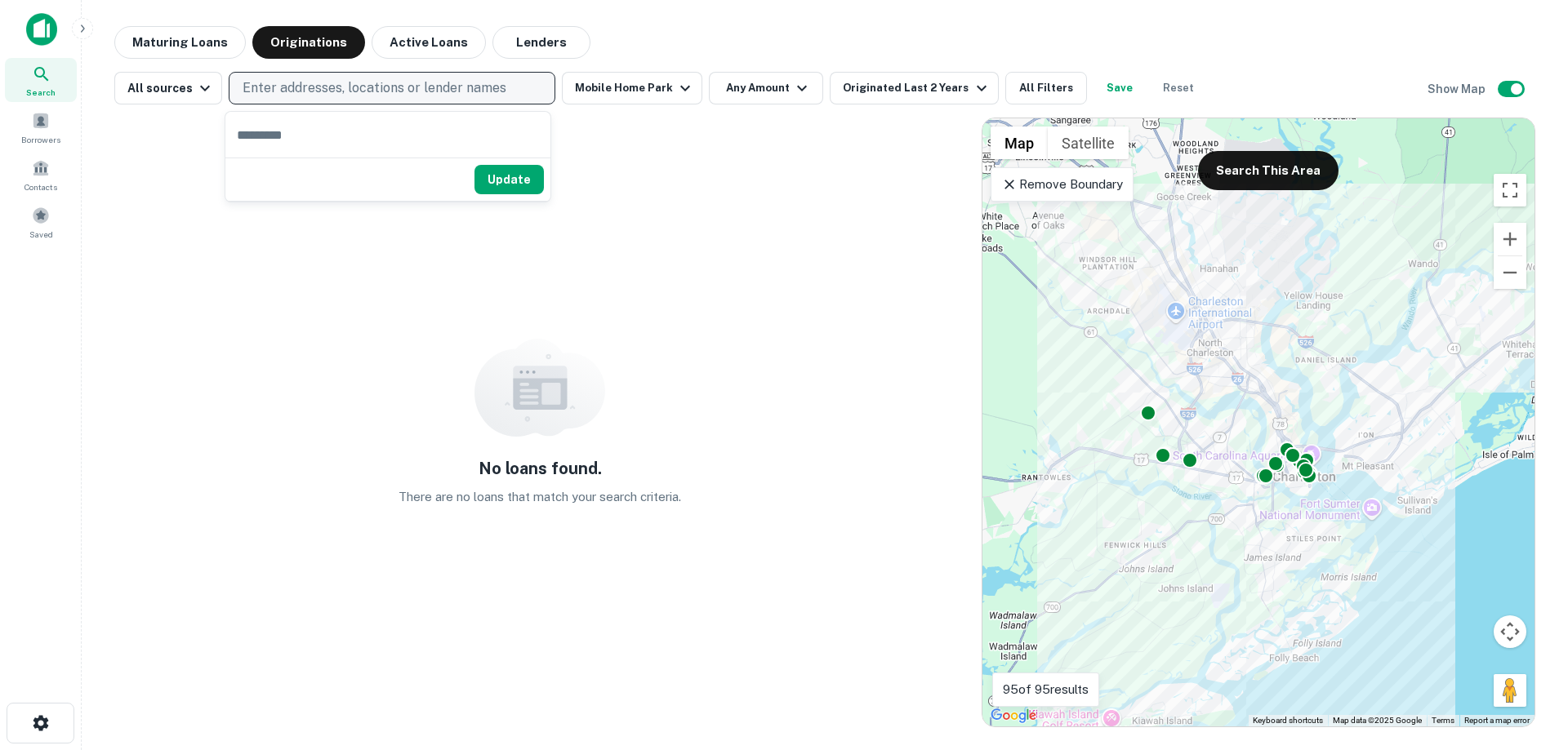
click at [323, 85] on p "Enter addresses, locations or lender names" at bounding box center [374, 88] width 263 height 19
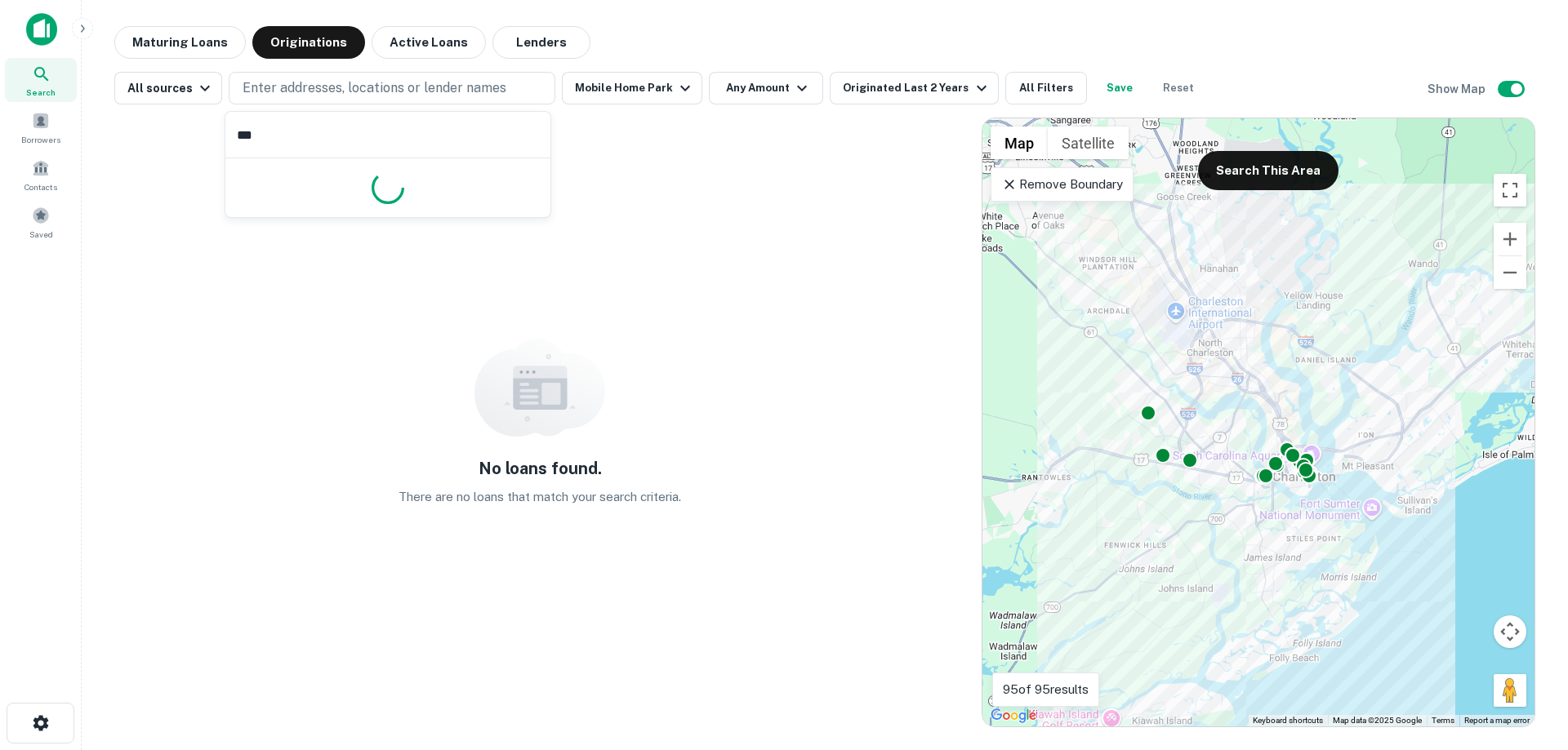
type input "****"
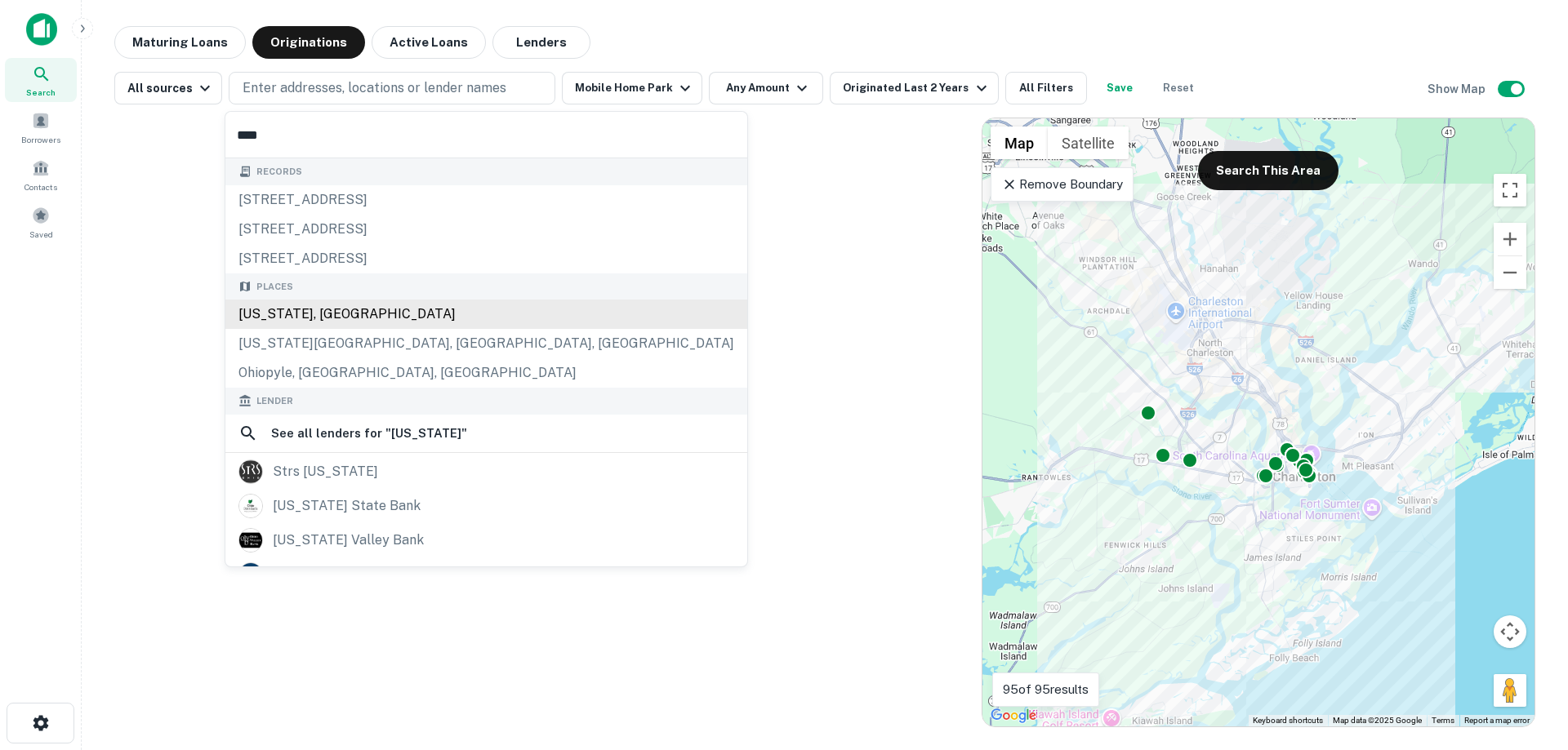
click at [266, 315] on div "[US_STATE], [GEOGRAPHIC_DATA]" at bounding box center [486, 314] width 521 height 29
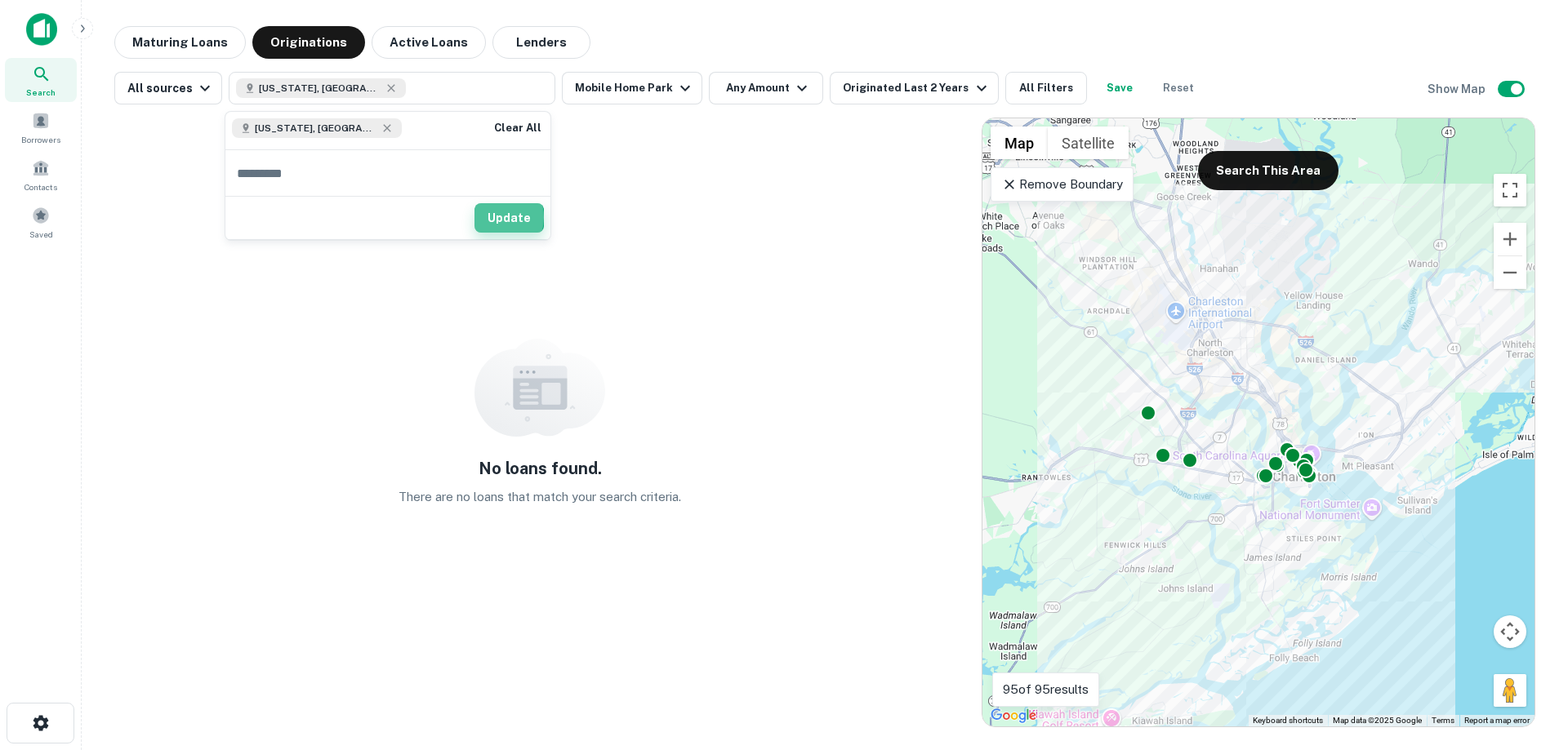
click at [499, 217] on button "Update" at bounding box center [509, 217] width 70 height 29
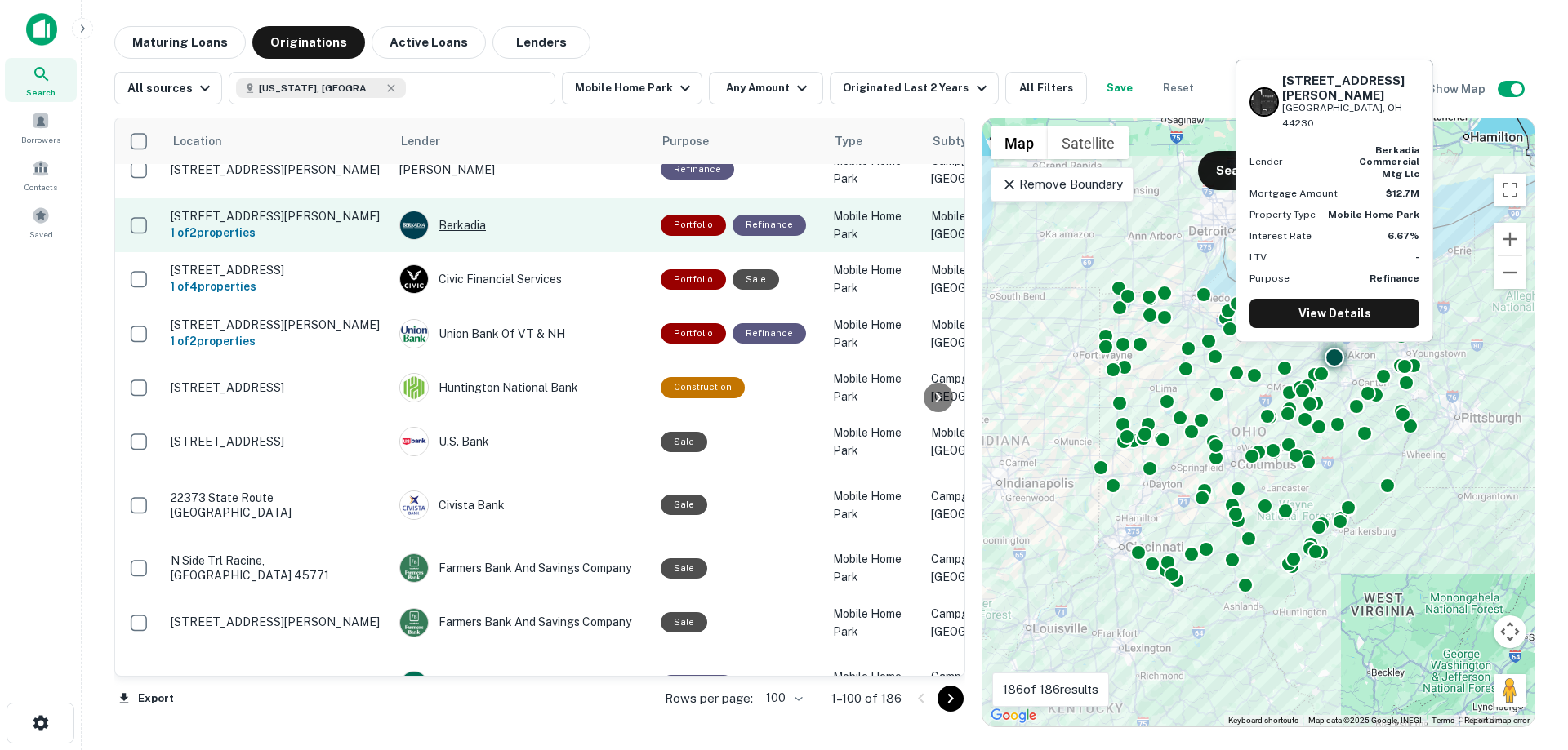
scroll to position [163, 0]
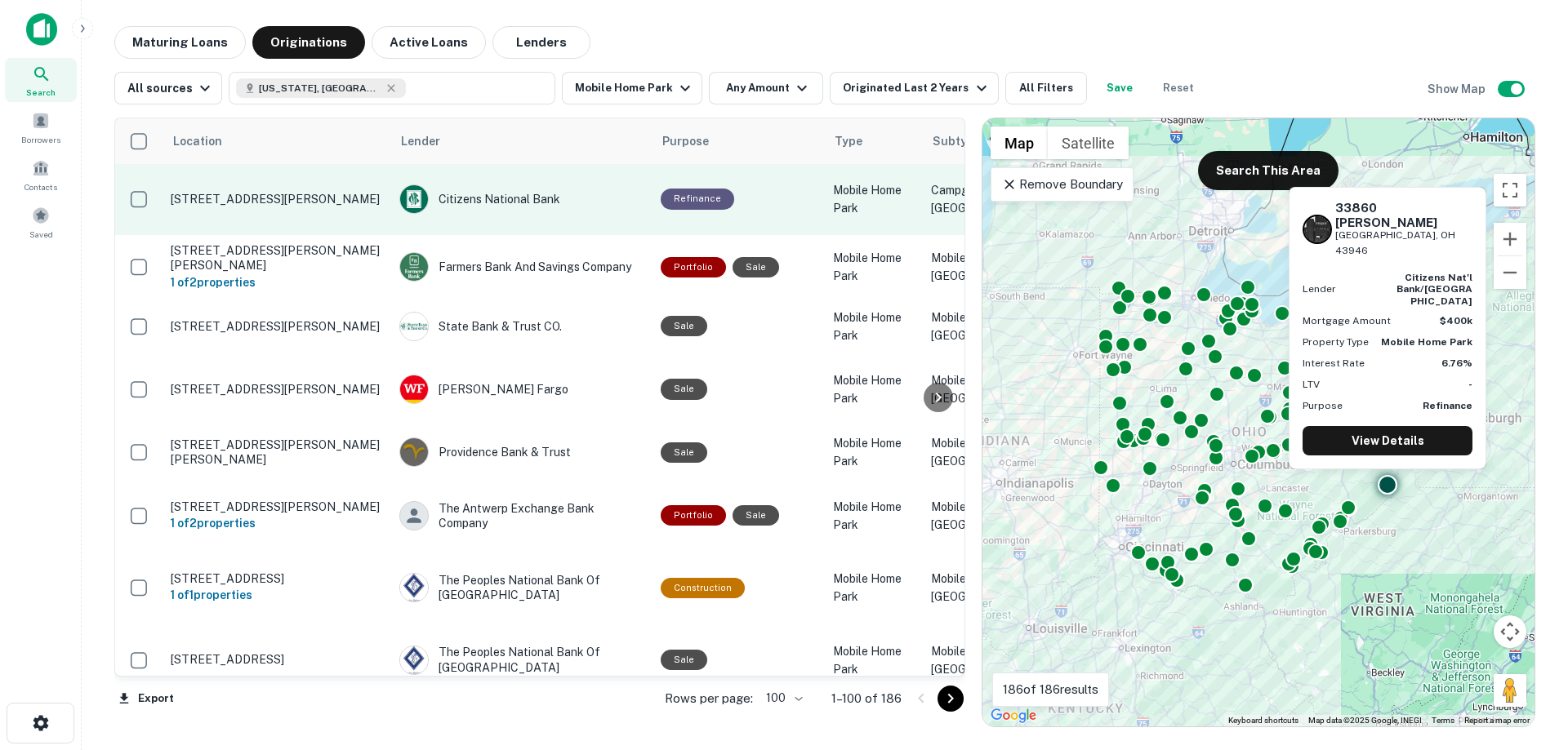
scroll to position [653, 0]
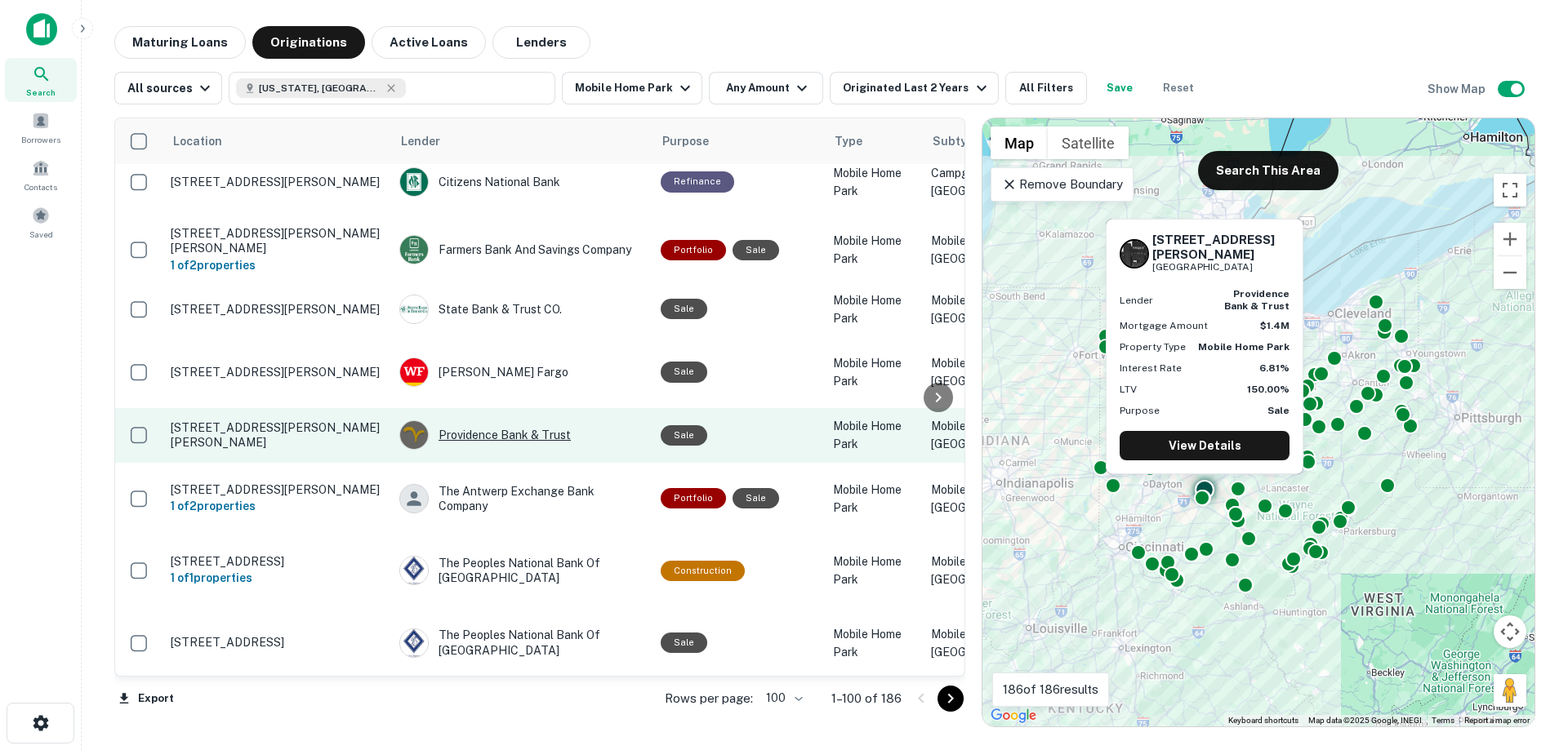
click at [492, 420] on div "Providence Bank & Trust" at bounding box center [521, 435] width 245 height 29
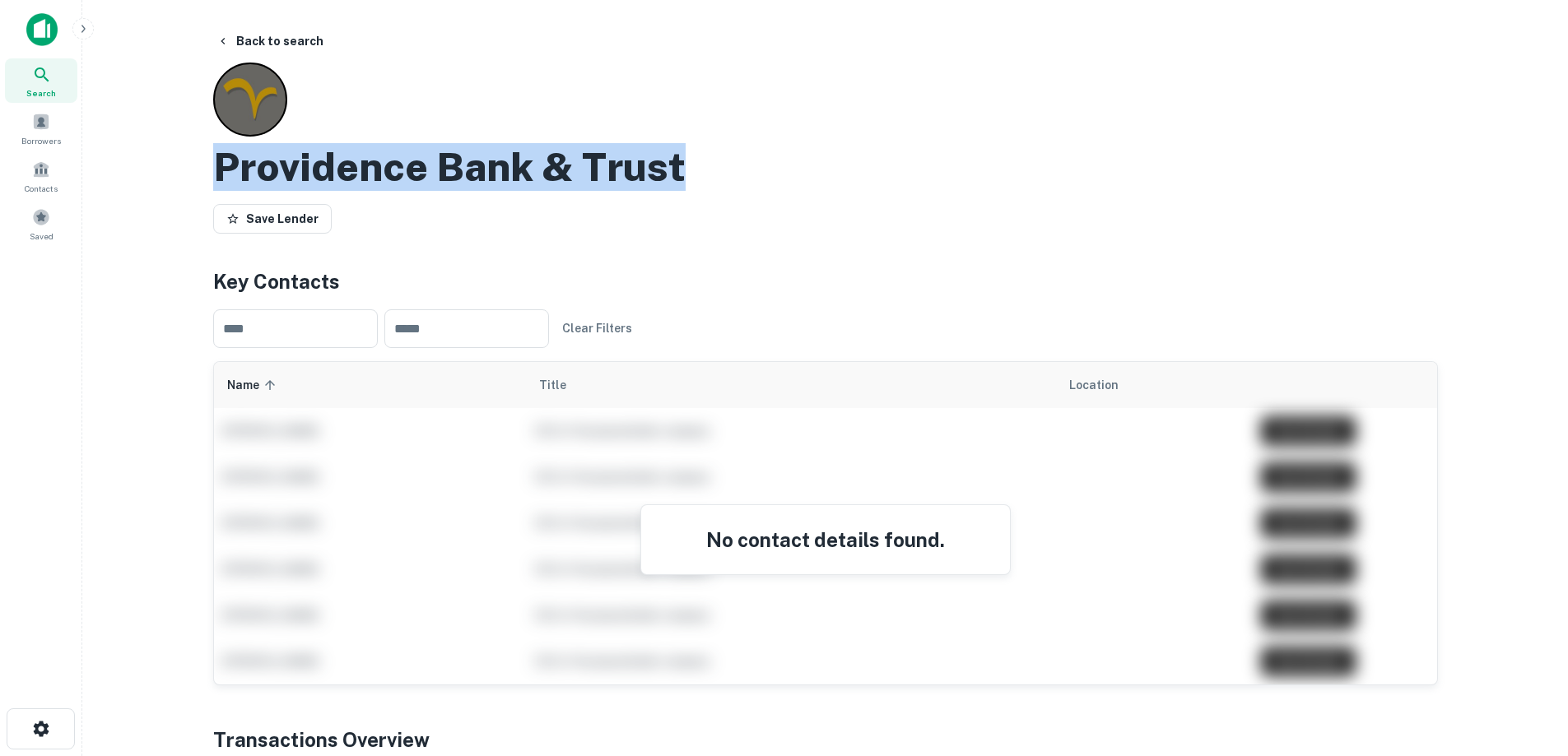
drag, startPoint x: 733, startPoint y: 166, endPoint x: 206, endPoint y: 170, distance: 527.0
click at [206, 170] on div "Back to search Providence Bank & Trust Save Lender Key Contacts ​ ​ Clear Filte…" at bounding box center [825, 698] width 1264 height 1344
copy h2 "Providence Bank & Trust"
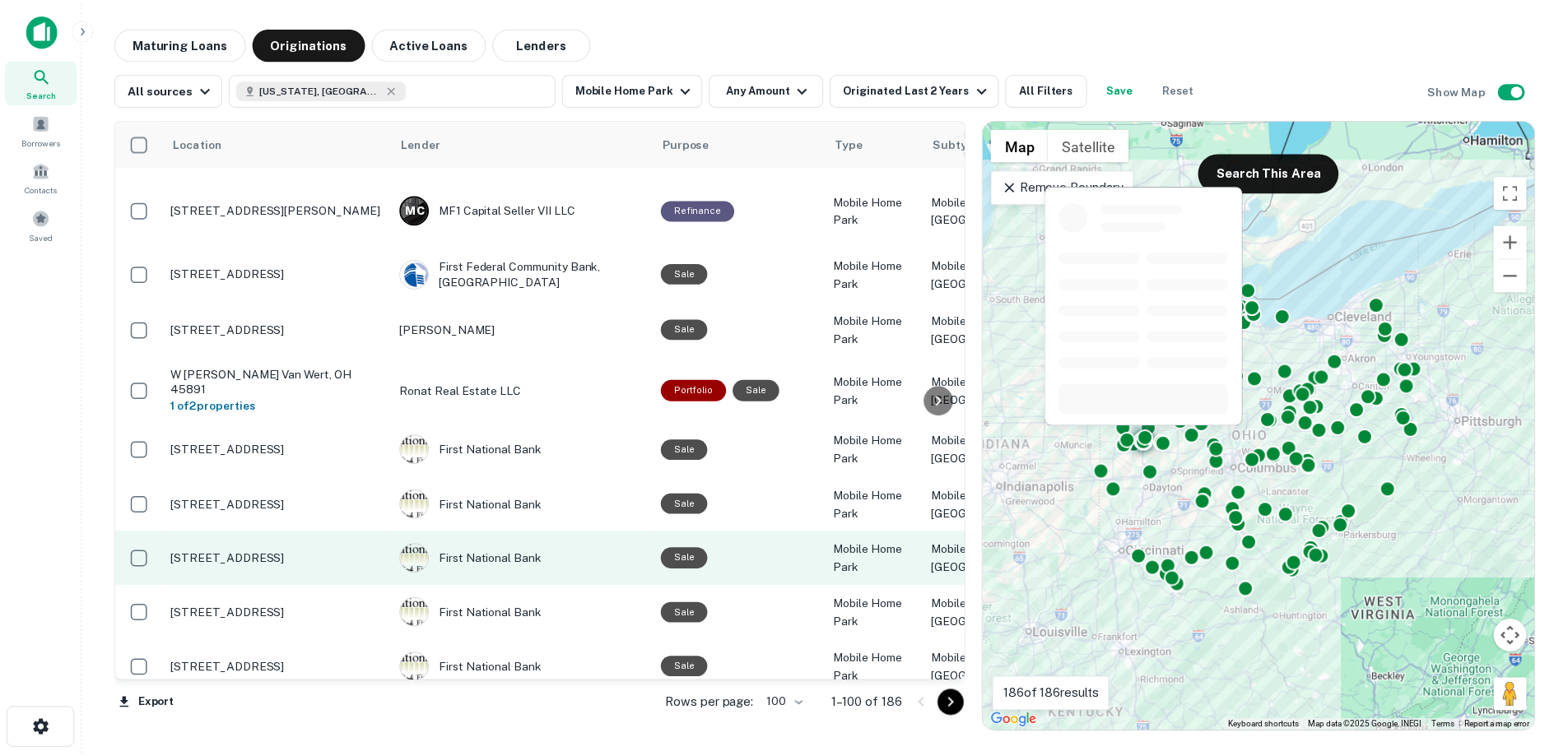
scroll to position [3126, 0]
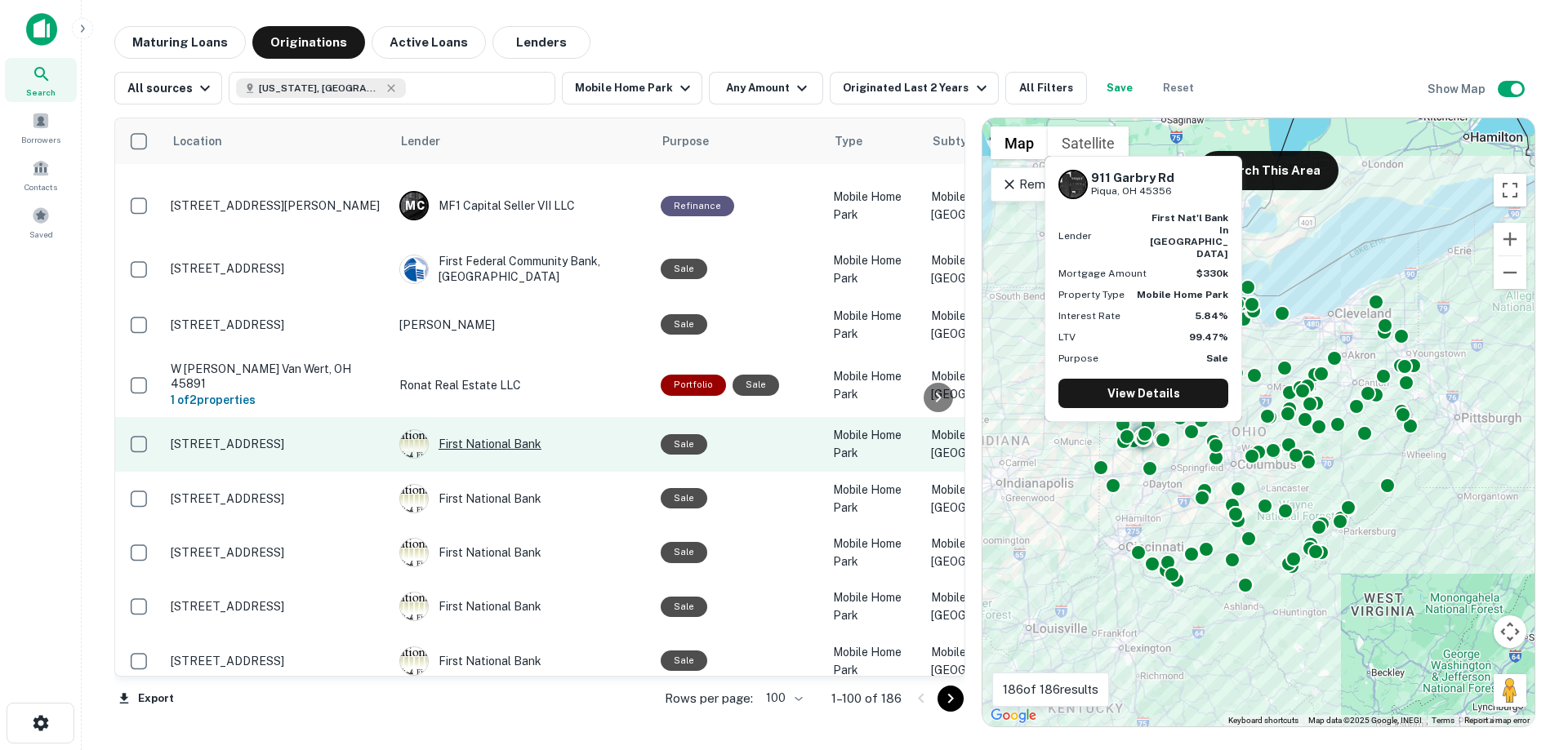
click at [468, 429] on div "First National Bank" at bounding box center [521, 443] width 245 height 29
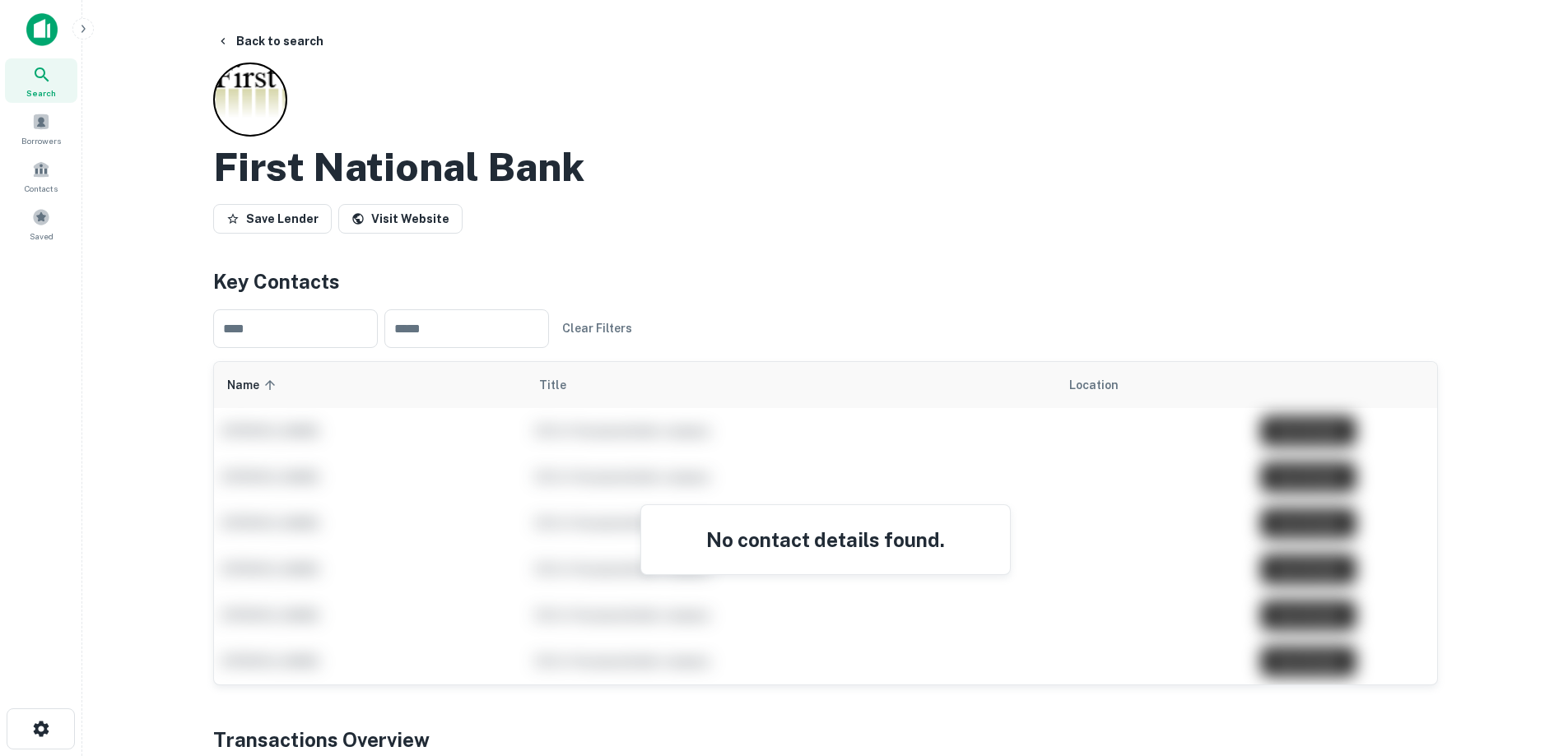
click at [721, 108] on div "First National Bank Save Lender Visit Website" at bounding box center [825, 151] width 1225 height 178
